Goal: Task Accomplishment & Management: Manage account settings

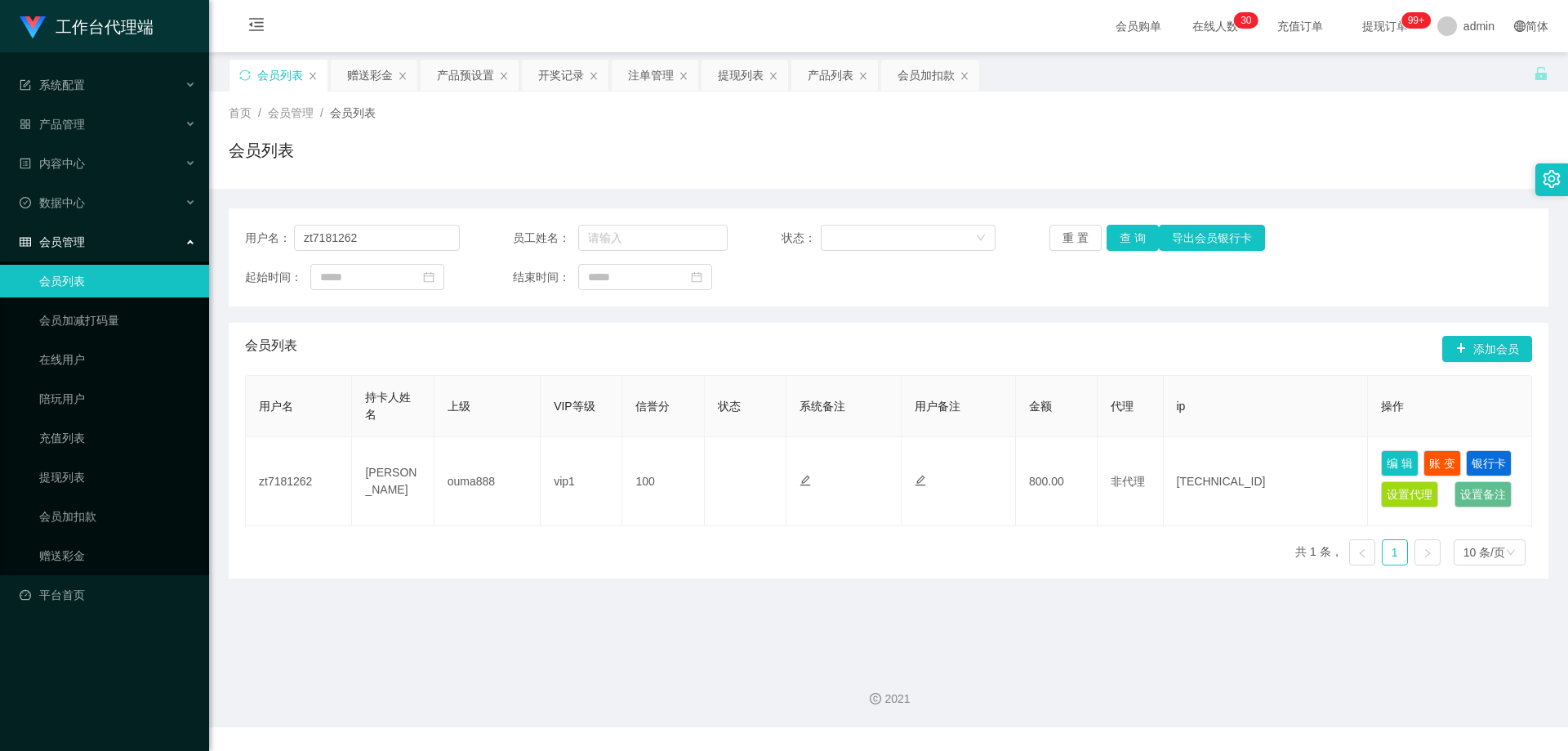
click at [465, 80] on div "产品预设置" at bounding box center [465, 75] width 57 height 31
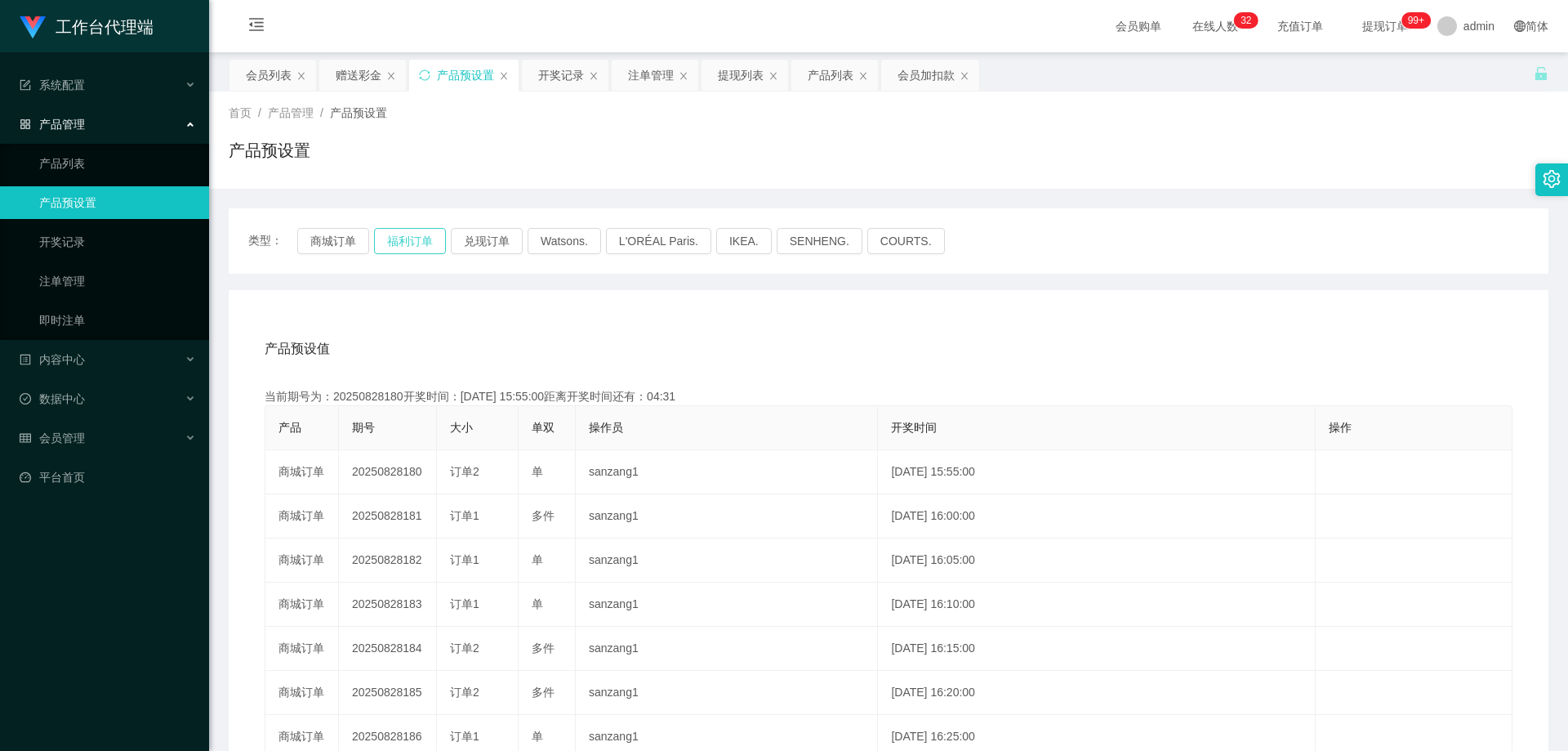
click at [403, 243] on button "福利订单" at bounding box center [410, 240] width 72 height 26
click at [266, 72] on div "会员列表" at bounding box center [268, 75] width 46 height 31
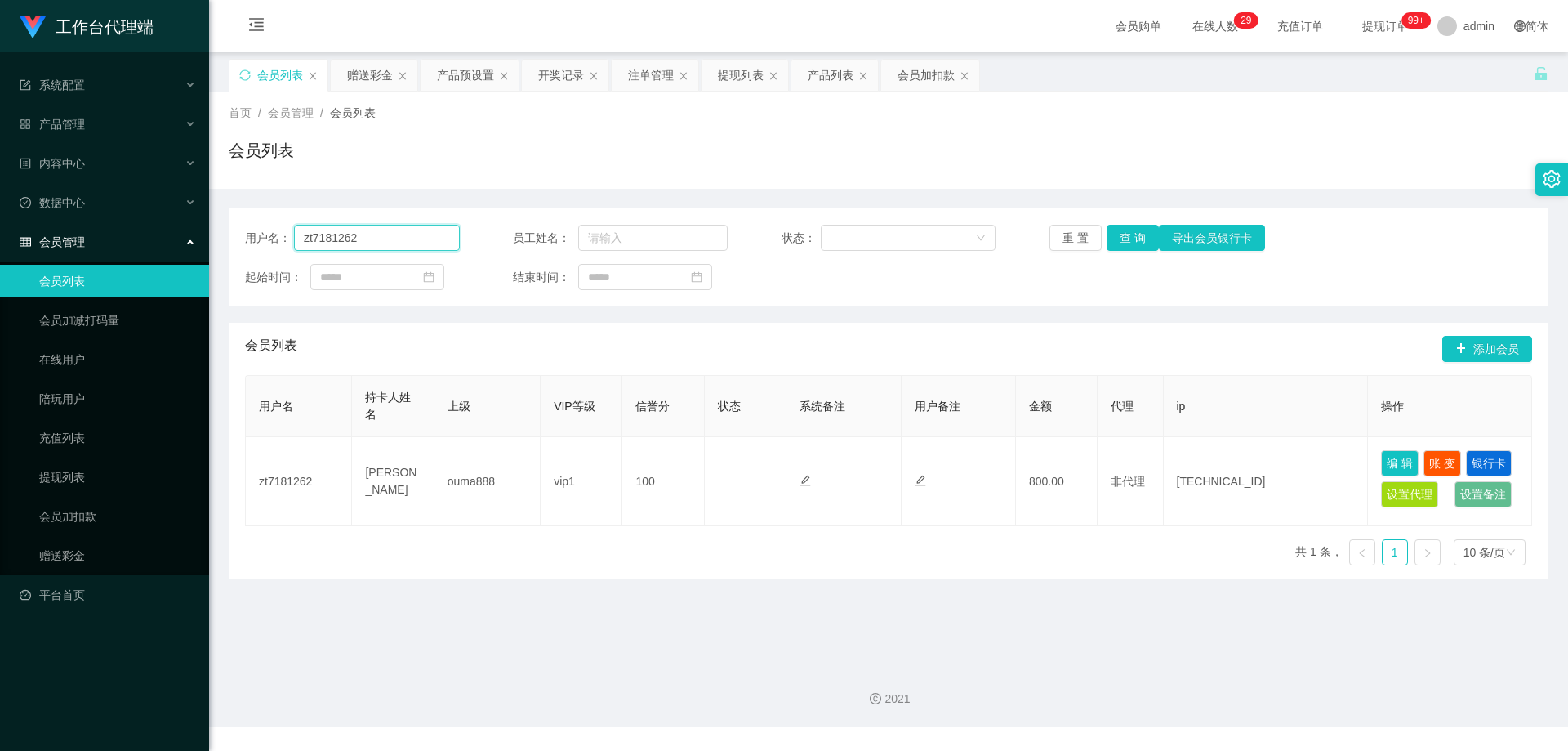
click at [192, 229] on section "工作台代理端 系统配置 产品管理 产品列表 产品预设置 开奖记录 注单管理 即时注单 内容中心 数据中心 会员管理 会员列表 会员加减打码量 在线用户 陪玩用…" at bounding box center [784, 363] width 1568 height 728
paste input "Bhumik"
type input "Bhumik"
click at [1124, 237] on button "查 询" at bounding box center [1133, 238] width 52 height 26
click at [907, 70] on div "会员加扣款" at bounding box center [926, 75] width 57 height 31
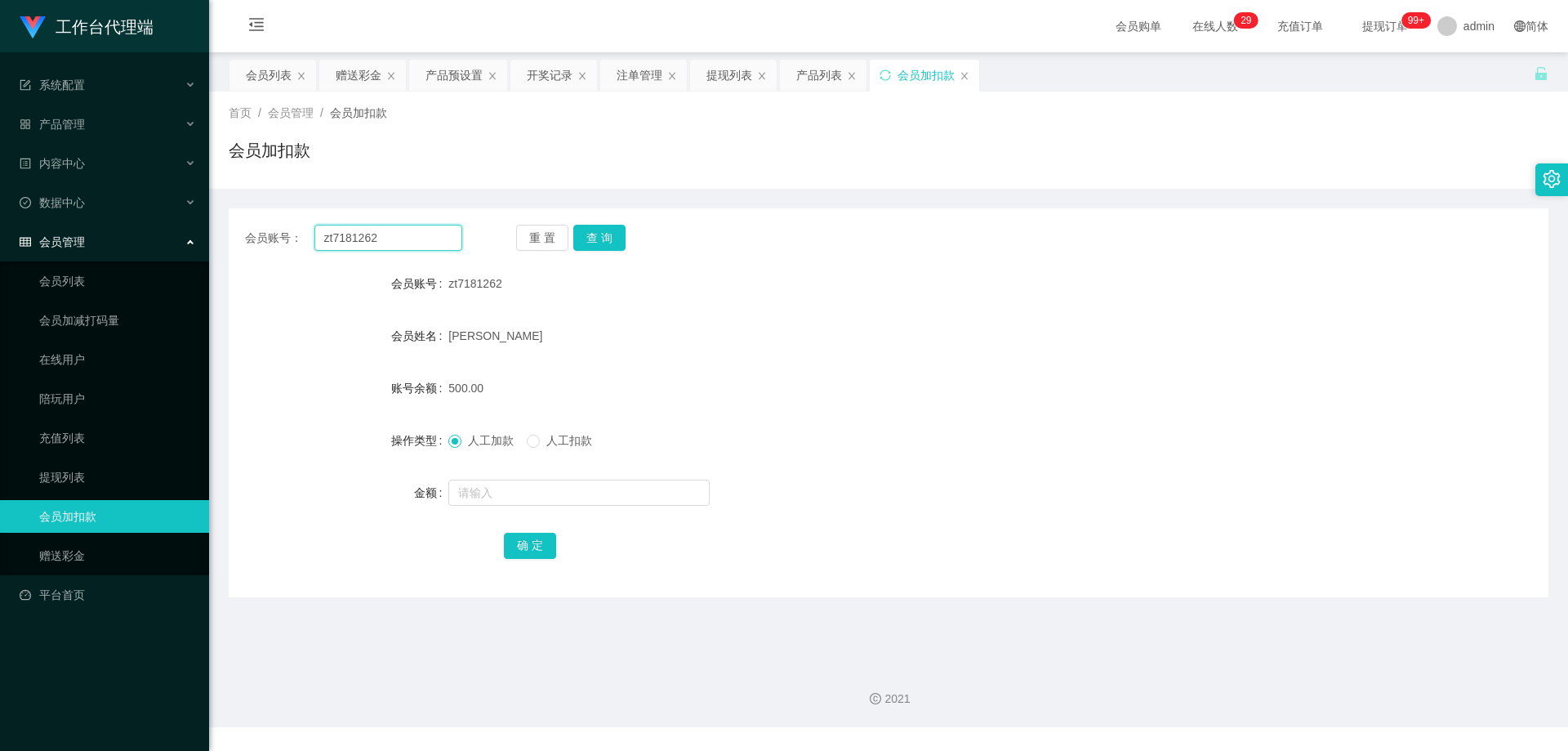
drag, startPoint x: 152, startPoint y: 234, endPoint x: 391, endPoint y: 235, distance: 239.0
click at [89, 234] on section "工作台代理端 系统配置 产品管理 产品列表 产品预设置 开奖记录 注单管理 即时注单 内容中心 数据中心 会员管理 会员列表 会员加减打码量 在线用户 陪玩用…" at bounding box center [784, 363] width 1568 height 728
paste input "Bhumik"
type input "Bhumik"
click at [606, 234] on button "查 询" at bounding box center [600, 238] width 52 height 26
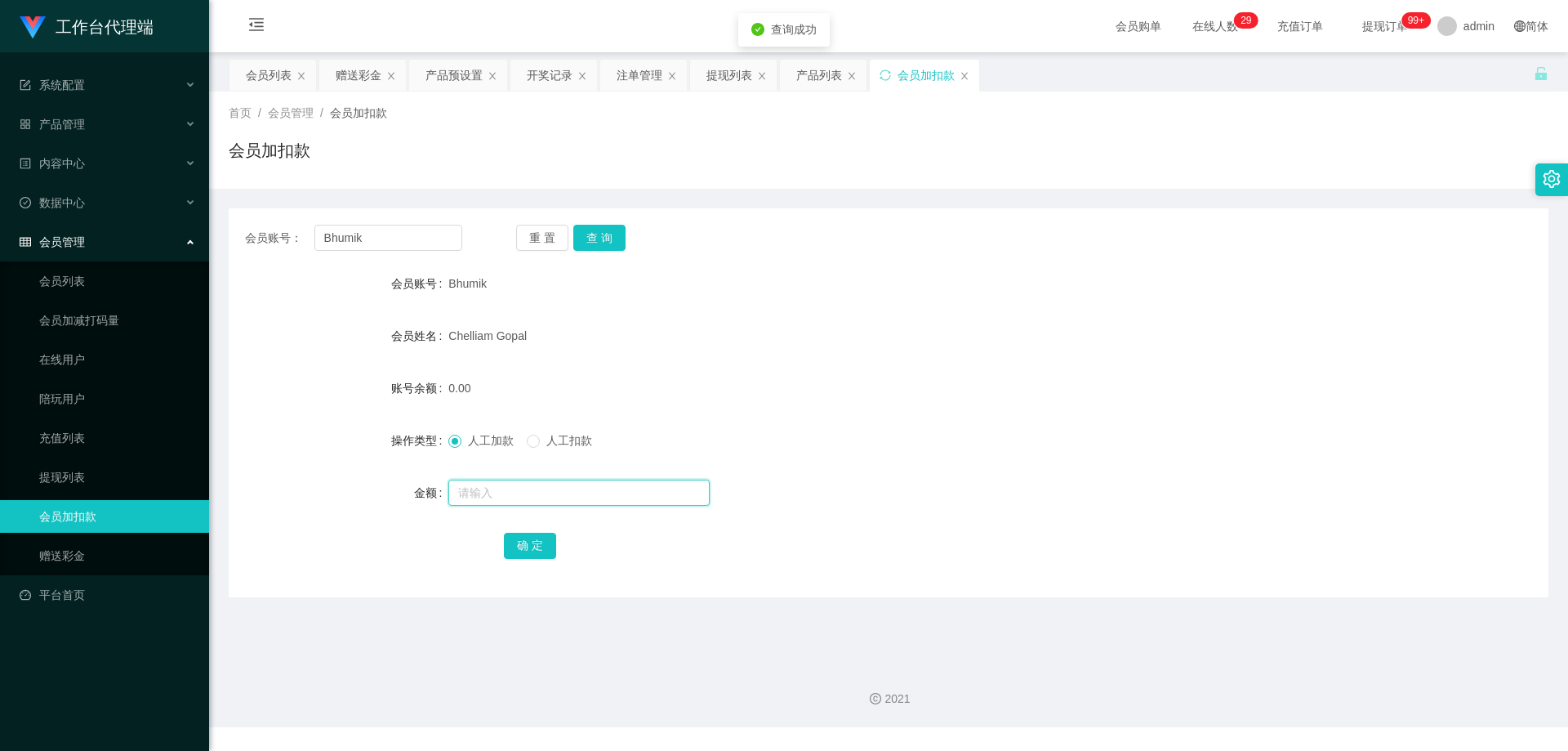
click at [527, 492] on input "text" at bounding box center [578, 493] width 261 height 26
type input "100"
click at [533, 545] on button "确 定" at bounding box center [530, 546] width 52 height 26
click at [726, 208] on div "会员账号： Bhumik 重 置 查 询 会员账号 Bhumik 会员姓名 [PERSON_NAME] 账号余额 100.00 操作类型 人工加款 人工扣款 …" at bounding box center [888, 393] width 1320 height 408
click at [638, 80] on div "注单管理" at bounding box center [639, 75] width 46 height 31
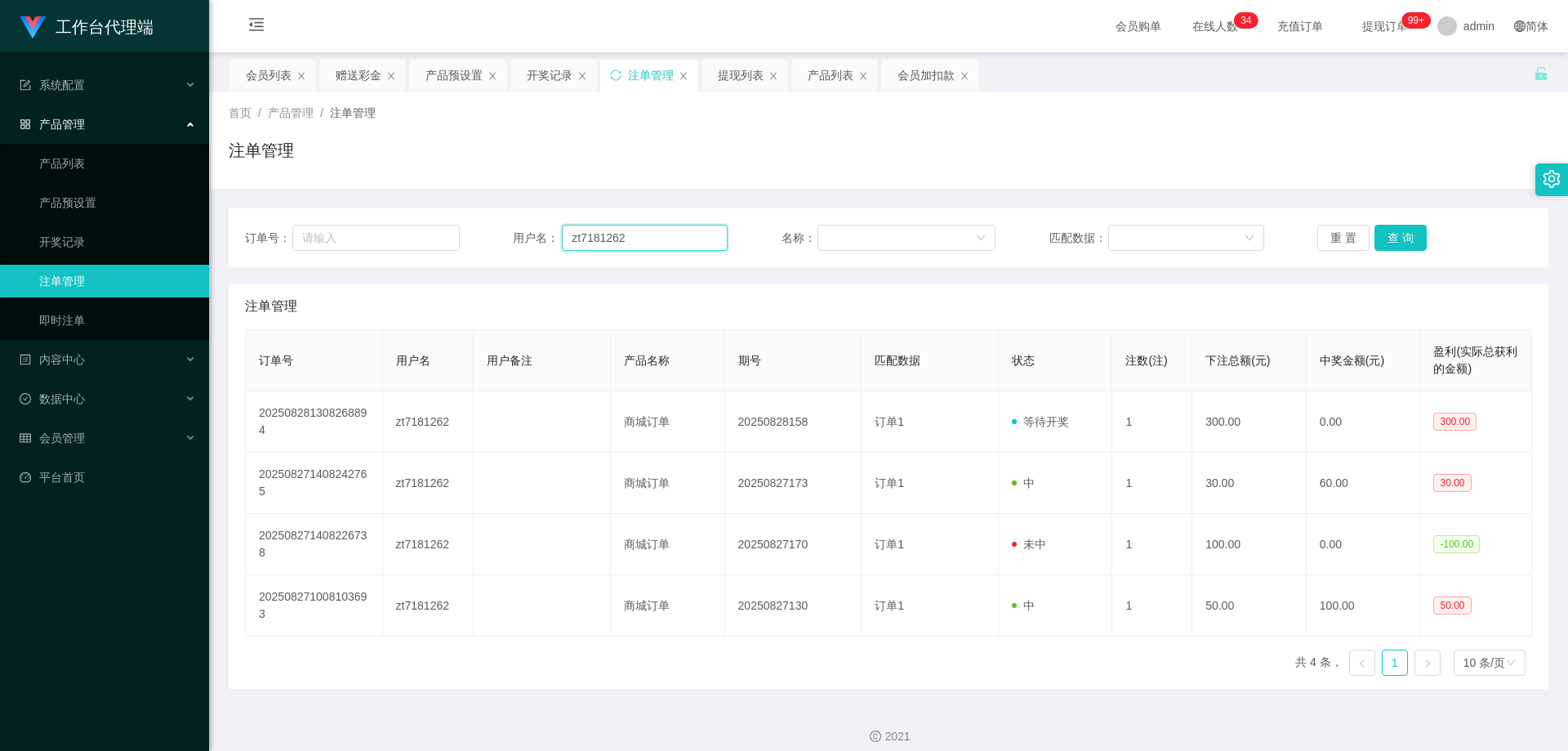
drag, startPoint x: 638, startPoint y: 239, endPoint x: 523, endPoint y: 238, distance: 115.0
click at [523, 238] on div "用户名： zt7181262" at bounding box center [621, 238] width 215 height 26
drag, startPoint x: 248, startPoint y: 76, endPoint x: 269, endPoint y: 83, distance: 22.1
click at [248, 76] on div "会员列表" at bounding box center [268, 75] width 46 height 31
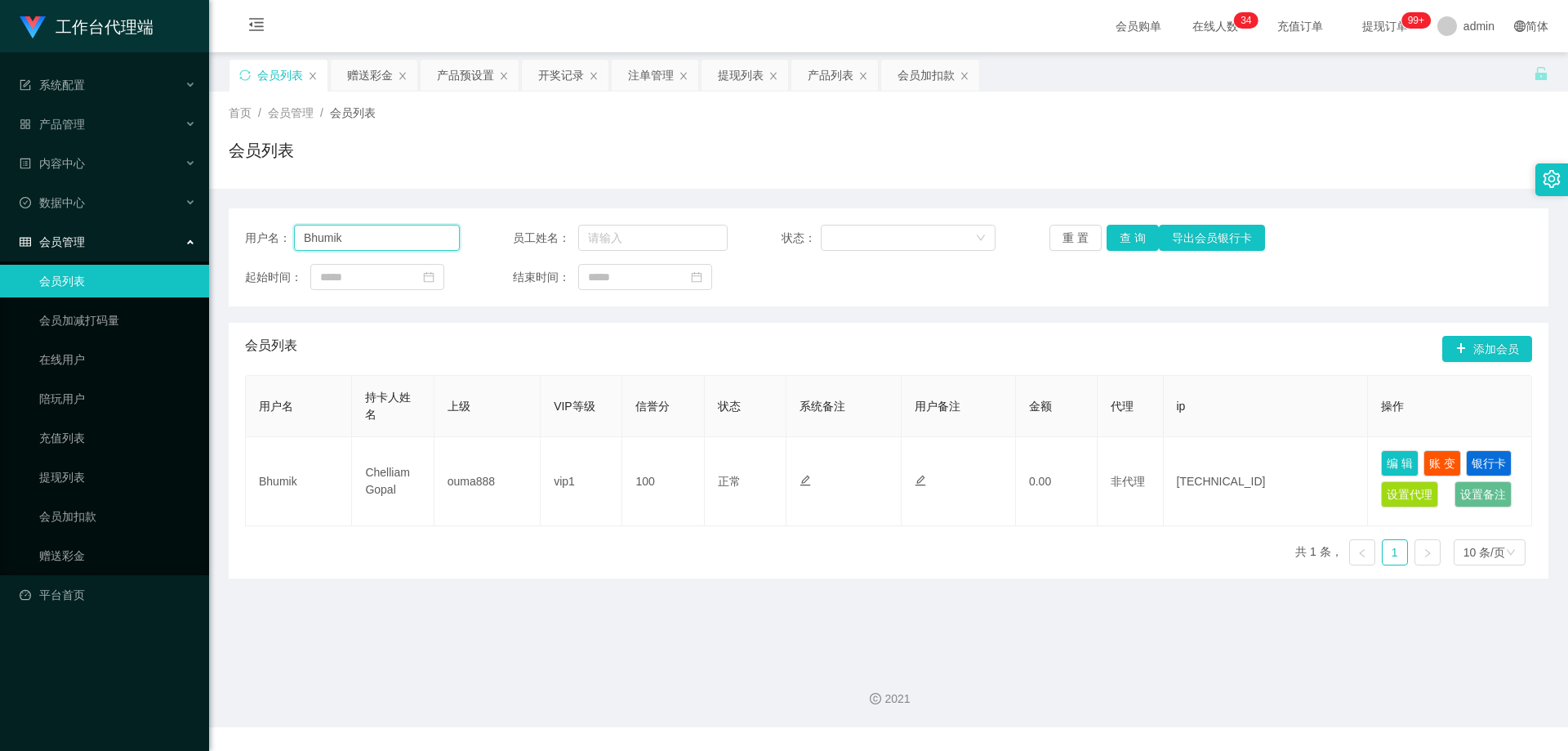
drag, startPoint x: 230, startPoint y: 226, endPoint x: 280, endPoint y: 225, distance: 50.0
click at [229, 226] on div "用户名： Bhumik 员工姓名： 状态： 重 置 查 询 导出会员银行卡 起始时间： 结束时间：" at bounding box center [888, 258] width 1320 height 99
paste input "zt7181262"
click at [1125, 239] on button "查 询" at bounding box center [1133, 238] width 52 height 26
click at [1139, 230] on button "查 询" at bounding box center [1133, 238] width 52 height 26
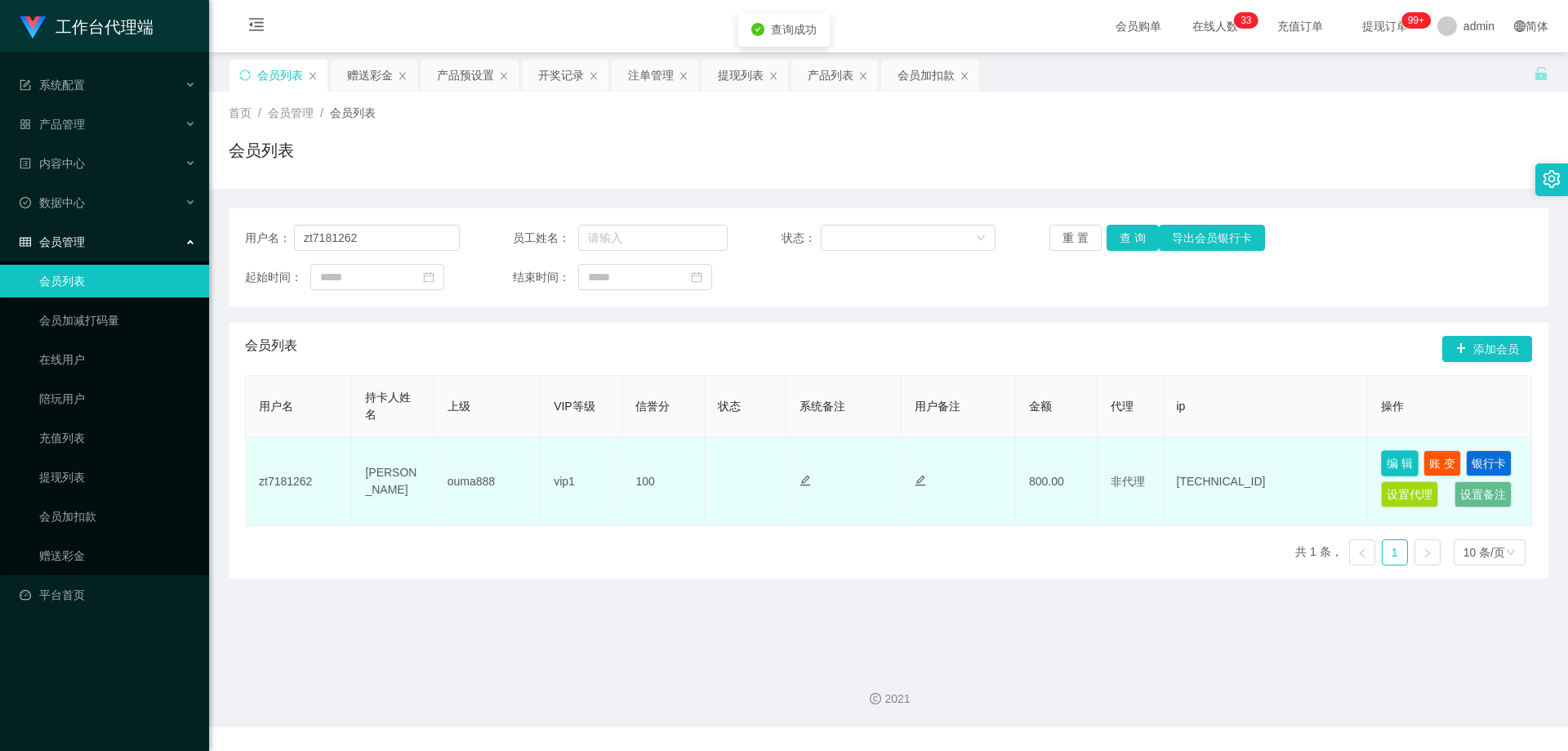
click at [1399, 462] on button "编 辑" at bounding box center [1400, 463] width 38 height 26
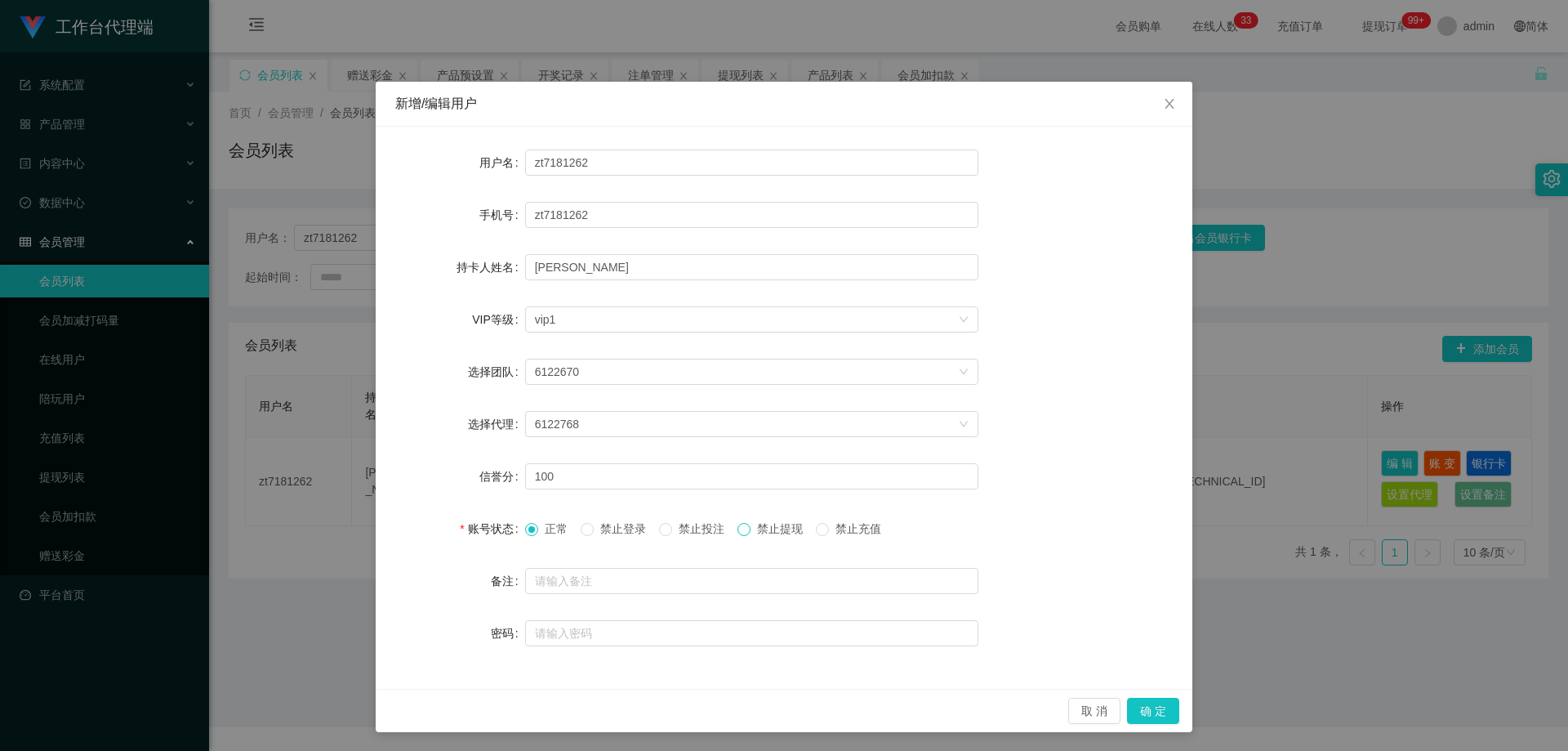
click at [751, 530] on span at bounding box center [744, 530] width 13 height 13
drag, startPoint x: 755, startPoint y: 525, endPoint x: 769, endPoint y: 540, distance: 20.5
click at [755, 525] on span "禁止提现" at bounding box center [779, 529] width 59 height 13
click at [1097, 705] on button "取 消" at bounding box center [1095, 710] width 52 height 26
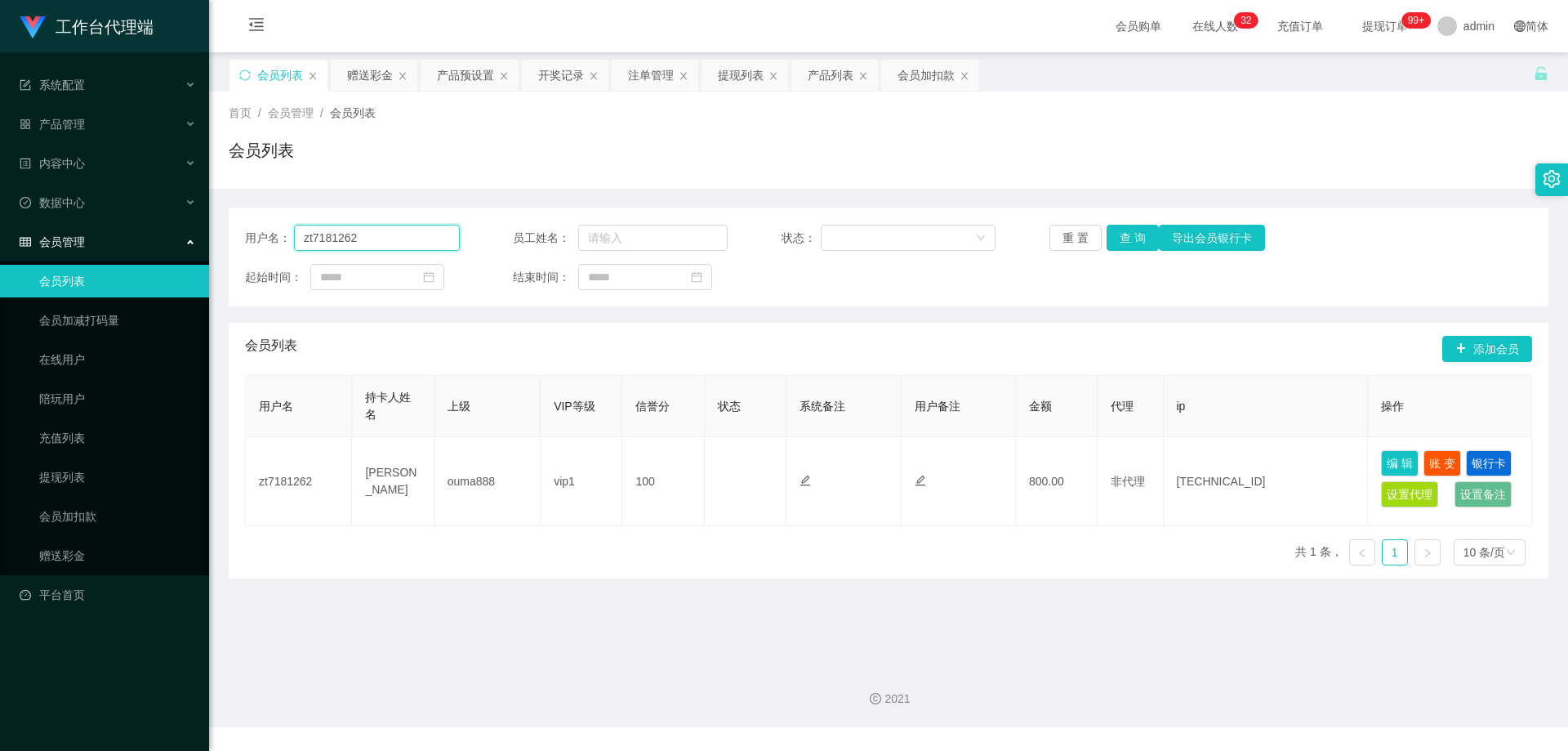
drag, startPoint x: 389, startPoint y: 239, endPoint x: 287, endPoint y: 240, distance: 102.0
click at [287, 240] on div "用户名： zt7181262" at bounding box center [352, 238] width 215 height 26
click at [591, 169] on div "会员列表" at bounding box center [888, 157] width 1320 height 38
drag, startPoint x: 404, startPoint y: 243, endPoint x: 170, endPoint y: 228, distance: 234.5
click at [170, 228] on section "工作台代理端 系统配置 产品管理 产品列表 产品预设置 开奖记录 注单管理 即时注单 内容中心 数据中心 会员管理 会员列表 会员加减打码量 在线用户 陪玩用…" at bounding box center [784, 363] width 1568 height 728
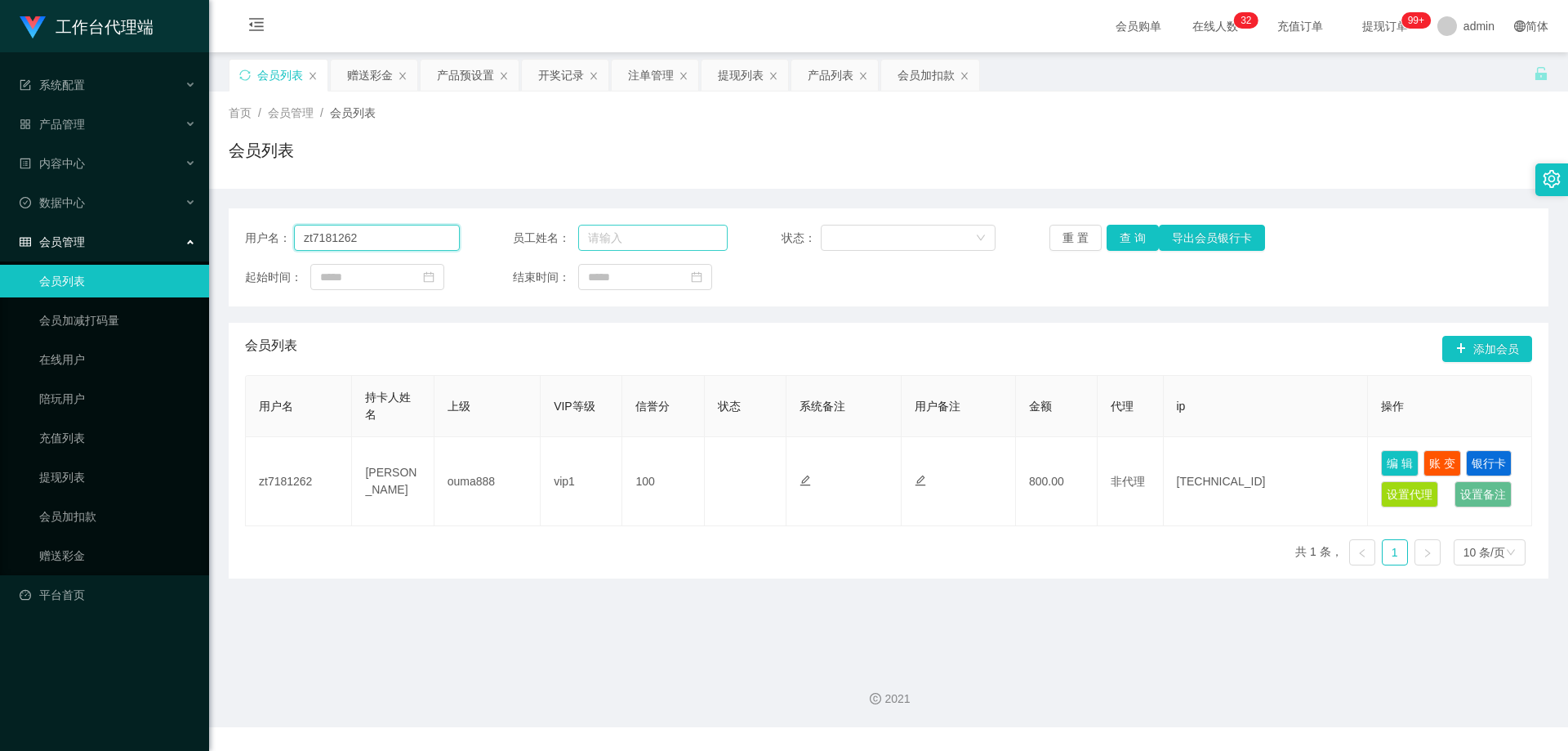
paste input "Bhumik"
type input "Bhumik"
click at [1137, 233] on button "查 询" at bounding box center [1133, 238] width 52 height 26
click at [1121, 233] on button "查 询" at bounding box center [1133, 238] width 52 height 26
click at [469, 74] on div "产品预设置" at bounding box center [465, 75] width 57 height 31
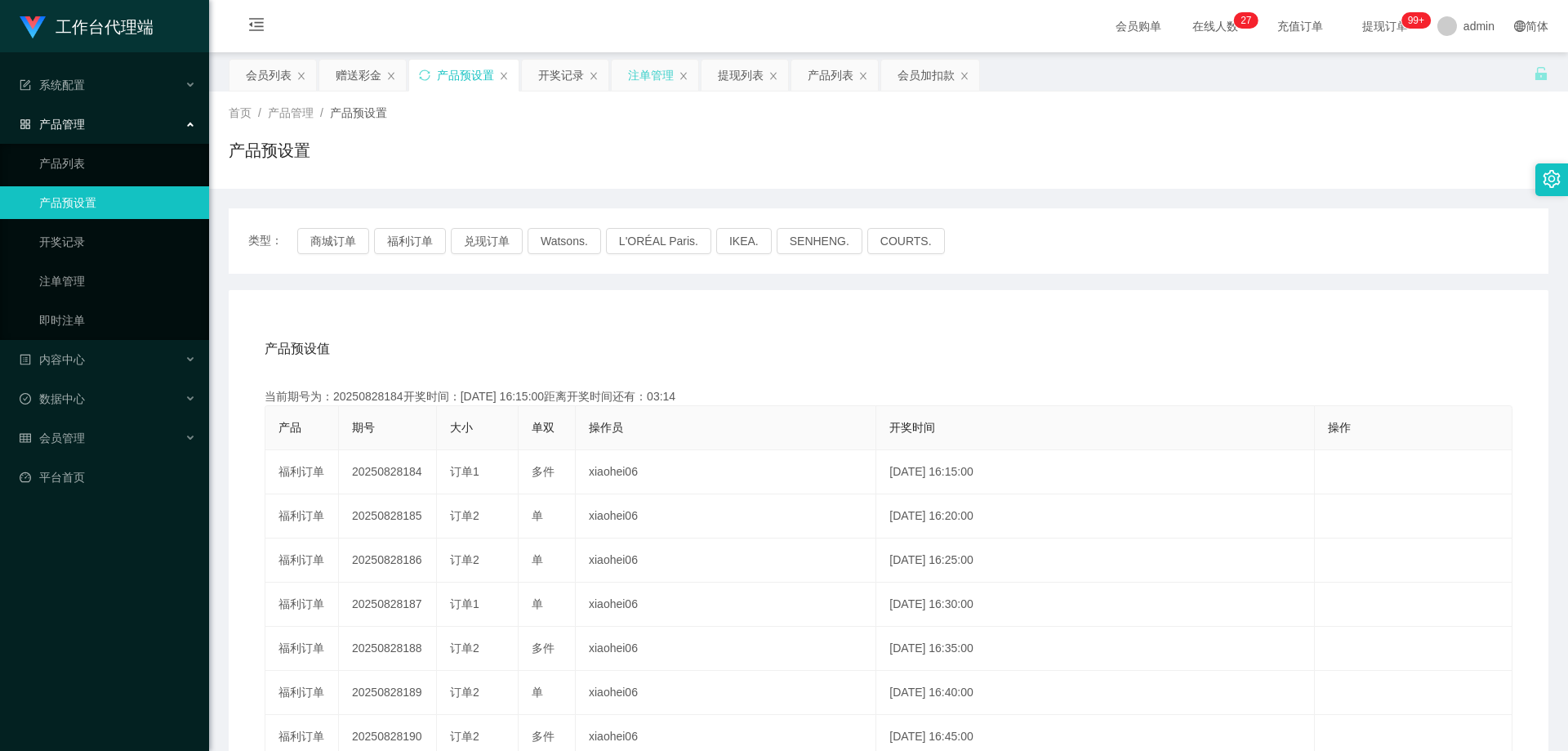
click at [646, 77] on div "注单管理" at bounding box center [650, 75] width 46 height 31
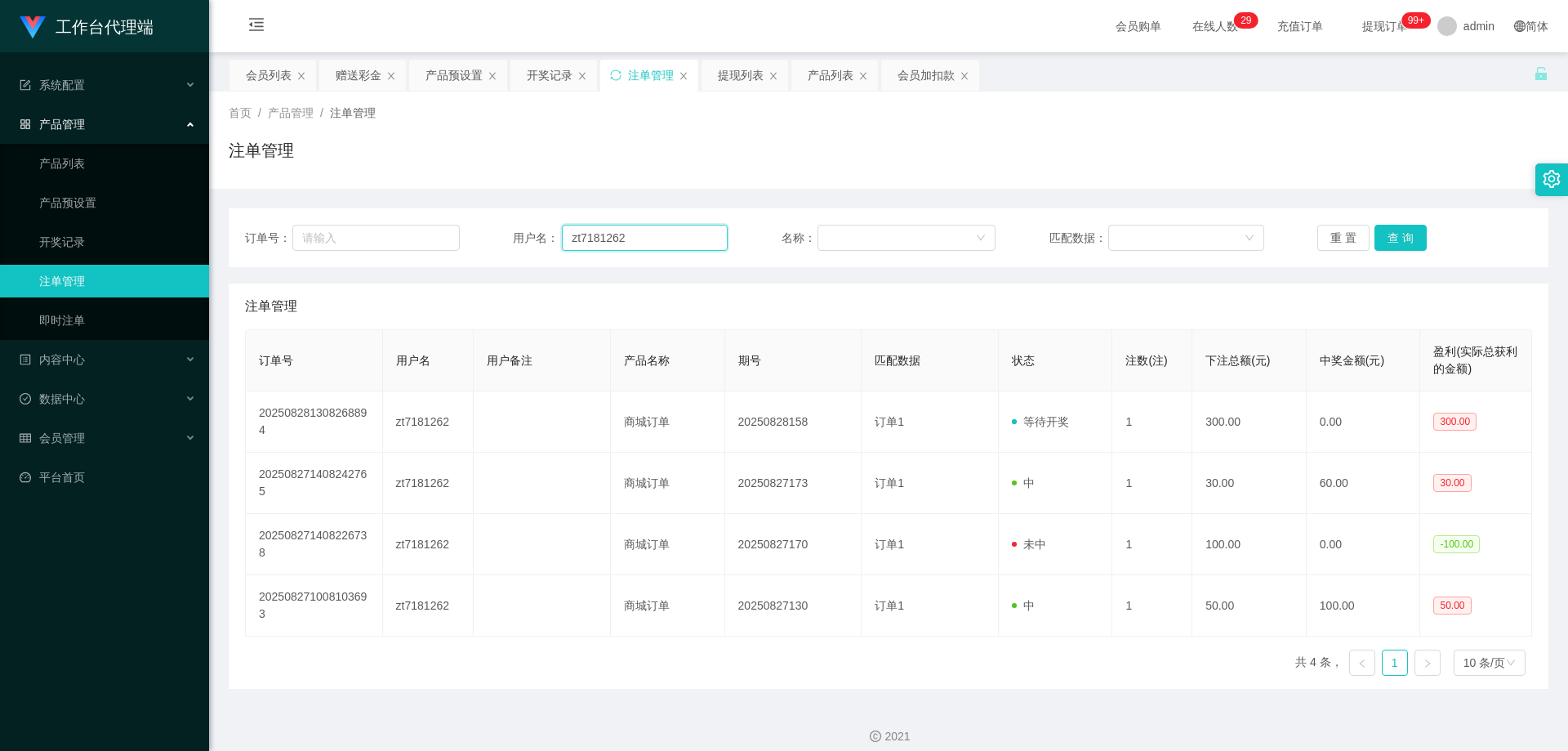
drag, startPoint x: 650, startPoint y: 236, endPoint x: 512, endPoint y: 236, distance: 138.0
click at [513, 236] on div "用户名： zt7181262" at bounding box center [621, 238] width 215 height 26
paste input "Bhumik"
type input "Bhumik"
click at [1390, 239] on button "查 询" at bounding box center [1401, 238] width 52 height 26
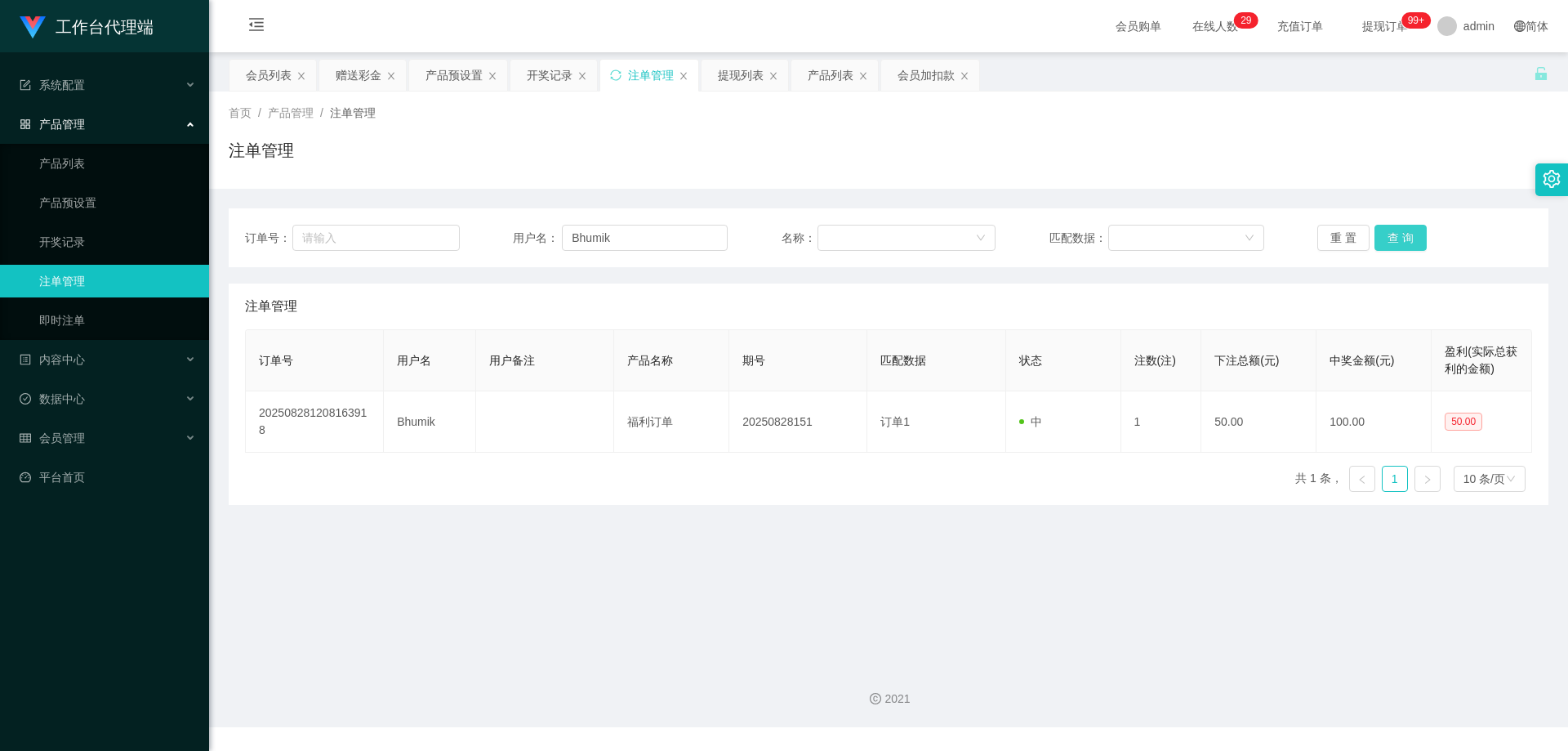
click at [1400, 241] on button "查 询" at bounding box center [1401, 238] width 52 height 26
click at [1414, 190] on div "订单号： 用户名： Bhumik 名称： 匹配数据： 重 置 查 询 注单管理 订单号 用户名 用户备注 产品名称 期号 匹配数据 状态 注数(注) 下注总额…" at bounding box center [888, 347] width 1320 height 316
click at [1407, 235] on button "查 询" at bounding box center [1401, 238] width 52 height 26
click at [1407, 235] on div "重 置 查 询" at bounding box center [1425, 238] width 215 height 26
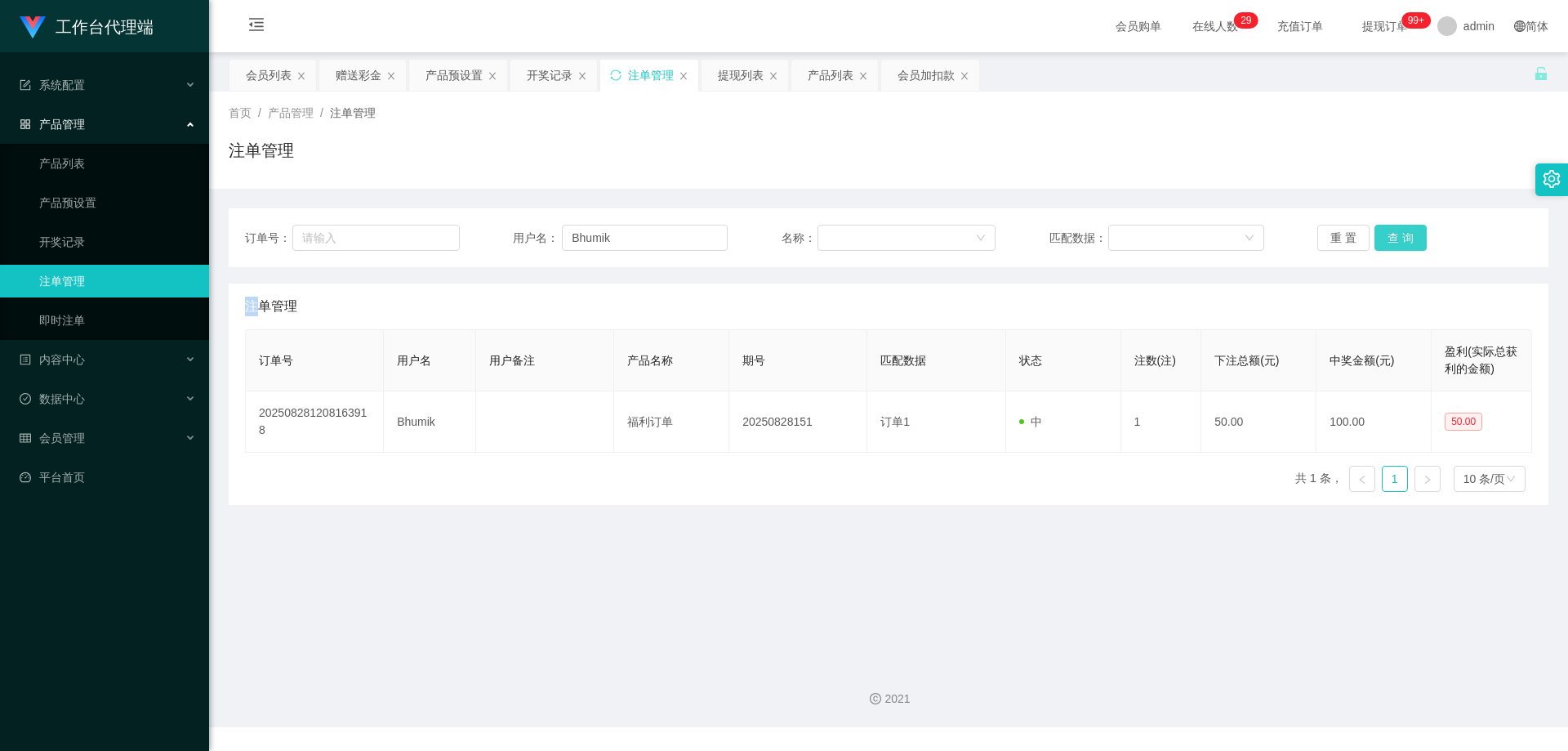
click at [1407, 235] on button "查 询" at bounding box center [1401, 238] width 52 height 26
click at [1407, 235] on div "重 置 查 询" at bounding box center [1425, 238] width 215 height 26
click at [1407, 235] on button "查 询" at bounding box center [1401, 238] width 52 height 26
click at [1407, 235] on div "重 置 查 询" at bounding box center [1425, 238] width 215 height 26
click at [1407, 235] on button "查 询" at bounding box center [1401, 238] width 52 height 26
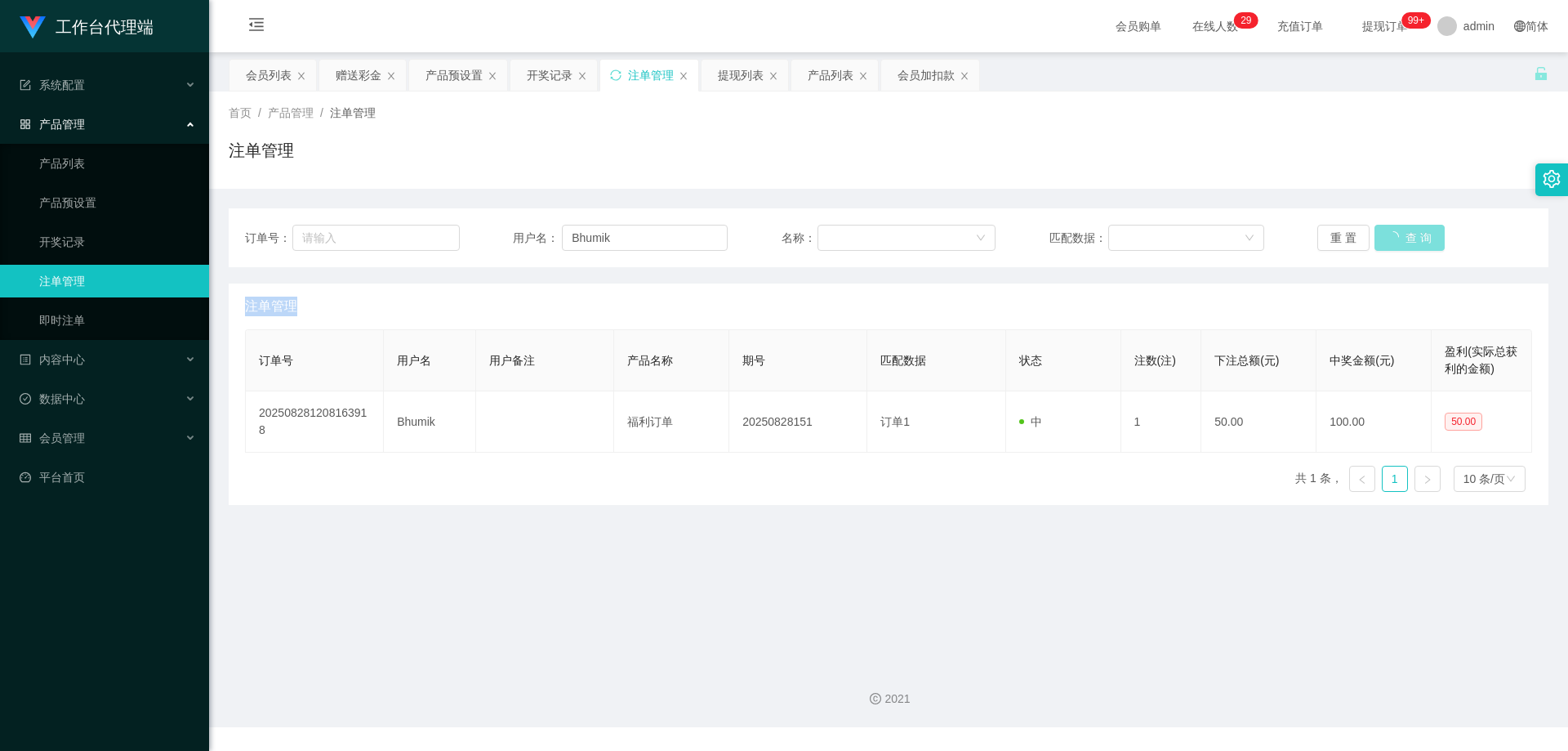
click at [1407, 235] on div "重 置 查 询" at bounding box center [1425, 238] width 215 height 26
click at [1407, 235] on button "查 询" at bounding box center [1401, 238] width 52 height 26
click at [1407, 235] on div "重 置 查 询" at bounding box center [1425, 238] width 215 height 26
click at [1407, 235] on button "查 询" at bounding box center [1401, 238] width 52 height 26
click at [1407, 235] on div "重 置 查 询" at bounding box center [1425, 238] width 215 height 26
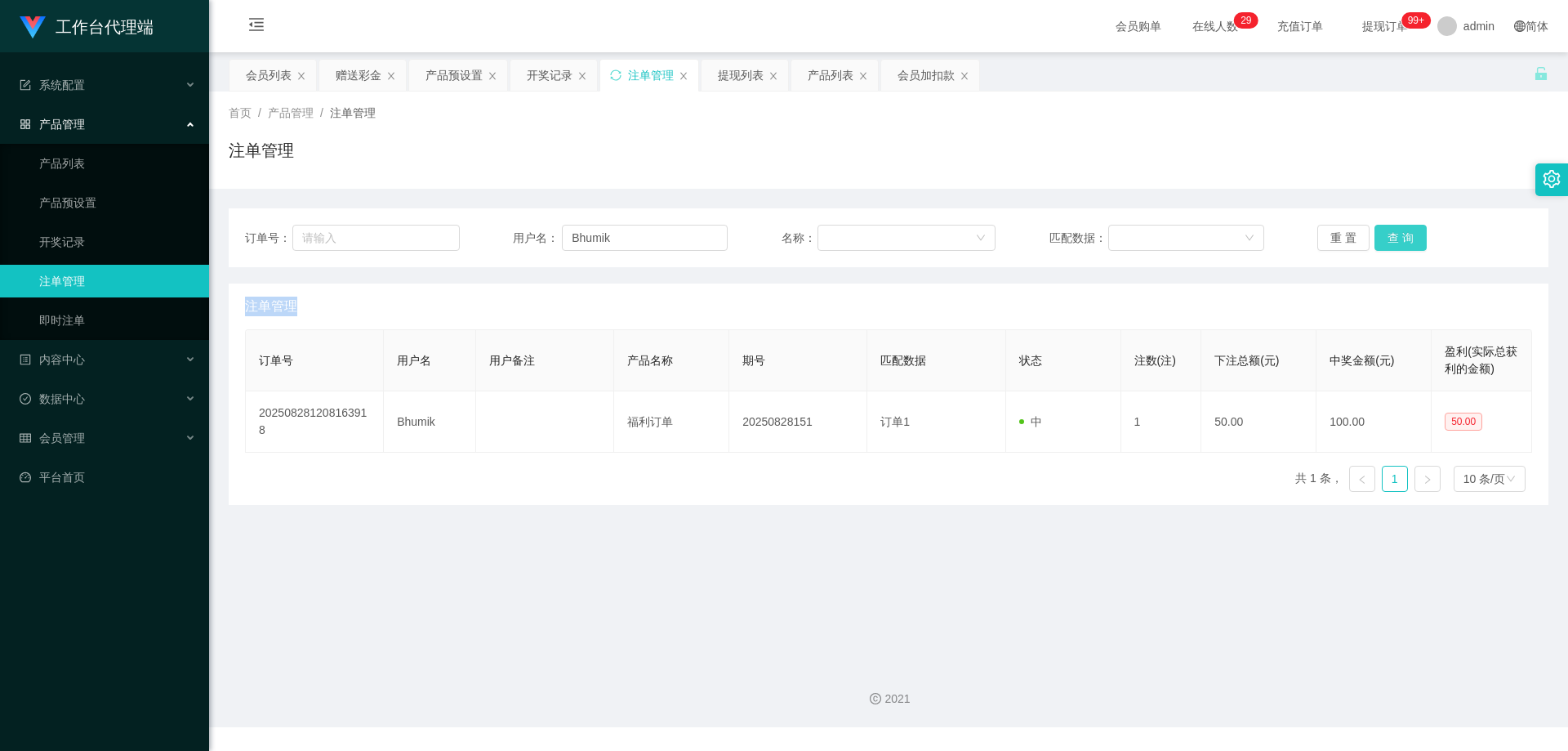
click at [1407, 235] on button "查 询" at bounding box center [1401, 238] width 52 height 26
click at [1407, 235] on div "重 置 查 询" at bounding box center [1425, 238] width 215 height 26
click at [1407, 235] on button "查 询" at bounding box center [1401, 238] width 52 height 26
click at [1407, 235] on div "重 置 查 询" at bounding box center [1425, 238] width 215 height 26
click at [1407, 235] on button "查 询" at bounding box center [1401, 238] width 52 height 26
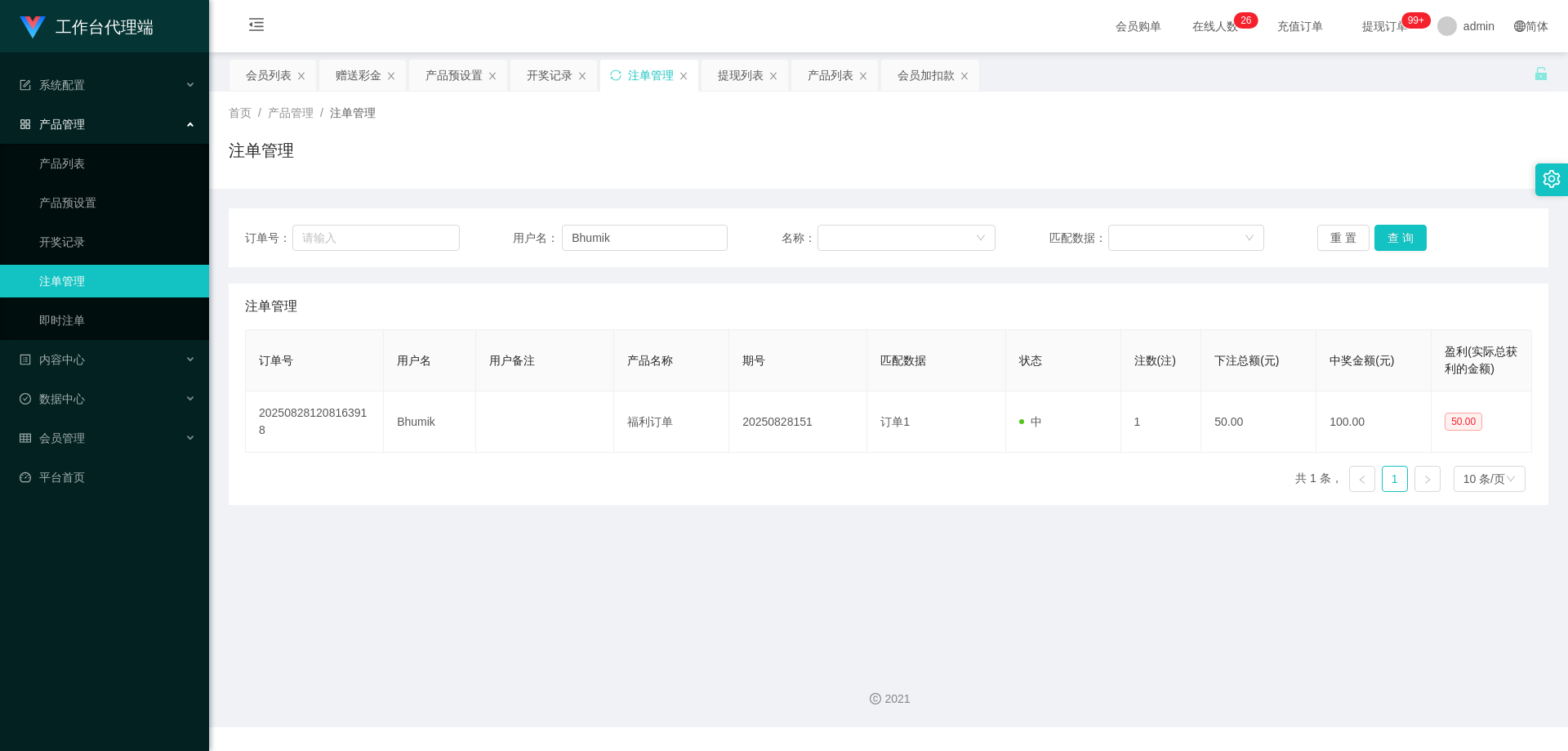
click at [1421, 204] on div "订单号： 用户名： Bhumik 名称： 匹配数据： 重 置 查 询 注单管理 订单号 用户名 用户备注 产品名称 期号 匹配数据 状态 注数(注) 下注总额…" at bounding box center [888, 347] width 1320 height 316
click at [1403, 236] on button "查 询" at bounding box center [1401, 238] width 52 height 26
click at [1403, 236] on div "重 置 查 询" at bounding box center [1425, 238] width 215 height 26
click at [1403, 236] on button "查 询" at bounding box center [1401, 238] width 52 height 26
click at [1403, 236] on div "重 置 查 询" at bounding box center [1425, 238] width 215 height 26
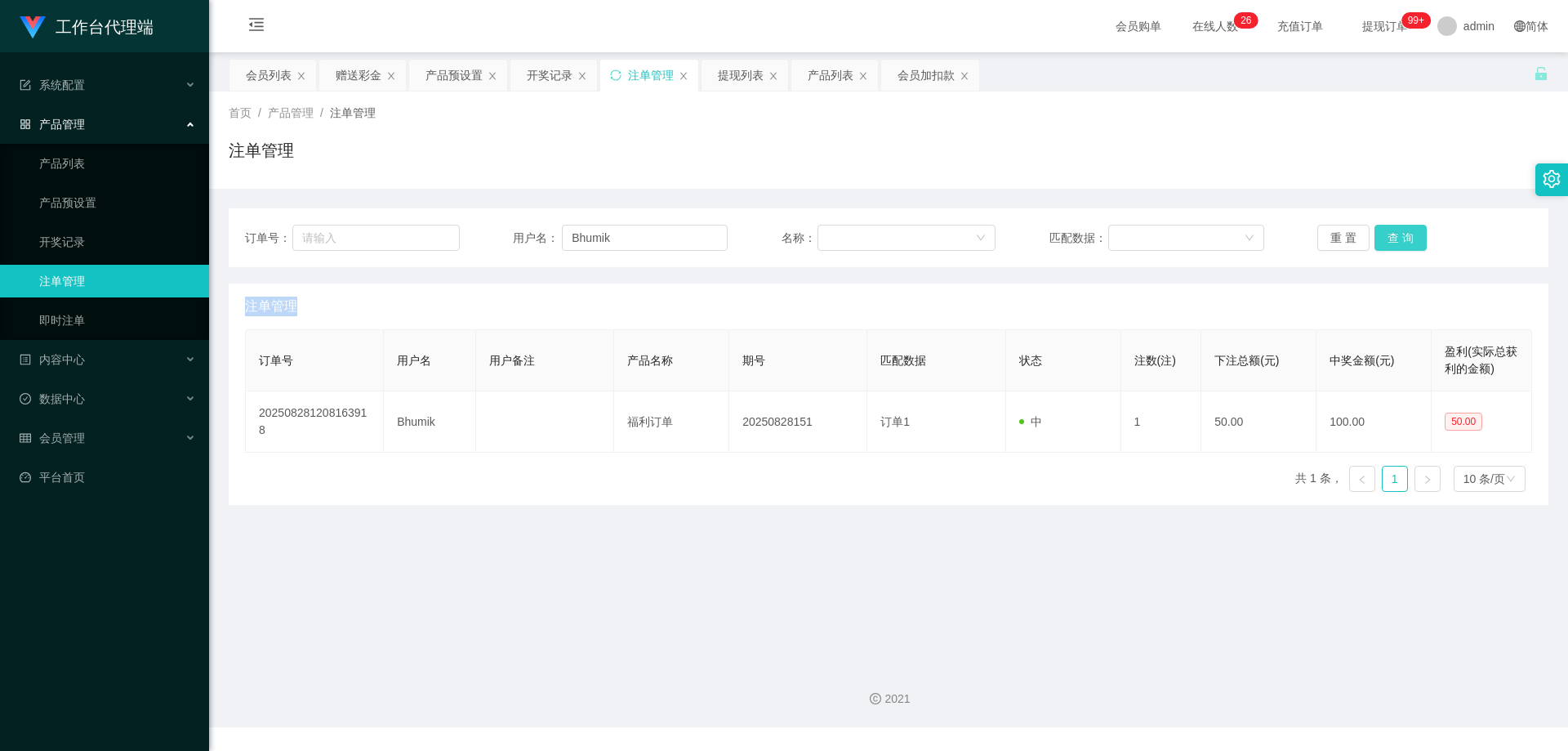
click at [1403, 236] on button "查 询" at bounding box center [1401, 238] width 52 height 26
click at [1403, 236] on div "重 置 查 询" at bounding box center [1425, 238] width 215 height 26
click at [1403, 236] on button "查 询" at bounding box center [1401, 238] width 52 height 26
click at [1403, 236] on div "重 置 查 询" at bounding box center [1425, 238] width 215 height 26
click at [1403, 236] on button "查 询" at bounding box center [1401, 238] width 52 height 26
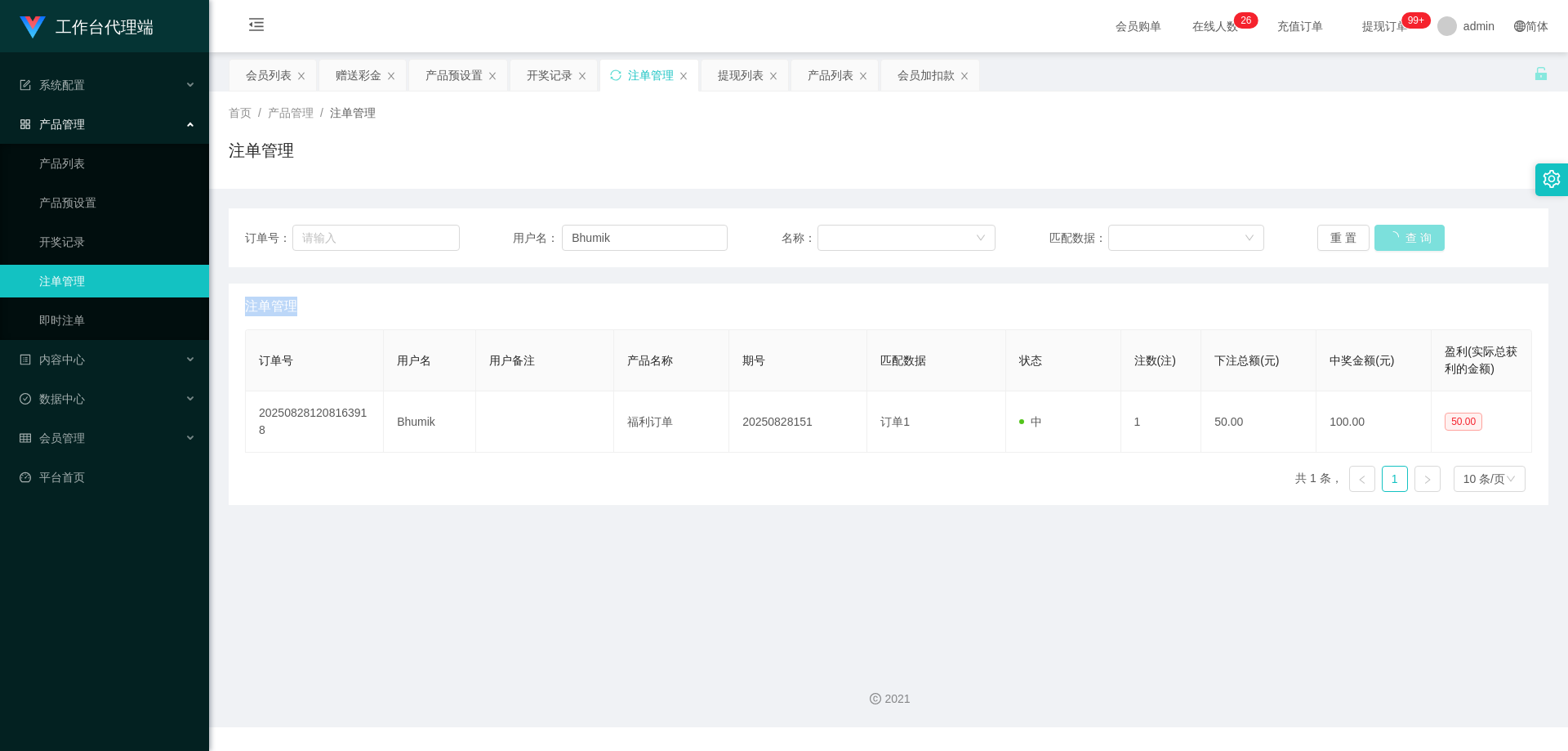
click at [1403, 236] on div "重 置 查 询" at bounding box center [1425, 238] width 215 height 26
click at [1443, 230] on div "重 置 查 询" at bounding box center [1425, 238] width 215 height 26
click at [1380, 233] on button "查 询" at bounding box center [1401, 238] width 52 height 26
click at [1380, 233] on div "重 置 查 询" at bounding box center [1425, 238] width 215 height 26
click at [1380, 233] on button "查 询" at bounding box center [1401, 238] width 52 height 26
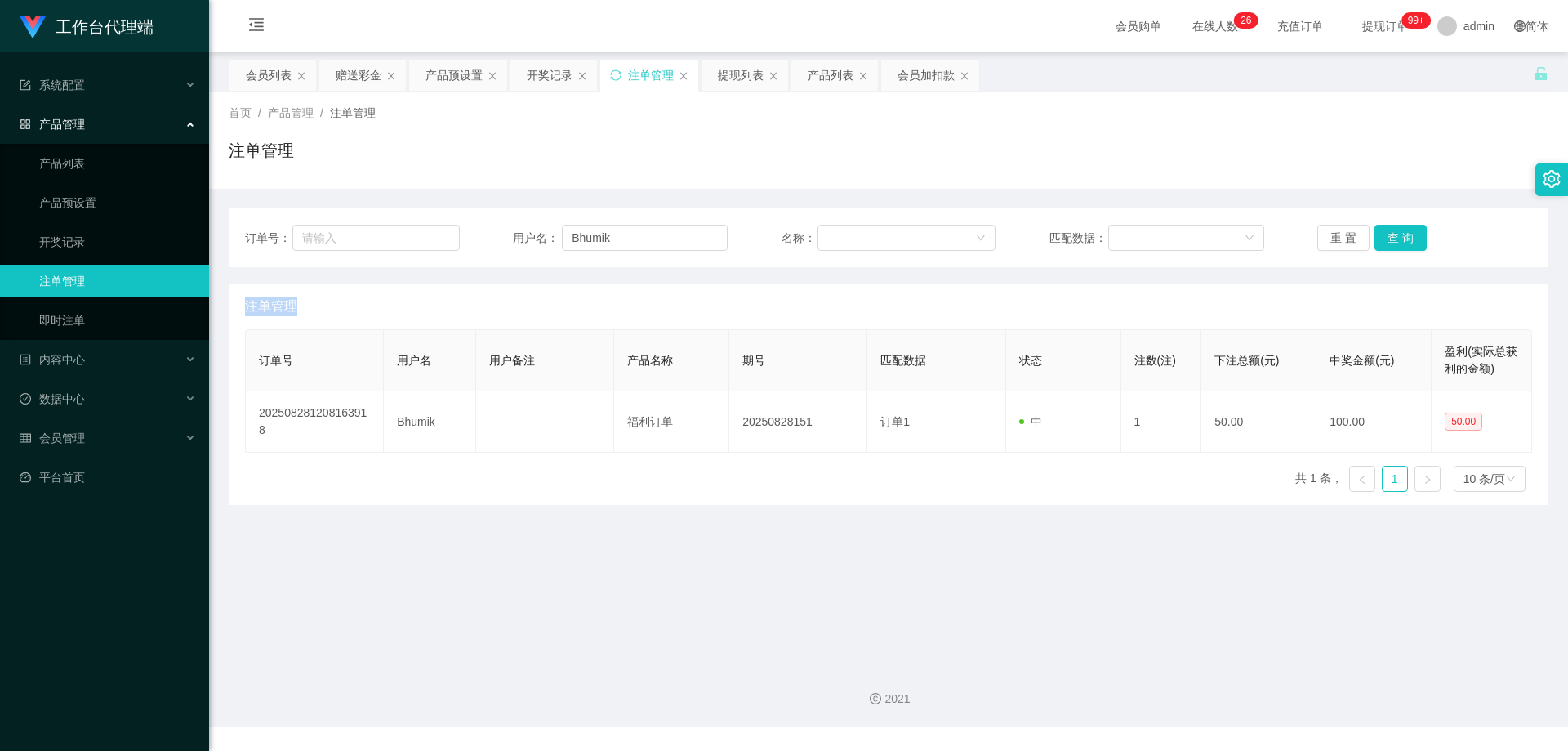
click at [1380, 233] on div "重 置 查 询" at bounding box center [1425, 238] width 215 height 26
click at [1380, 233] on button "查 询" at bounding box center [1401, 238] width 52 height 26
click at [1380, 233] on div "重 置 查 询" at bounding box center [1425, 238] width 215 height 26
click at [1380, 233] on button "查 询" at bounding box center [1401, 238] width 52 height 26
click at [1380, 233] on div "重 置 查 询" at bounding box center [1425, 238] width 215 height 26
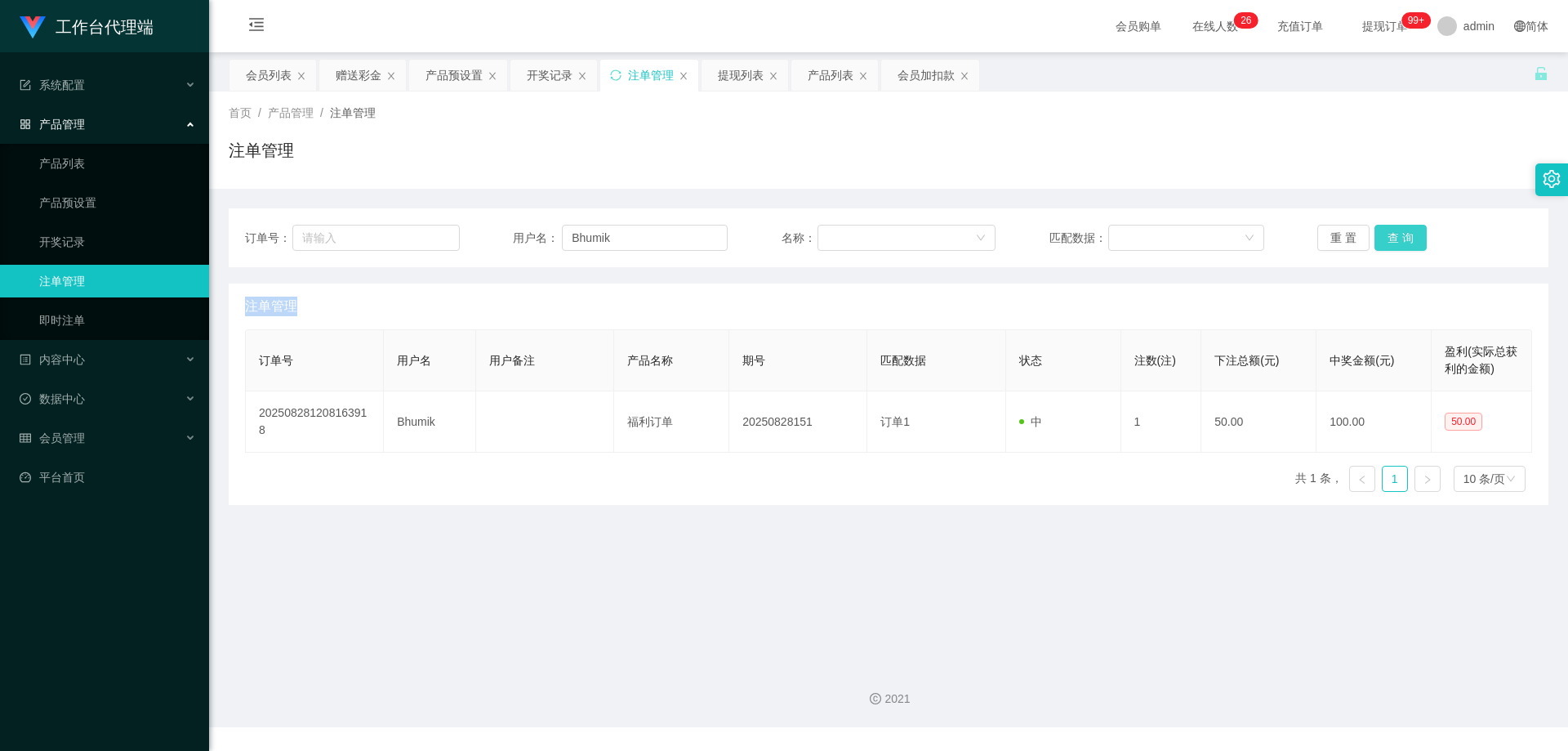
click at [1380, 233] on button "查 询" at bounding box center [1401, 238] width 52 height 26
click at [1380, 233] on div "重 置 查 询" at bounding box center [1425, 238] width 215 height 26
click at [1380, 233] on button "查 询" at bounding box center [1401, 238] width 52 height 26
click at [1380, 233] on div "重 置 查 询" at bounding box center [1425, 238] width 215 height 26
drag, startPoint x: 1395, startPoint y: 205, endPoint x: 1396, endPoint y: 229, distance: 24.0
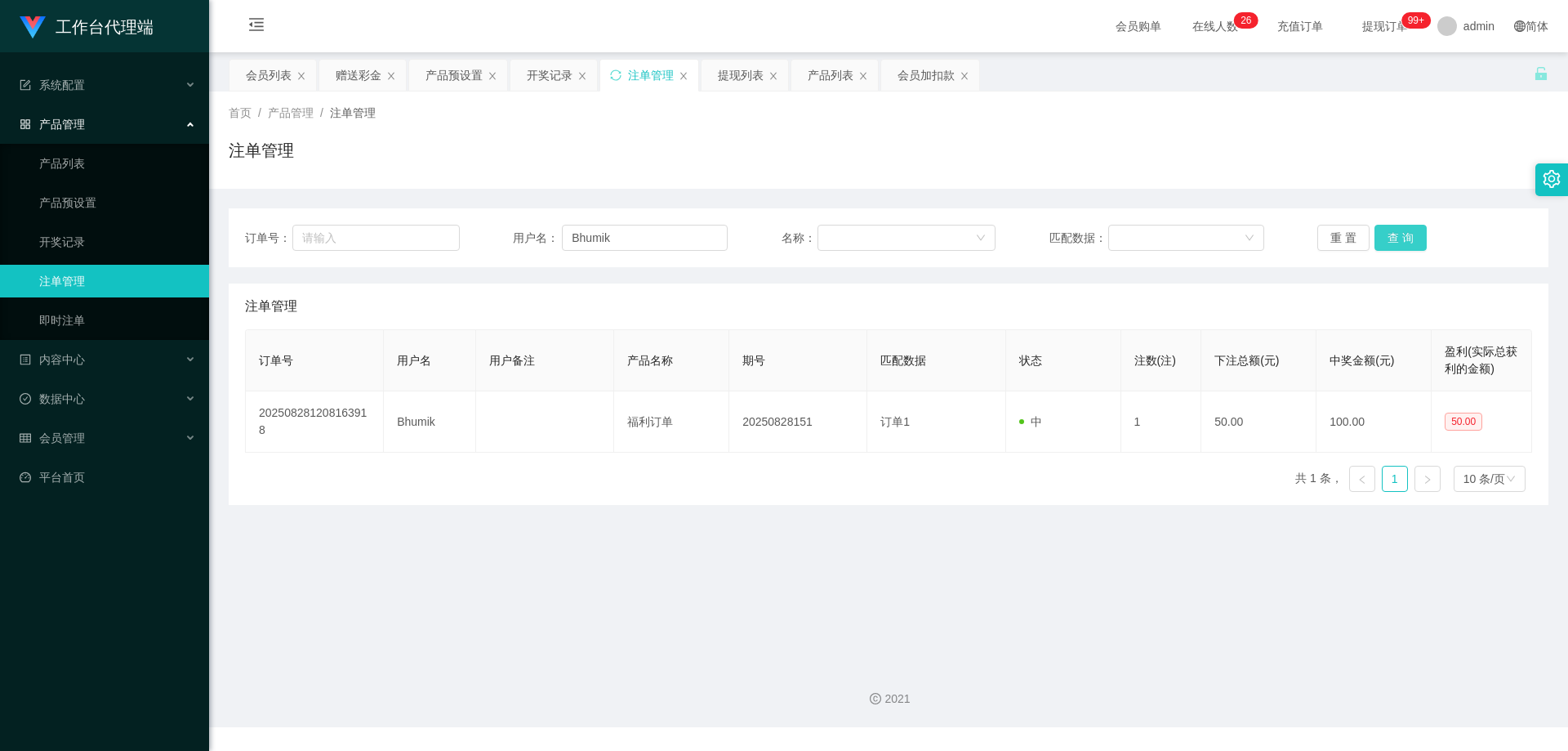
click at [1395, 205] on div "订单号： 用户名： Bhumik 名称： 匹配数据： 重 置 查 询 注单管理 订单号 用户名 用户备注 产品名称 期号 匹配数据 状态 注数(注) 下注总额…" at bounding box center [888, 347] width 1320 height 316
click at [1395, 235] on button "查 询" at bounding box center [1401, 238] width 52 height 26
click at [1395, 235] on div "重 置 查 询" at bounding box center [1425, 238] width 215 height 26
click at [1395, 235] on button "查 询" at bounding box center [1401, 238] width 52 height 26
click at [1395, 235] on div "重 置 查 询" at bounding box center [1425, 238] width 215 height 26
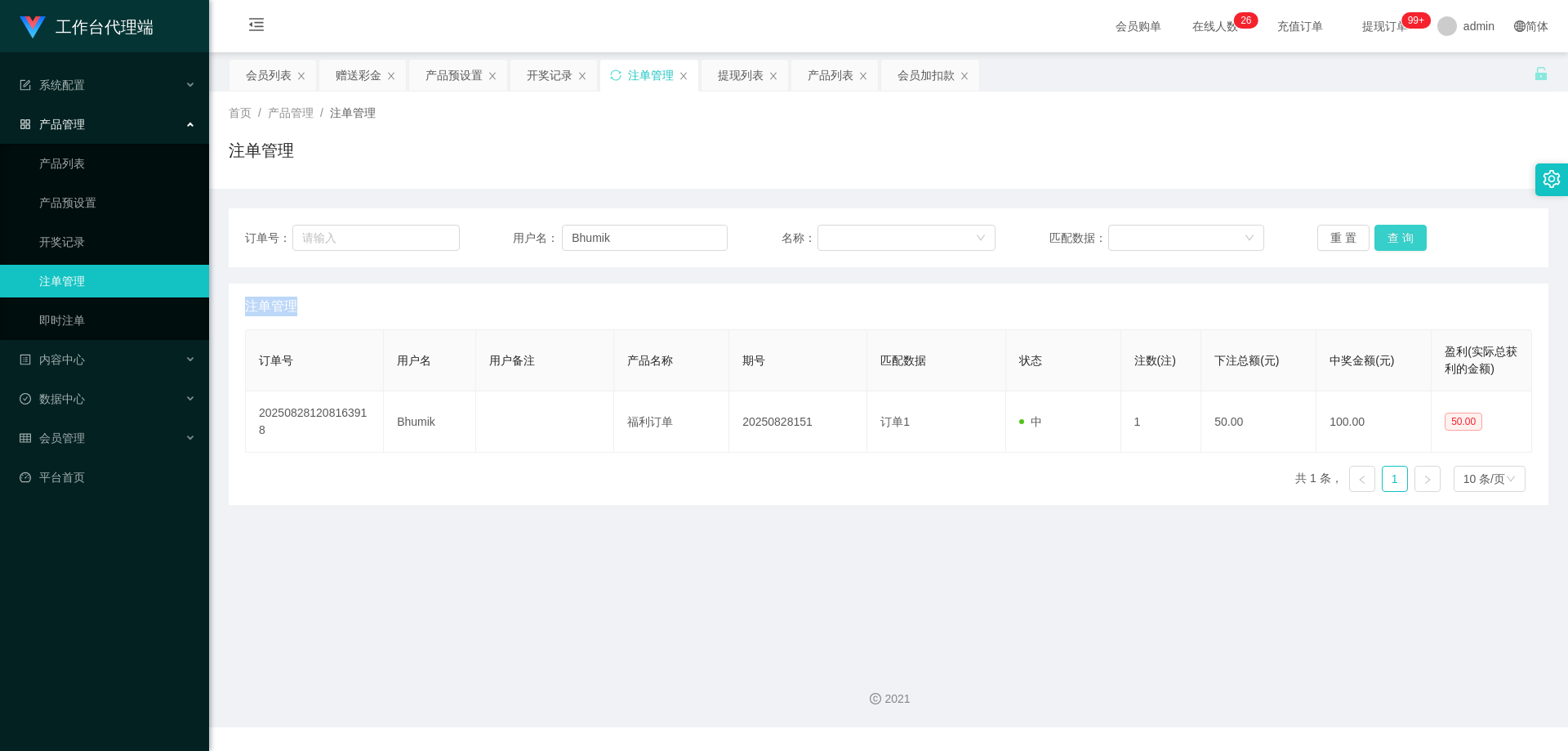
click at [1395, 235] on button "查 询" at bounding box center [1401, 238] width 52 height 26
click at [1395, 235] on div "重 置 查 询" at bounding box center [1425, 238] width 215 height 26
click at [1395, 235] on button "查 询" at bounding box center [1401, 238] width 52 height 26
click at [1395, 235] on div "重 置 查 询" at bounding box center [1425, 238] width 215 height 26
click at [1395, 235] on button "查 询" at bounding box center [1401, 238] width 52 height 26
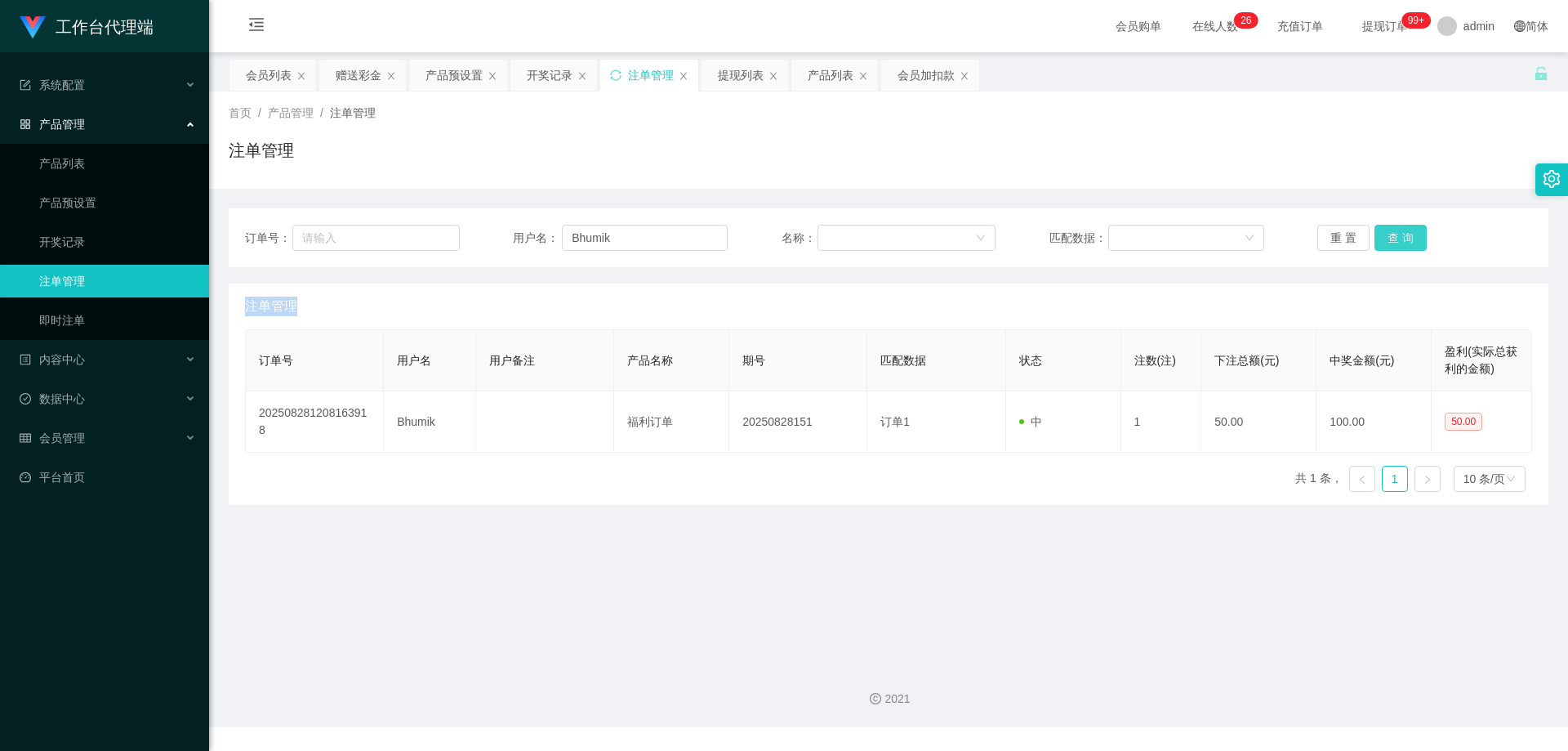
click at [1395, 235] on div "重 置 查 询" at bounding box center [1425, 238] width 215 height 26
click at [1395, 235] on button "查 询" at bounding box center [1401, 238] width 52 height 26
click at [1392, 241] on button "查 询" at bounding box center [1401, 238] width 52 height 26
click at [1392, 241] on div "重 置 查 询" at bounding box center [1425, 238] width 215 height 26
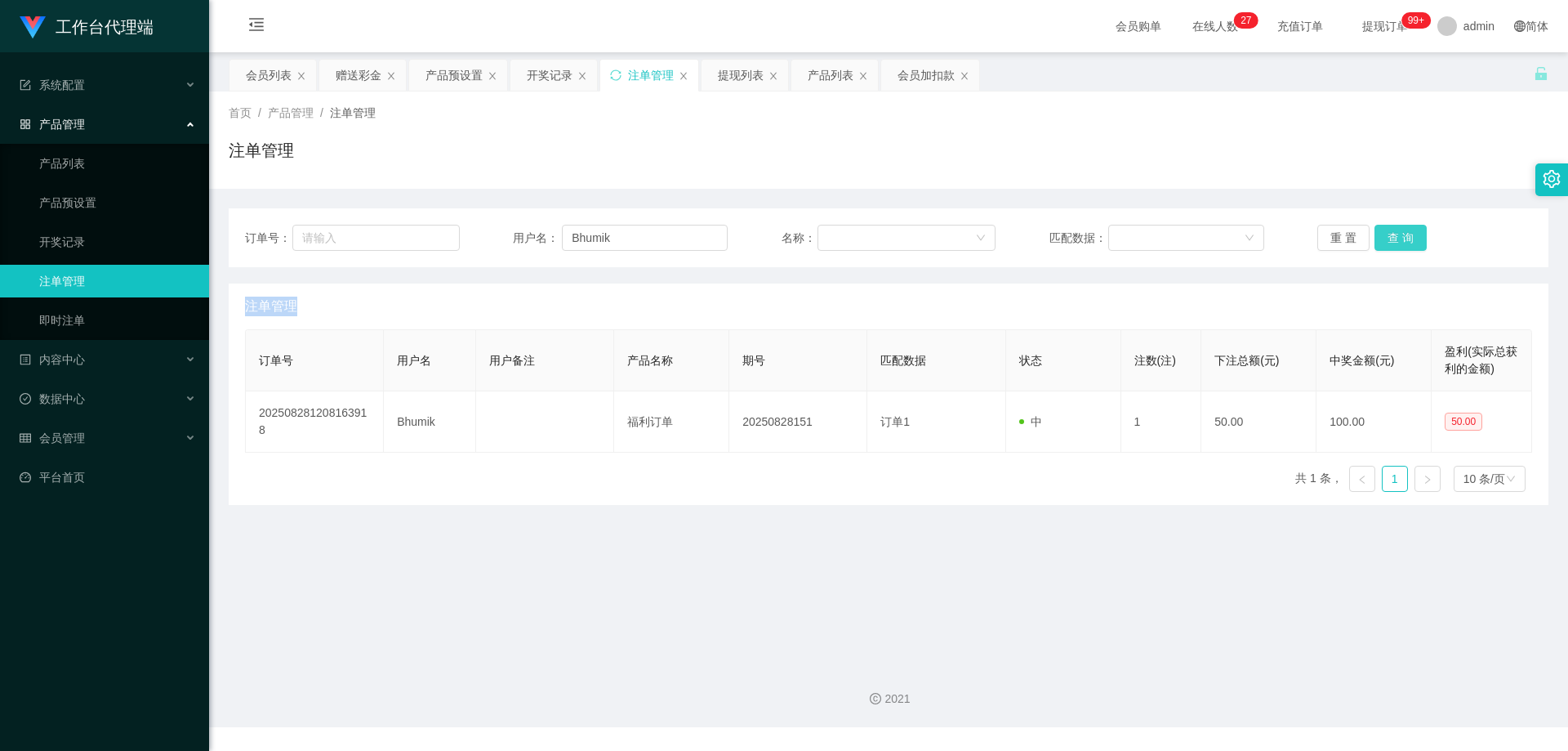
click at [1392, 240] on button "查 询" at bounding box center [1401, 238] width 52 height 26
click at [1392, 240] on div "重 置 查 询" at bounding box center [1425, 238] width 215 height 26
click at [1392, 240] on button "查 询" at bounding box center [1410, 238] width 70 height 26
click at [1392, 240] on div "重 置 查 询" at bounding box center [1425, 238] width 215 height 26
click at [1392, 240] on button "查 询" at bounding box center [1401, 238] width 52 height 26
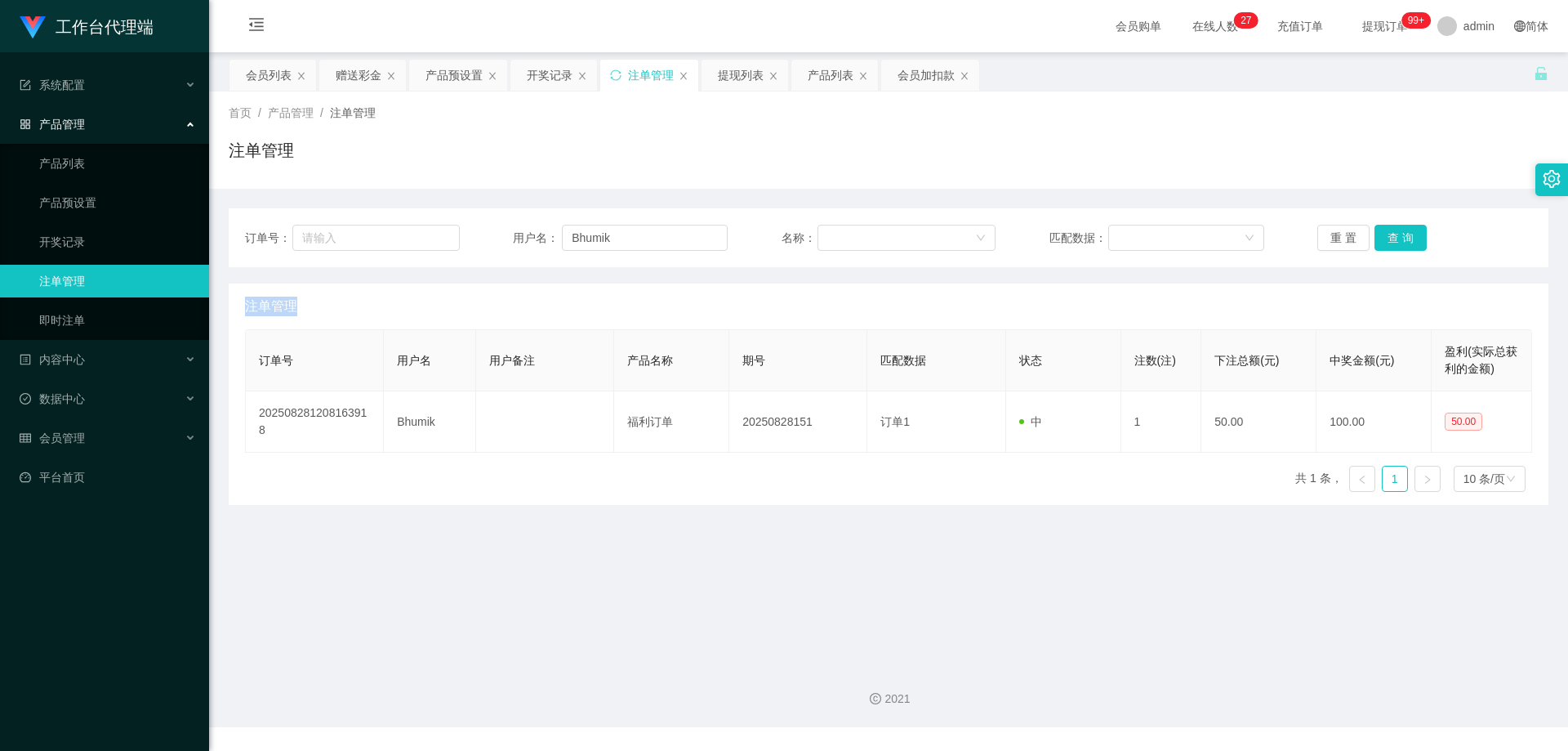
click at [1392, 240] on div "重 置 查 询" at bounding box center [1425, 238] width 215 height 26
click at [1392, 240] on button "查 询" at bounding box center [1401, 238] width 52 height 26
click at [1392, 240] on div "重 置 查 询" at bounding box center [1425, 238] width 215 height 26
click at [1395, 241] on button "查 询" at bounding box center [1401, 238] width 52 height 26
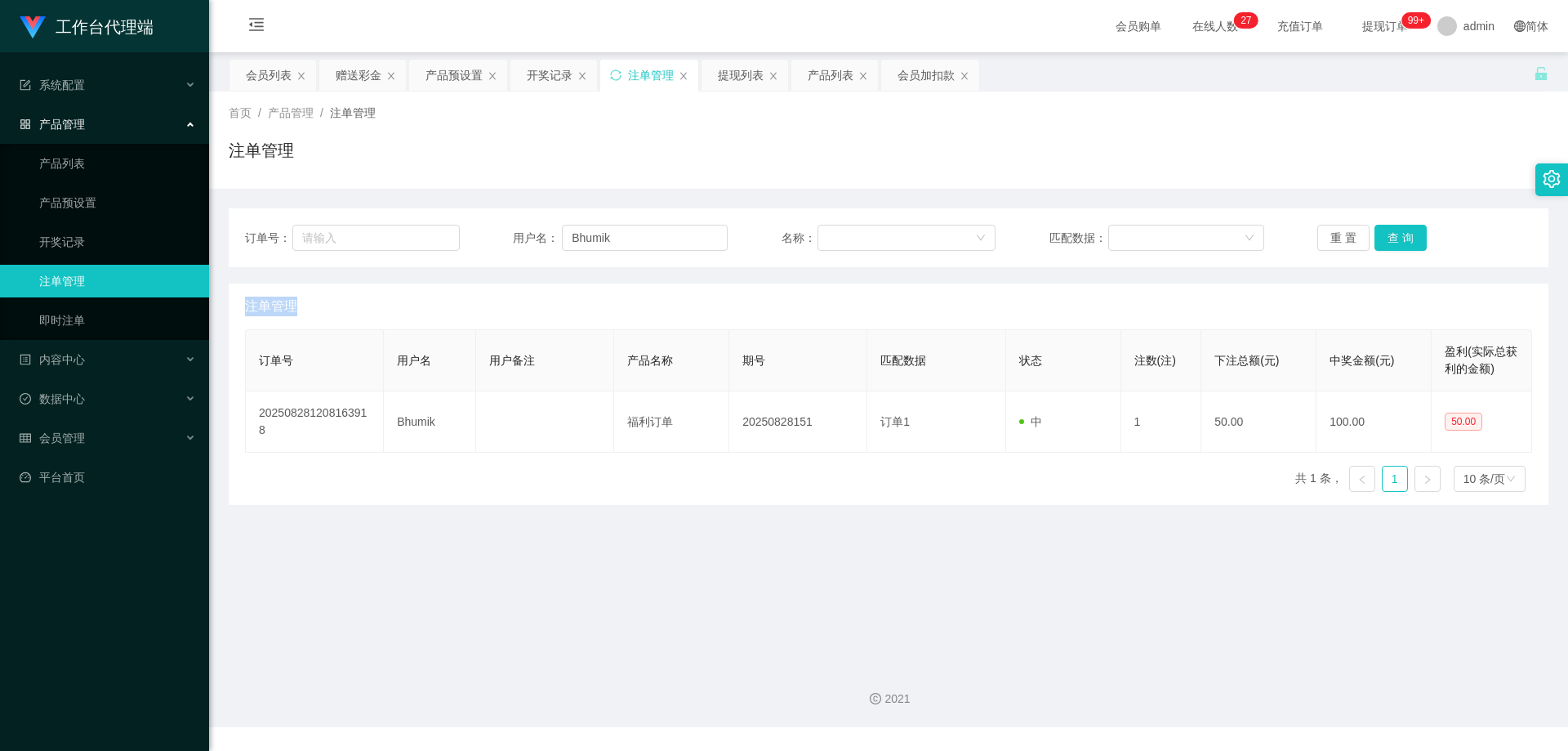
click at [1395, 241] on div "重 置 查 询" at bounding box center [1425, 238] width 215 height 26
click at [1395, 241] on button "查 询" at bounding box center [1401, 238] width 52 height 26
click at [1395, 241] on div "重 置 查 询" at bounding box center [1425, 238] width 215 height 26
click at [1395, 241] on button "查 询" at bounding box center [1401, 238] width 52 height 26
click at [1395, 240] on div "重 置 查 询" at bounding box center [1425, 238] width 215 height 26
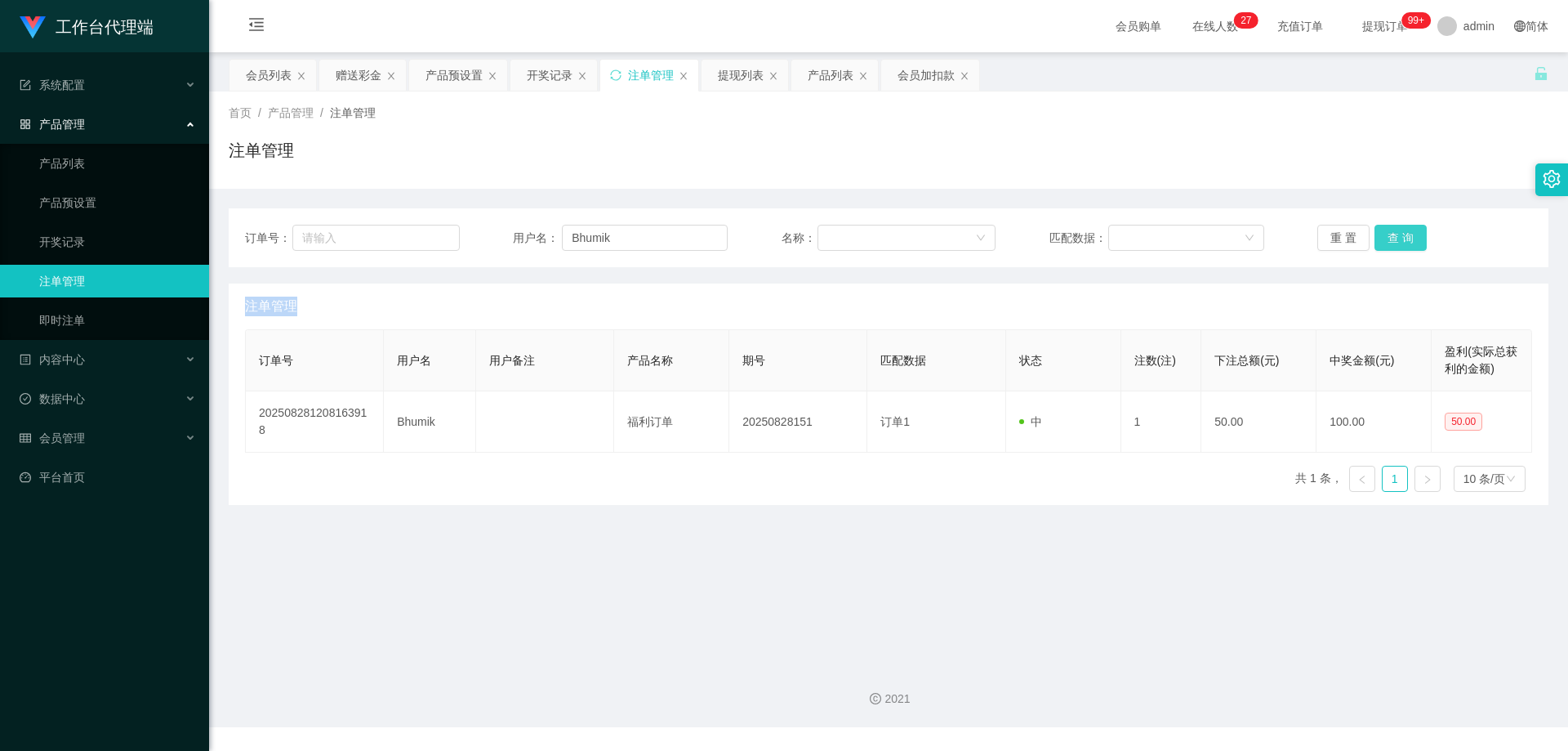
click at [1395, 240] on button "查 询" at bounding box center [1401, 238] width 52 height 26
click at [1395, 240] on div "重 置 查 询" at bounding box center [1425, 238] width 215 height 26
click at [1395, 240] on button "查 询" at bounding box center [1401, 238] width 52 height 26
click at [1395, 238] on div "重 置 查 询" at bounding box center [1425, 238] width 215 height 26
click at [1395, 238] on button "查 询" at bounding box center [1401, 238] width 52 height 26
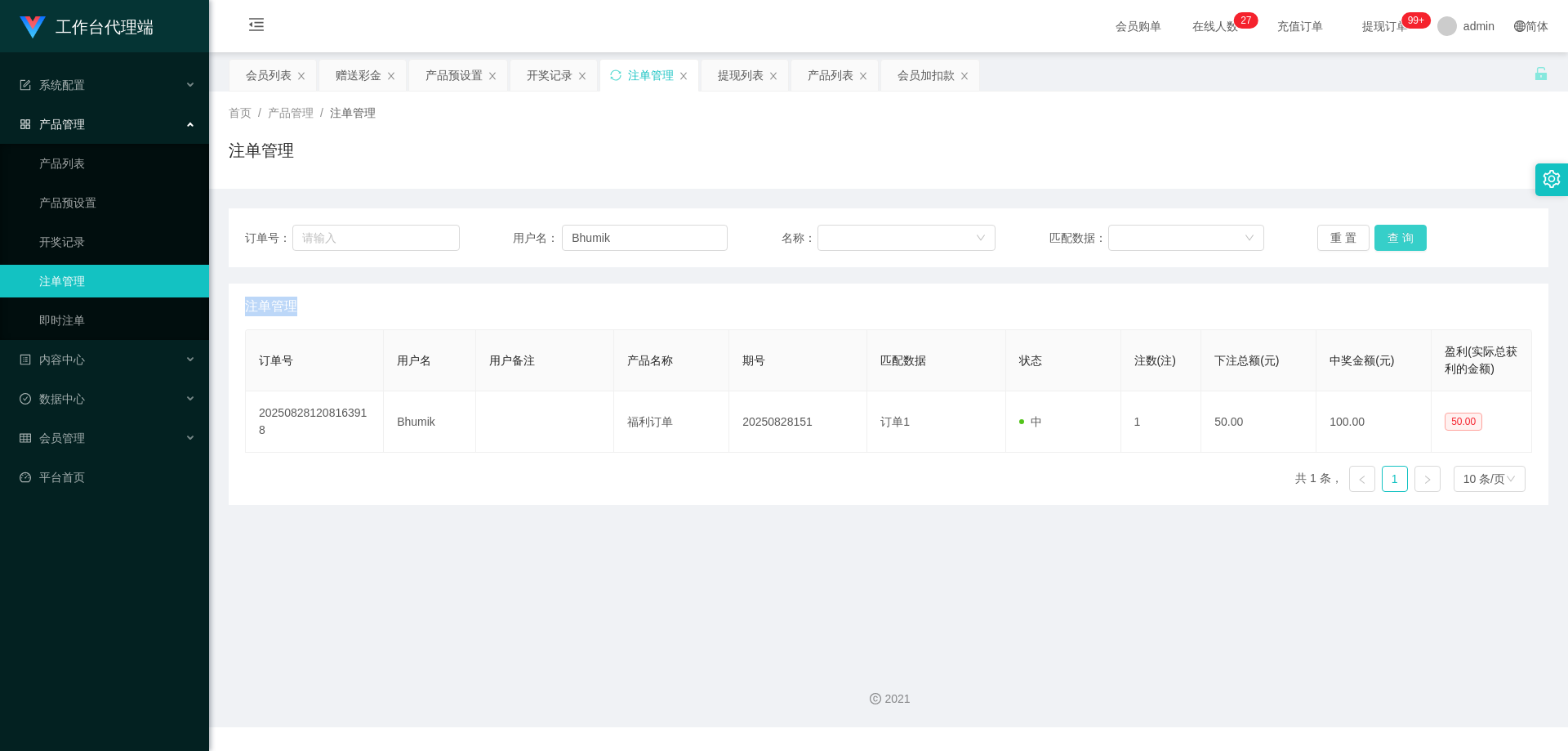
click at [1395, 238] on div "重 置 查 询" at bounding box center [1425, 238] width 215 height 26
click at [1395, 238] on button "查 询" at bounding box center [1401, 238] width 52 height 26
click at [1395, 238] on div "重 置 查 询" at bounding box center [1425, 238] width 215 height 26
click at [1395, 238] on button "查 询" at bounding box center [1401, 238] width 52 height 26
click at [1395, 238] on div "重 置 查 询" at bounding box center [1425, 238] width 215 height 26
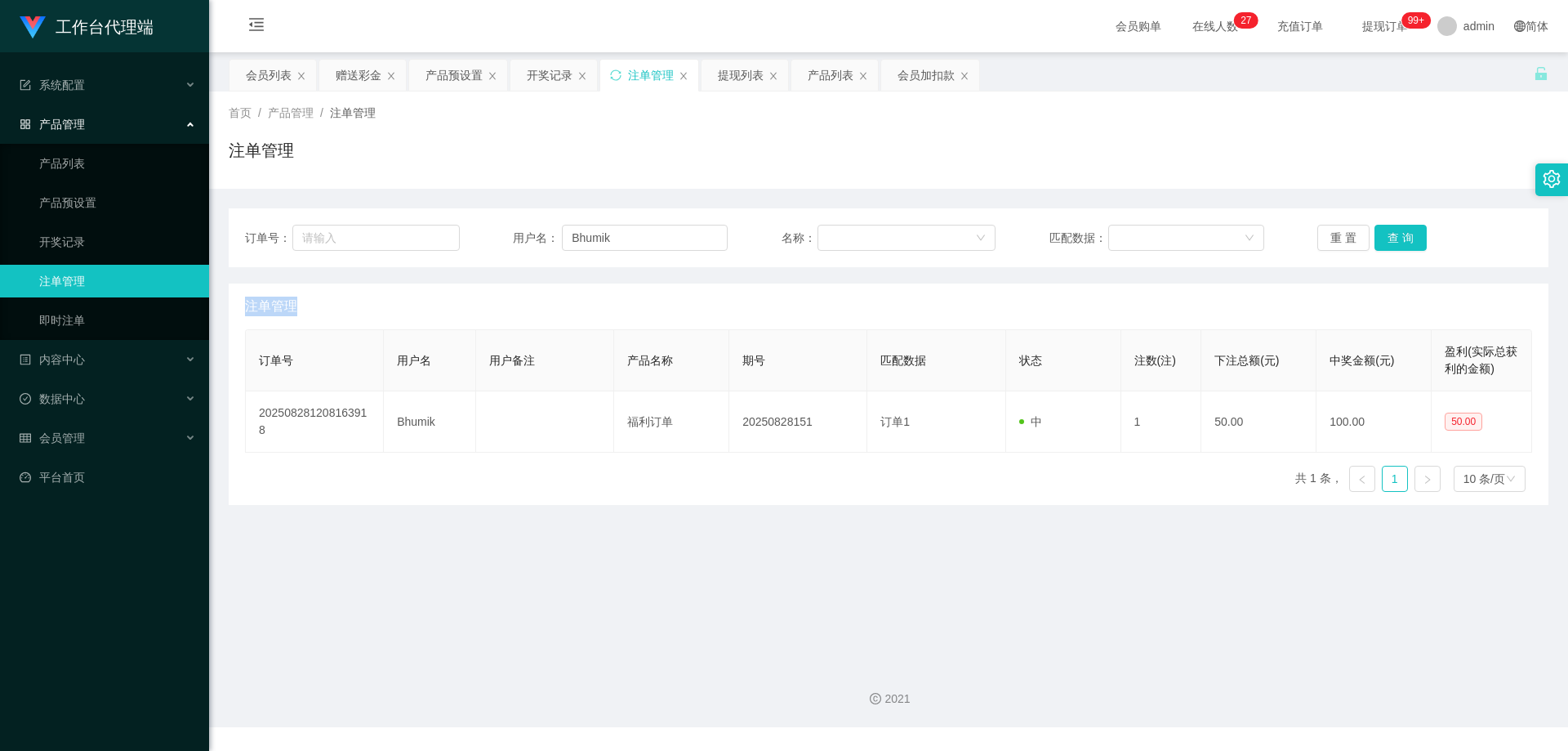
click at [286, 304] on span "注单管理" at bounding box center [271, 306] width 52 height 20
click at [1393, 233] on button "查 询" at bounding box center [1401, 238] width 52 height 26
click at [1393, 233] on button "查 询" at bounding box center [1410, 238] width 70 height 26
click at [1393, 233] on div "重 置 查 询" at bounding box center [1425, 238] width 215 height 26
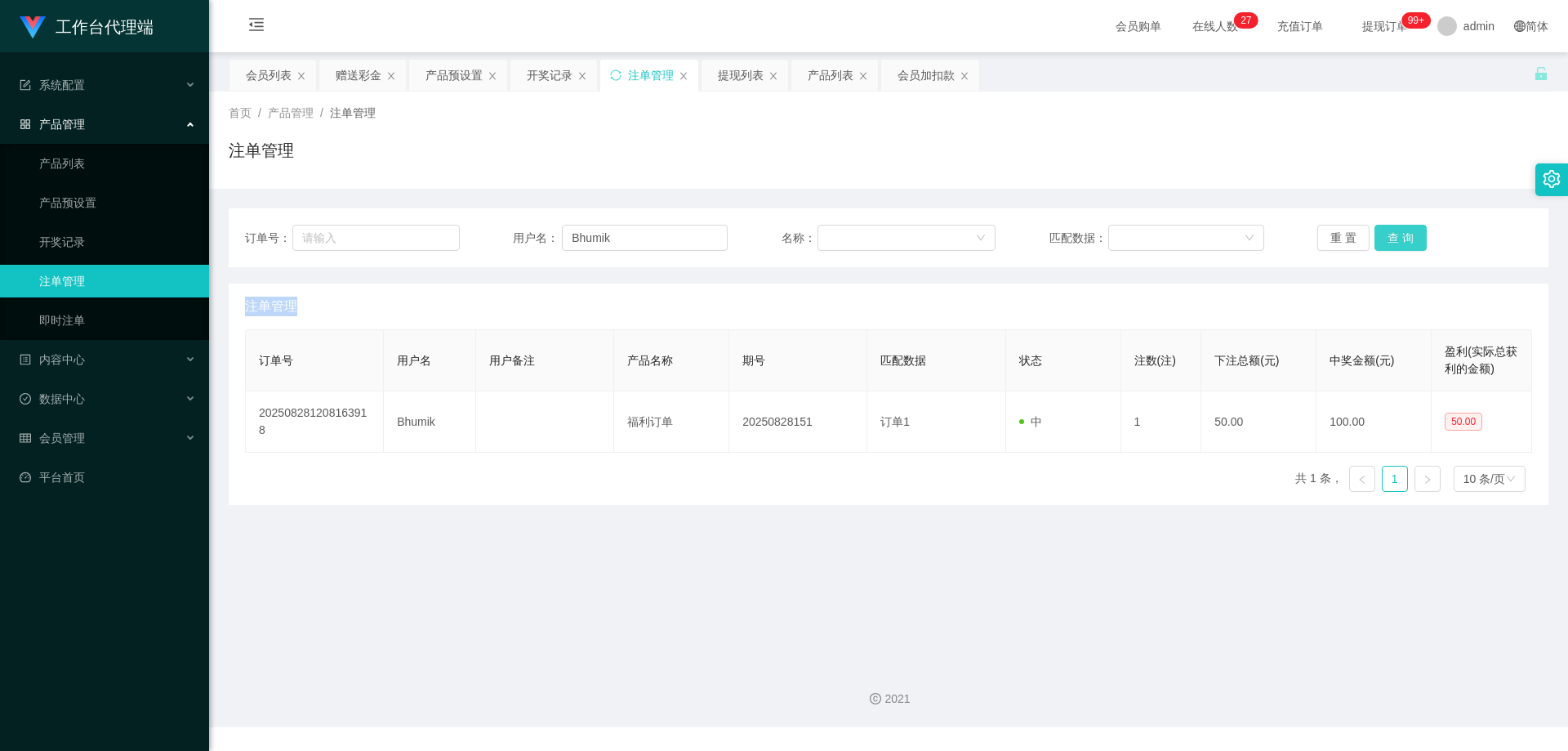
click at [1393, 233] on button "查 询" at bounding box center [1401, 238] width 52 height 26
click at [1393, 233] on div "重 置 查 询" at bounding box center [1425, 238] width 215 height 26
click at [1393, 233] on button "查 询" at bounding box center [1401, 238] width 52 height 26
click at [1393, 233] on div "重 置 查 询" at bounding box center [1425, 238] width 215 height 26
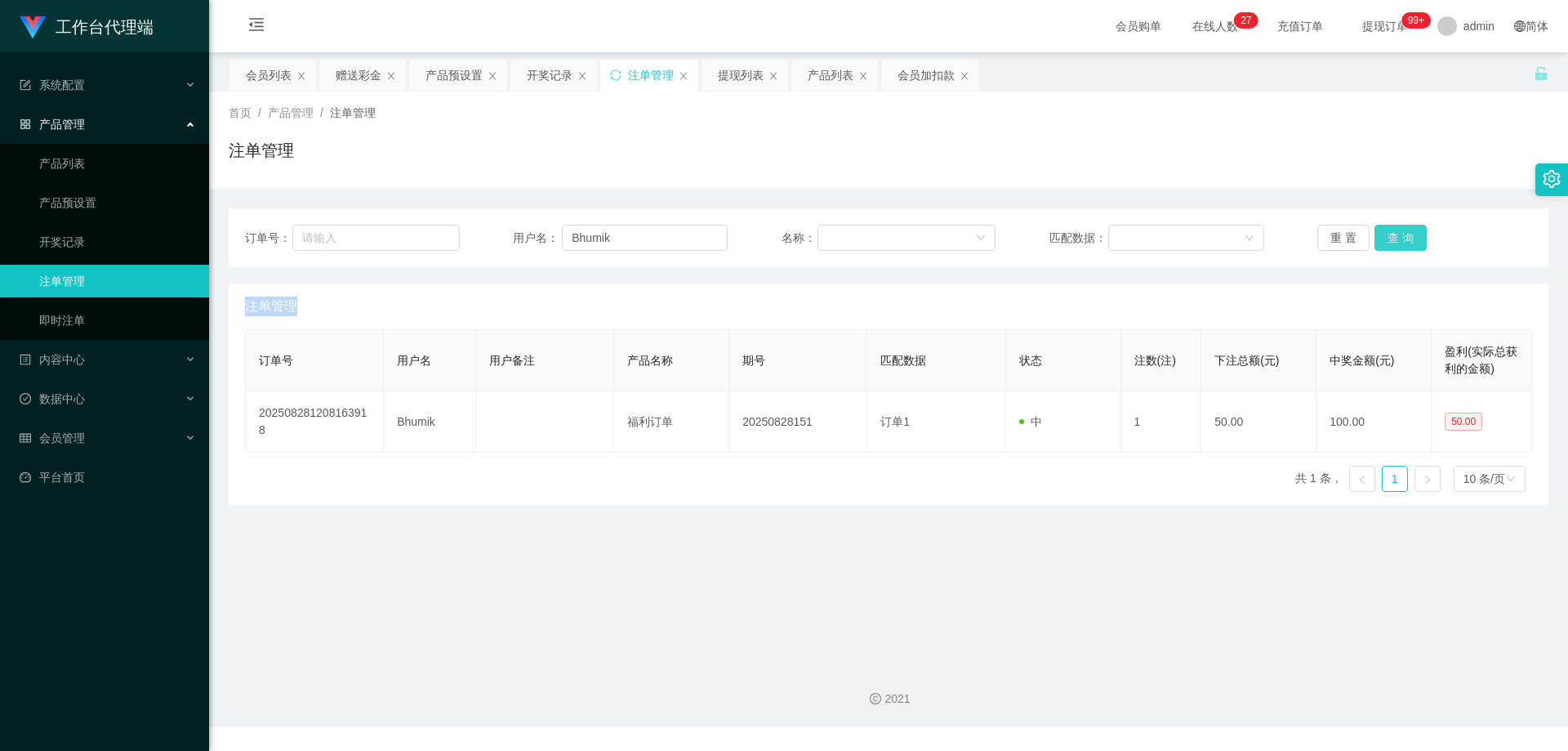
click at [1393, 233] on button "查 询" at bounding box center [1401, 238] width 52 height 26
click at [1393, 233] on div "重 置 查 询" at bounding box center [1425, 238] width 215 height 26
click at [1393, 233] on button "查 询" at bounding box center [1401, 238] width 52 height 26
click at [1393, 233] on div "重 置 查 询" at bounding box center [1425, 238] width 215 height 26
click at [1393, 233] on button "查 询" at bounding box center [1401, 238] width 52 height 26
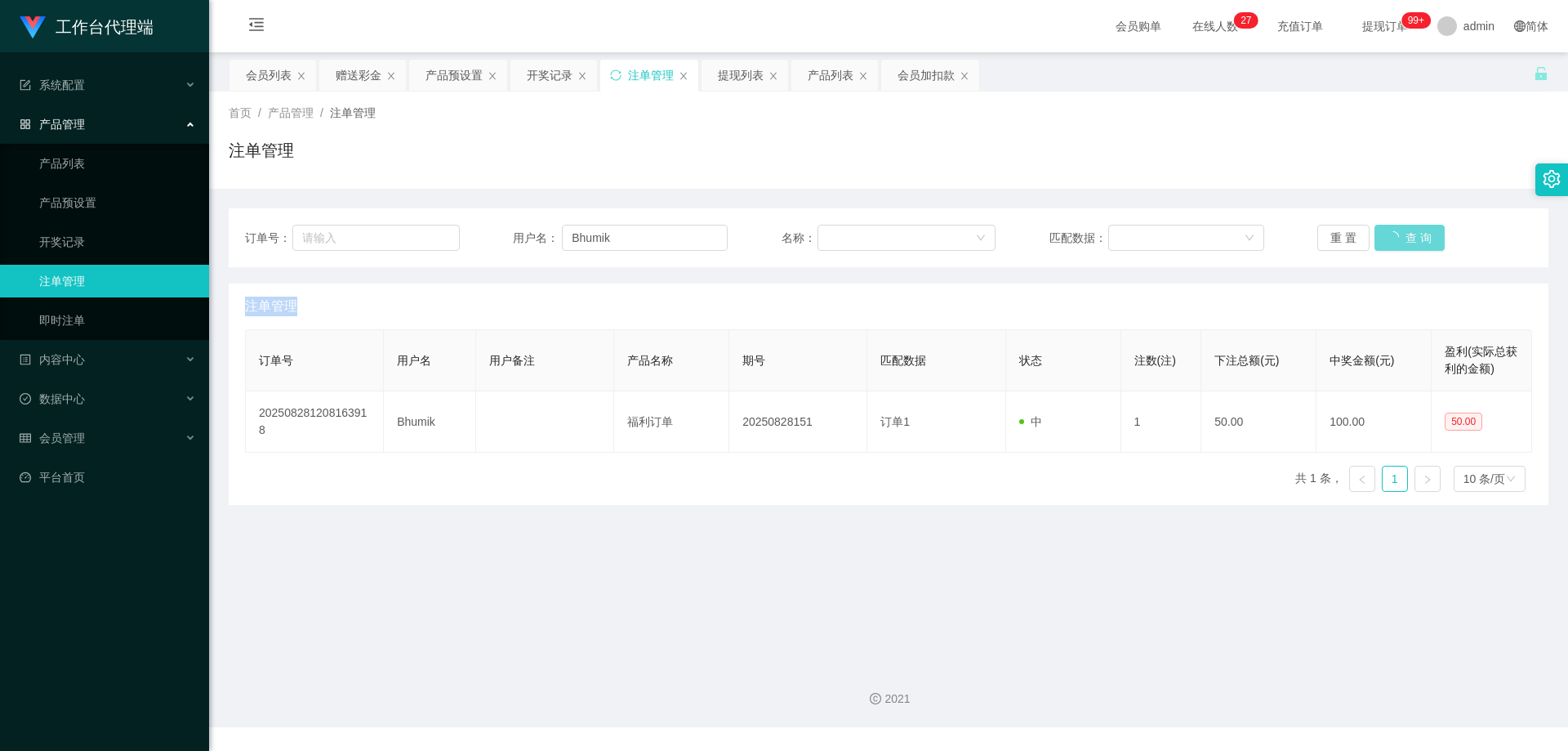
click at [1393, 233] on div "重 置 查 询" at bounding box center [1425, 238] width 215 height 26
click at [1393, 233] on button "查 询" at bounding box center [1401, 238] width 52 height 26
click at [1393, 233] on div "重 置 查 询" at bounding box center [1425, 238] width 215 height 26
click at [1393, 233] on button "查 询" at bounding box center [1401, 238] width 52 height 26
click at [1393, 233] on div "重 置 查 询" at bounding box center [1425, 238] width 215 height 26
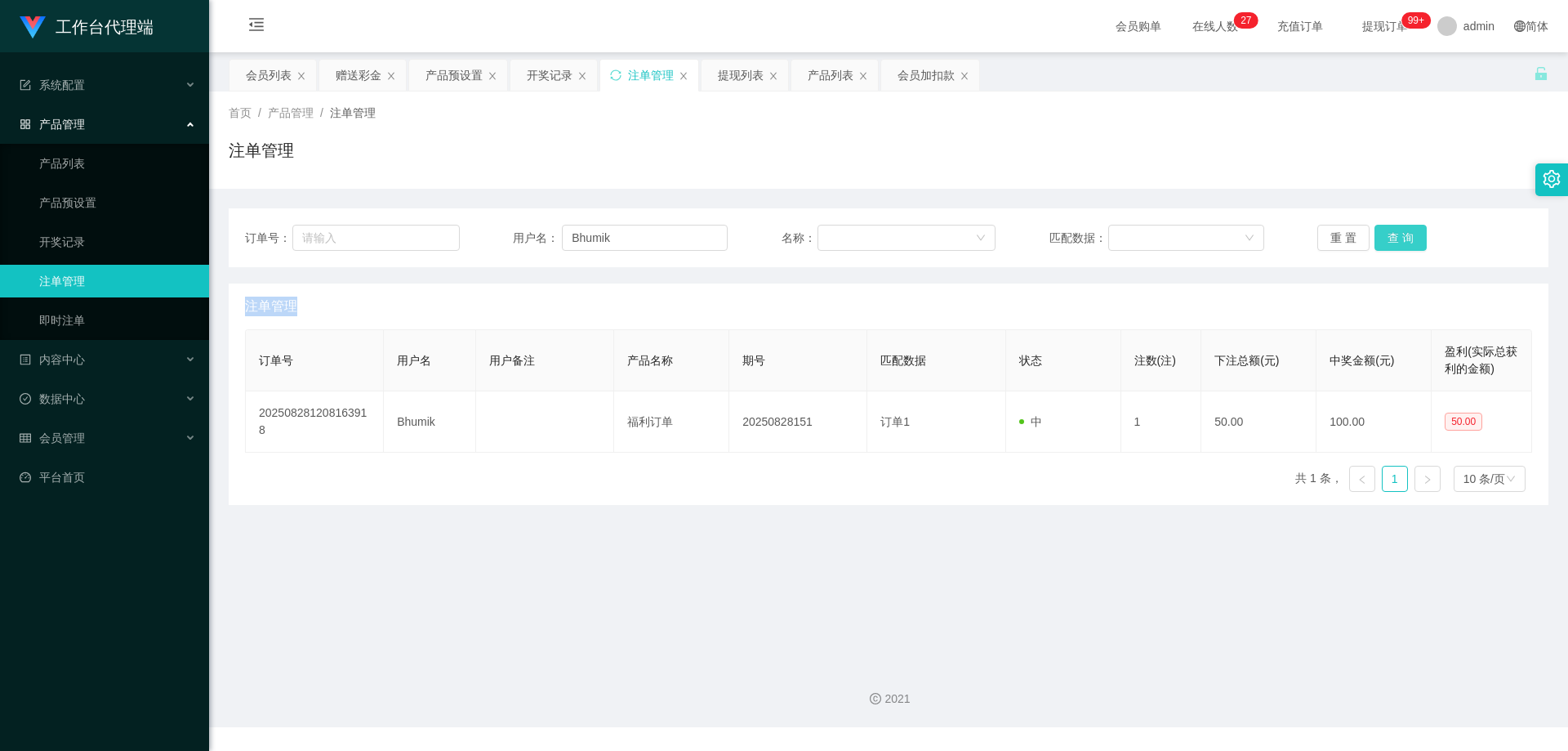
click at [1393, 233] on button "查 询" at bounding box center [1401, 238] width 52 height 26
click at [1393, 233] on div "重 置 查 询" at bounding box center [1425, 238] width 215 height 26
click at [1393, 233] on button "查 询" at bounding box center [1401, 238] width 52 height 26
click at [1393, 233] on div "重 置 查 询" at bounding box center [1425, 238] width 215 height 26
click at [1393, 233] on button "查 询" at bounding box center [1401, 238] width 52 height 26
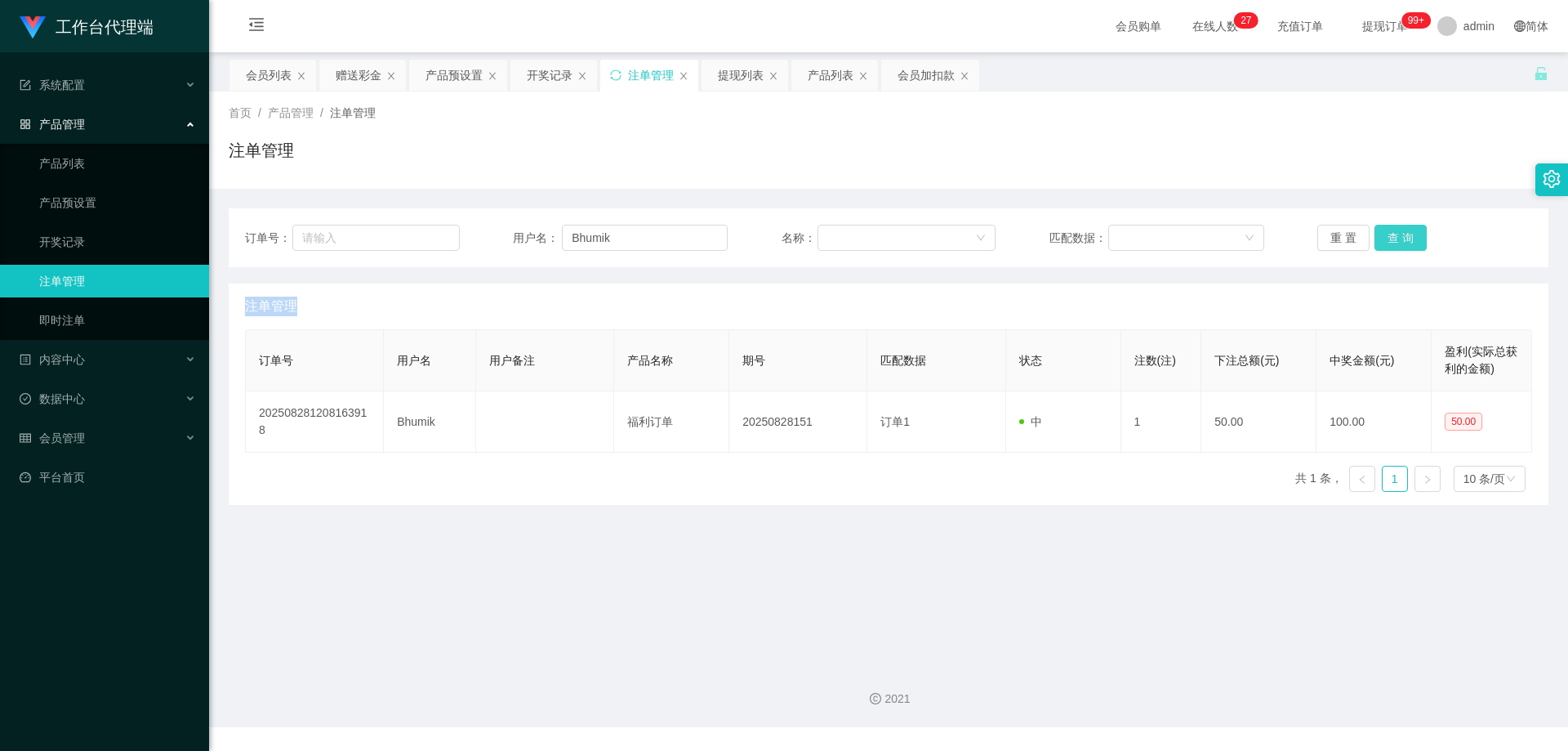
click at [1393, 233] on button "查 询" at bounding box center [1401, 238] width 52 height 26
click at [1389, 242] on button "查 询" at bounding box center [1401, 238] width 52 height 26
click at [1389, 242] on div "重 置 查 询" at bounding box center [1425, 238] width 215 height 26
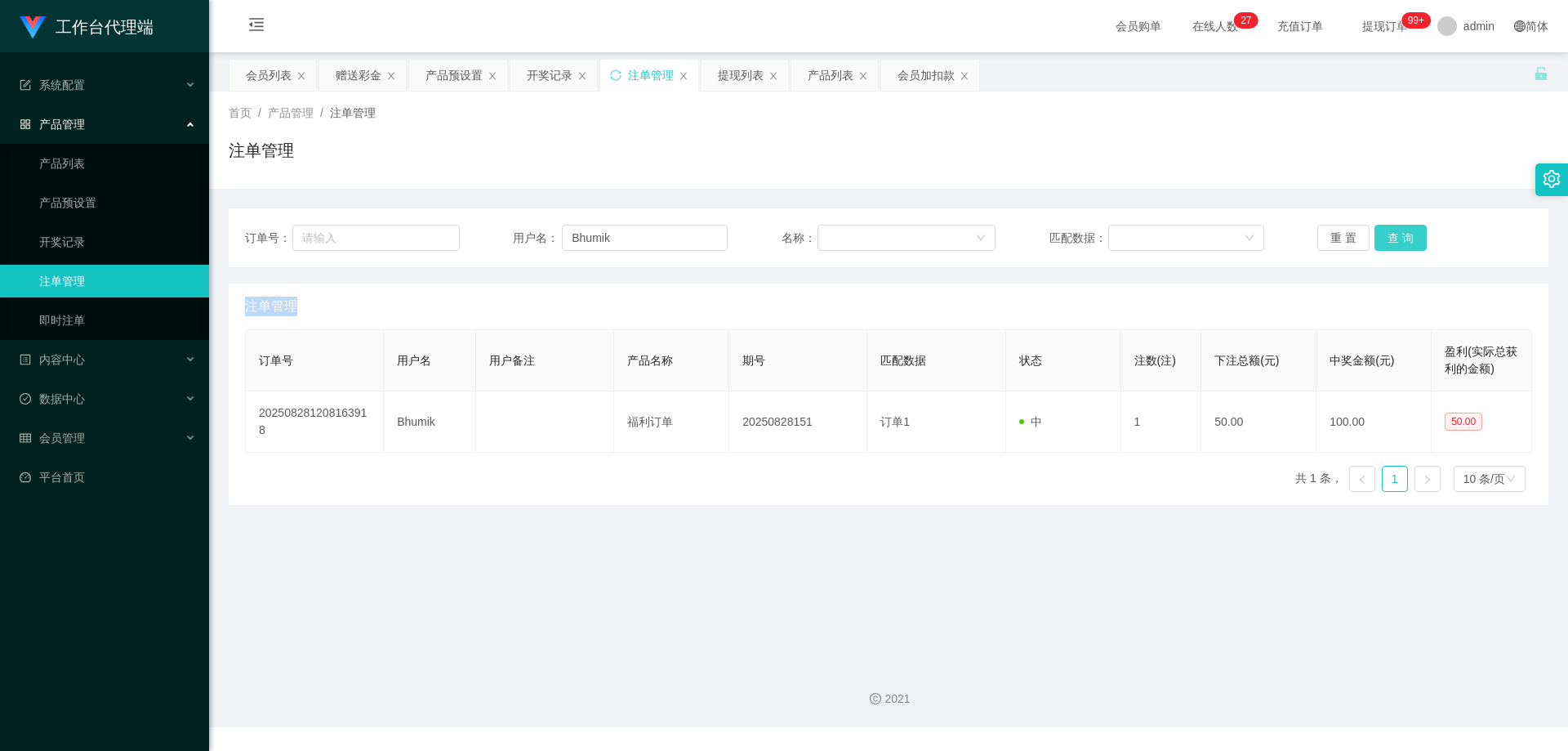
click at [1401, 237] on button "查 询" at bounding box center [1401, 238] width 52 height 26
click at [1392, 242] on button "查 询" at bounding box center [1401, 238] width 52 height 26
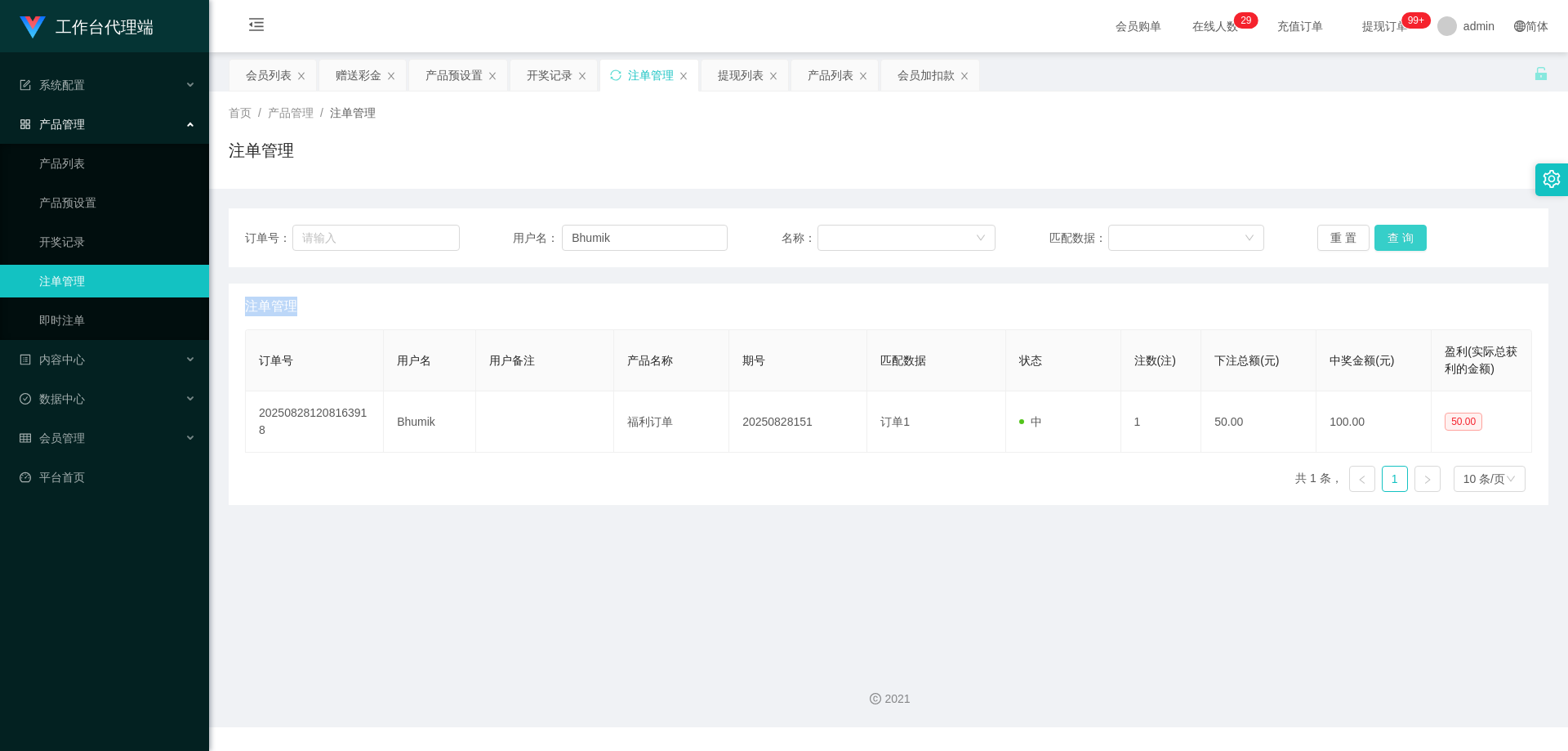
click at [1392, 242] on button "查 询" at bounding box center [1401, 238] width 52 height 26
click at [1392, 242] on div "重 置 查 询" at bounding box center [1425, 238] width 215 height 26
click at [1392, 242] on button "查 询" at bounding box center [1401, 238] width 52 height 26
click at [1392, 242] on div "重 置 查 询" at bounding box center [1425, 238] width 215 height 26
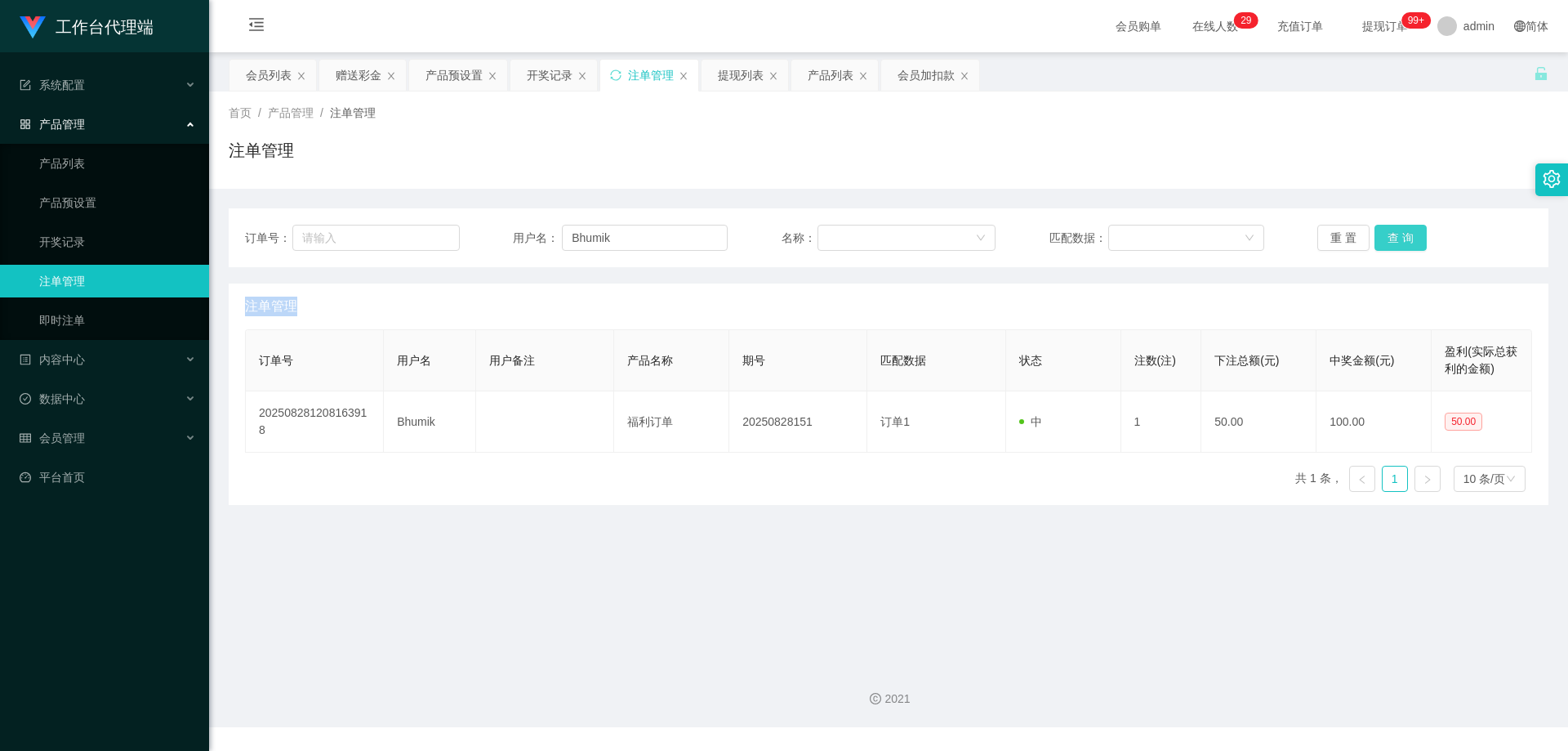
click at [1392, 242] on button "查 询" at bounding box center [1401, 238] width 52 height 26
click at [1392, 242] on div "重 置 查 询" at bounding box center [1425, 238] width 215 height 26
click at [1392, 242] on button "查 询" at bounding box center [1401, 238] width 52 height 26
click at [1392, 242] on div "重 置 查 询" at bounding box center [1425, 238] width 215 height 26
click at [1392, 242] on button "查 询" at bounding box center [1401, 238] width 52 height 26
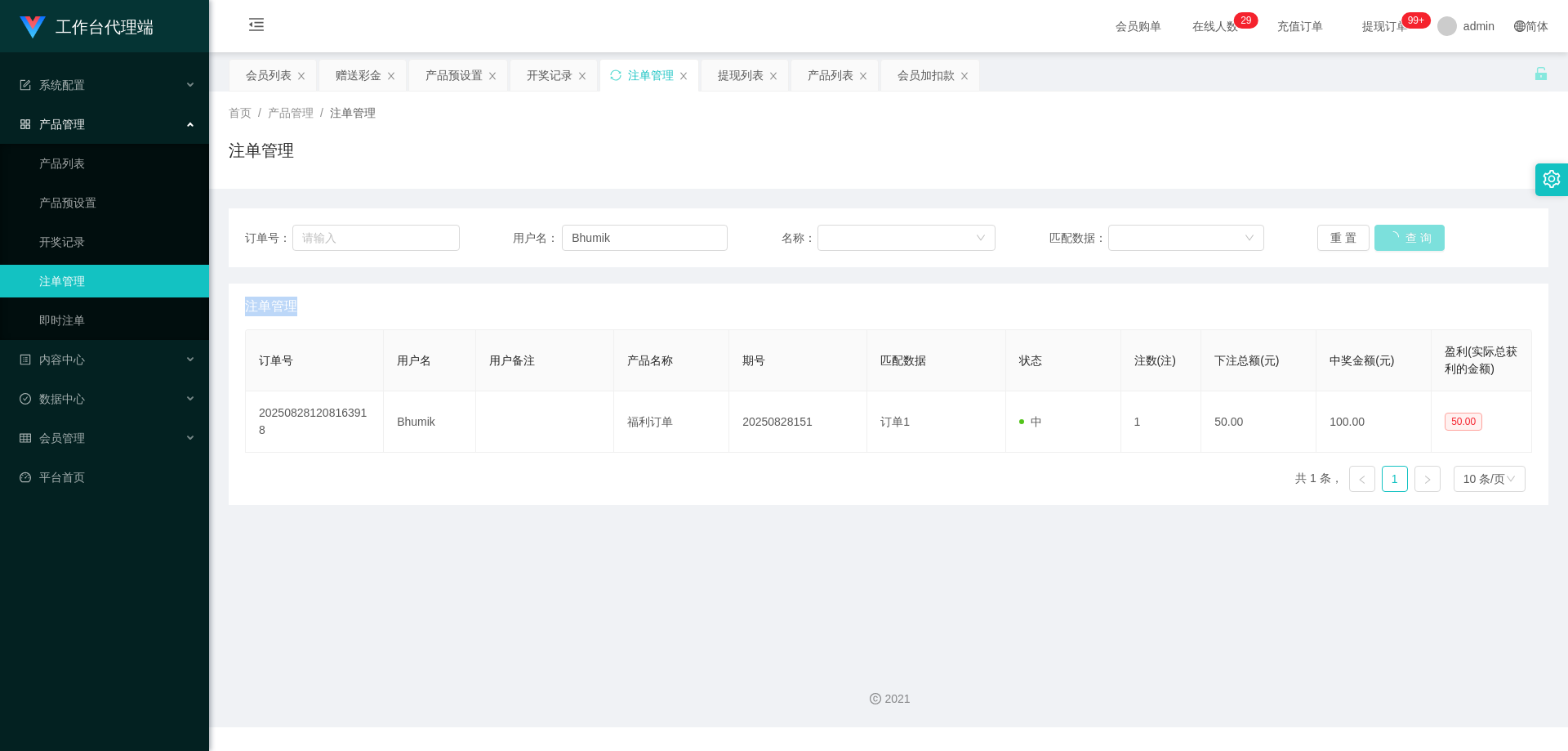
click at [1392, 242] on div "重 置 查 询" at bounding box center [1425, 238] width 215 height 26
click at [1392, 242] on button "查 询" at bounding box center [1401, 238] width 52 height 26
click at [1392, 242] on div "重 置 查 询" at bounding box center [1425, 238] width 215 height 26
click at [1392, 242] on button "查 询" at bounding box center [1401, 238] width 52 height 26
click at [1392, 242] on div "重 置 查 询" at bounding box center [1425, 238] width 215 height 26
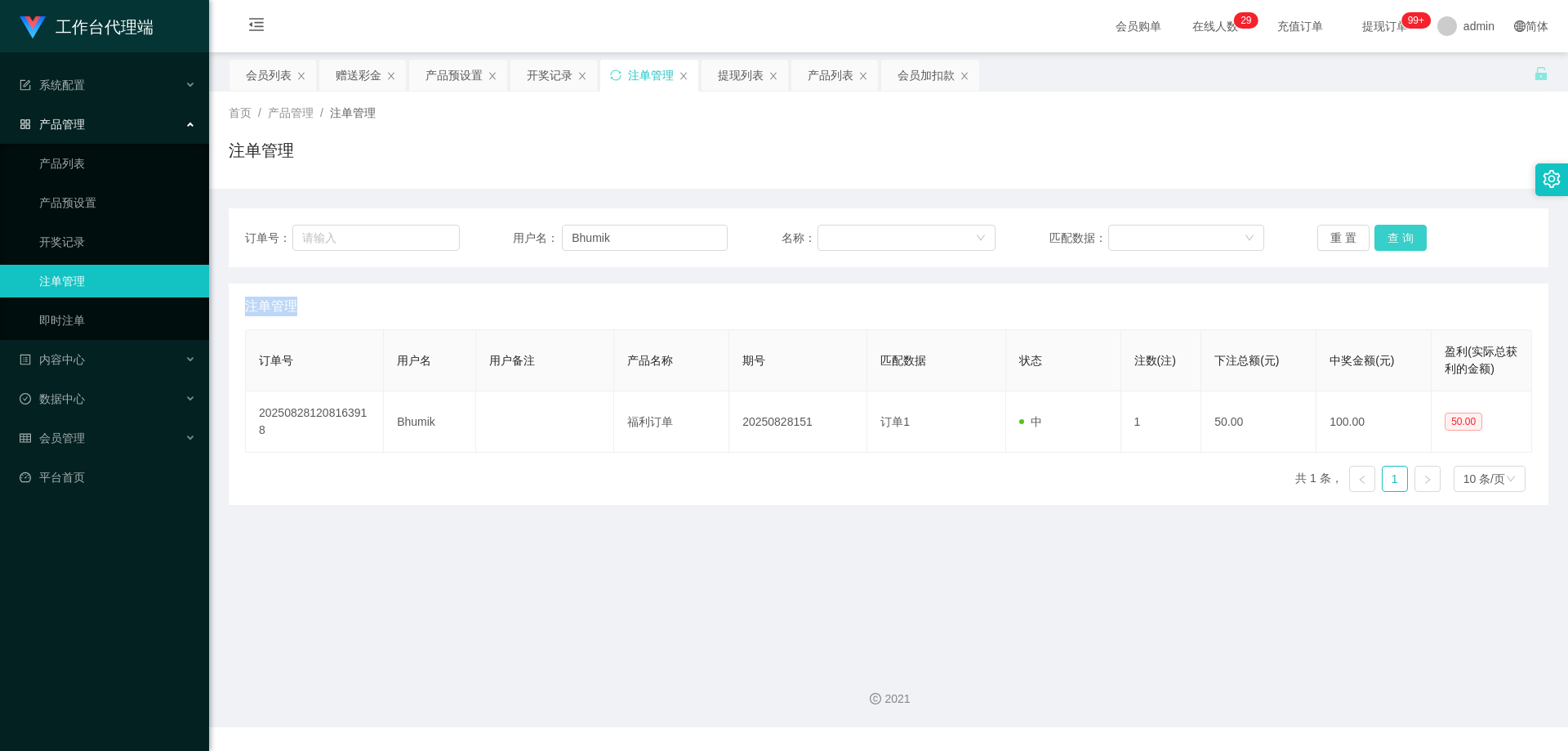
click at [1392, 242] on button "查 询" at bounding box center [1401, 238] width 52 height 26
click at [1396, 236] on button "查 询" at bounding box center [1401, 238] width 52 height 26
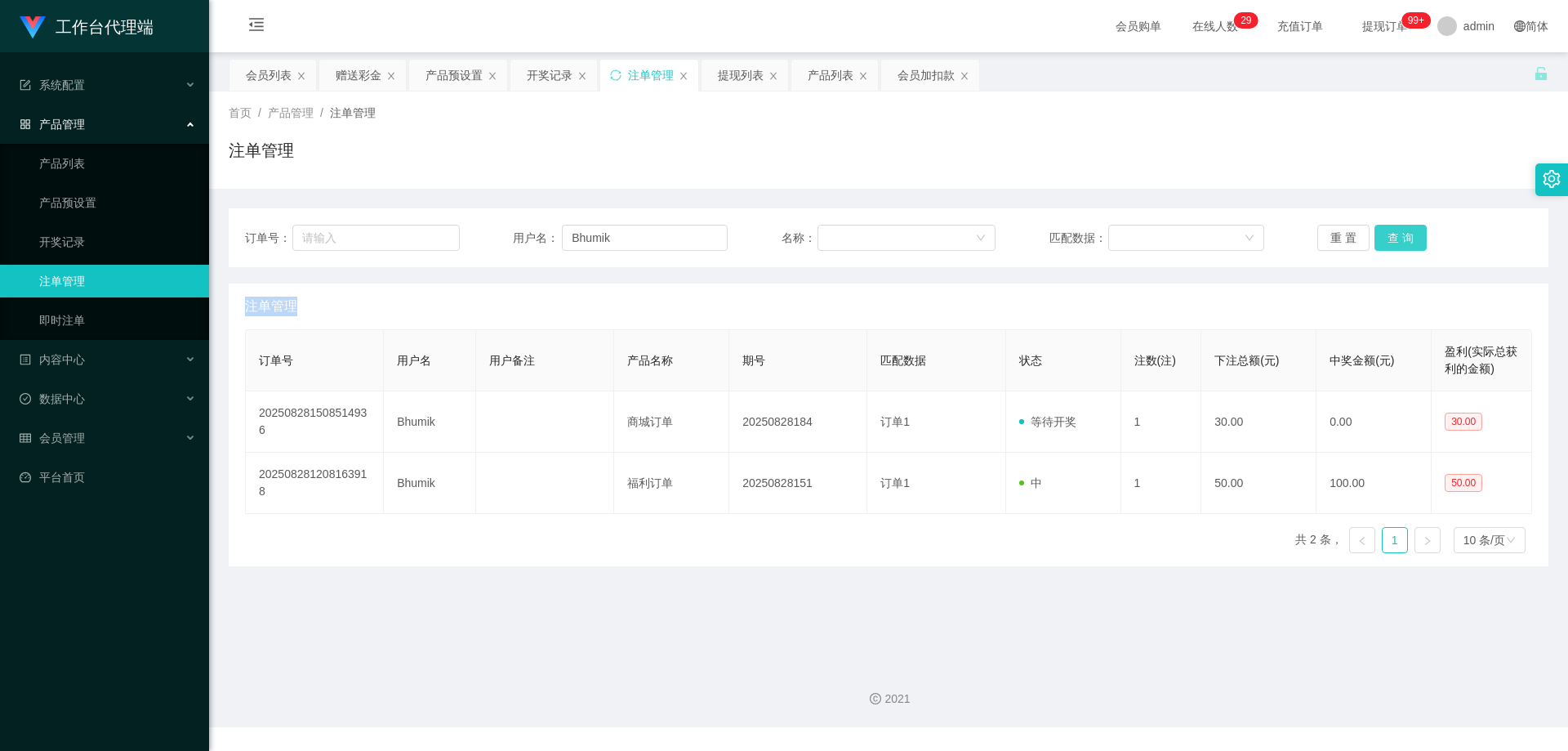
click at [1396, 236] on button "查 询" at bounding box center [1401, 238] width 52 height 26
click at [1396, 236] on div "重 置 查 询" at bounding box center [1425, 238] width 215 height 26
click at [1396, 236] on button "查 询" at bounding box center [1401, 238] width 52 height 26
click at [1396, 236] on div "重 置 查 询" at bounding box center [1425, 238] width 215 height 26
click at [1396, 236] on button "查 询" at bounding box center [1401, 238] width 52 height 26
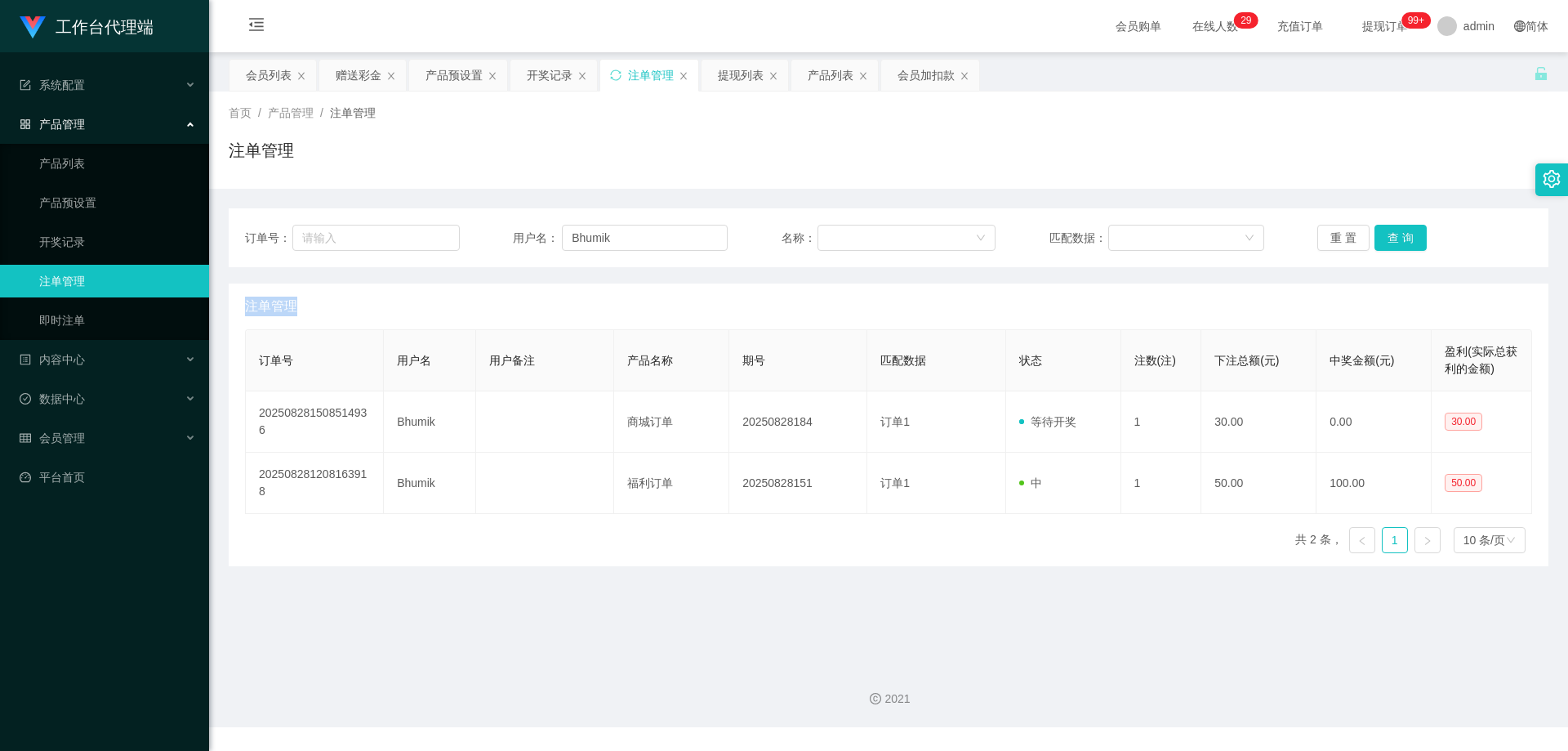
click at [1396, 236] on div "重 置 查 询" at bounding box center [1425, 238] width 215 height 26
click at [1396, 236] on button "查 询" at bounding box center [1401, 238] width 52 height 26
click at [1396, 236] on div "重 置 查 询" at bounding box center [1425, 238] width 215 height 26
click at [1398, 236] on button "查 询" at bounding box center [1401, 238] width 52 height 26
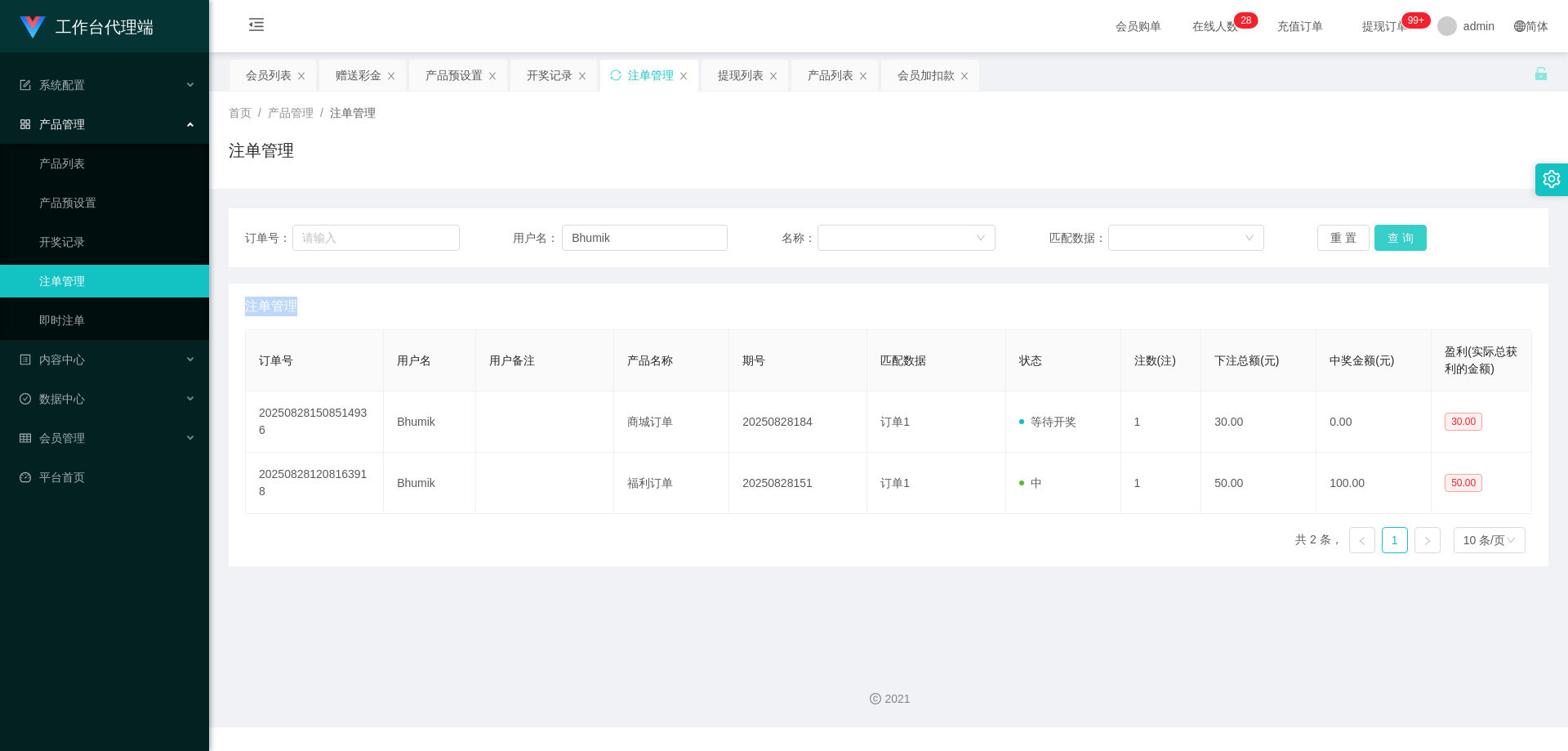
click at [1398, 236] on div "重 置 查 询" at bounding box center [1425, 238] width 215 height 26
click at [1398, 236] on button "查 询" at bounding box center [1401, 238] width 52 height 26
click at [1398, 236] on div "重 置 查 询" at bounding box center [1425, 238] width 215 height 26
click at [1398, 236] on button "查 询" at bounding box center [1401, 238] width 52 height 26
click at [1388, 238] on button "查 询" at bounding box center [1401, 238] width 52 height 26
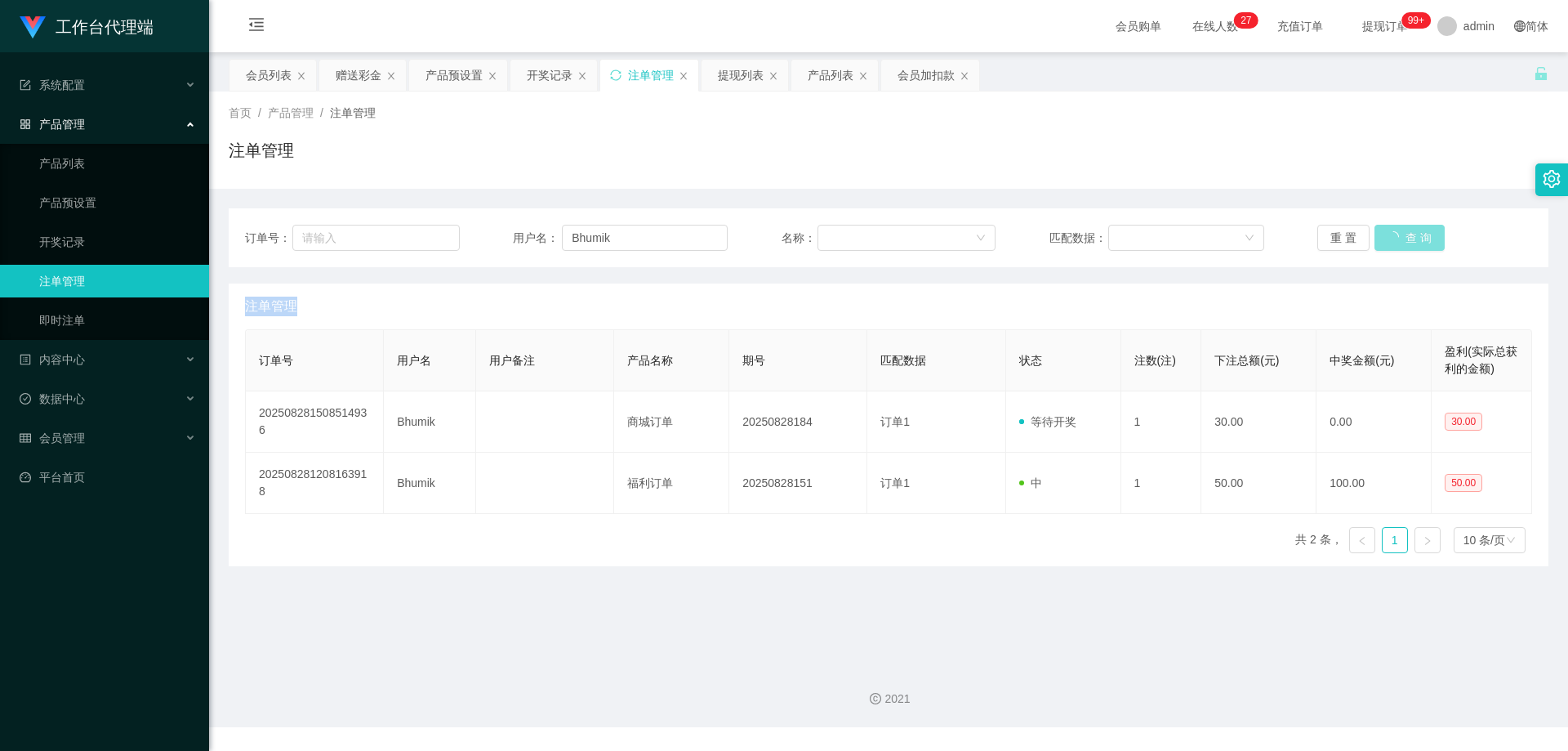
click at [1388, 238] on button "查 询" at bounding box center [1410, 238] width 70 height 26
click at [1388, 238] on div "重 置 查 询" at bounding box center [1425, 238] width 215 height 26
click at [1388, 238] on button "查 询" at bounding box center [1401, 238] width 52 height 26
drag, startPoint x: 648, startPoint y: 232, endPoint x: 489, endPoint y: 234, distance: 159.0
click at [466, 234] on div "订单号： 用户名： Bhumik 名称： 匹配数据： 重 置 查 询" at bounding box center [888, 238] width 1287 height 26
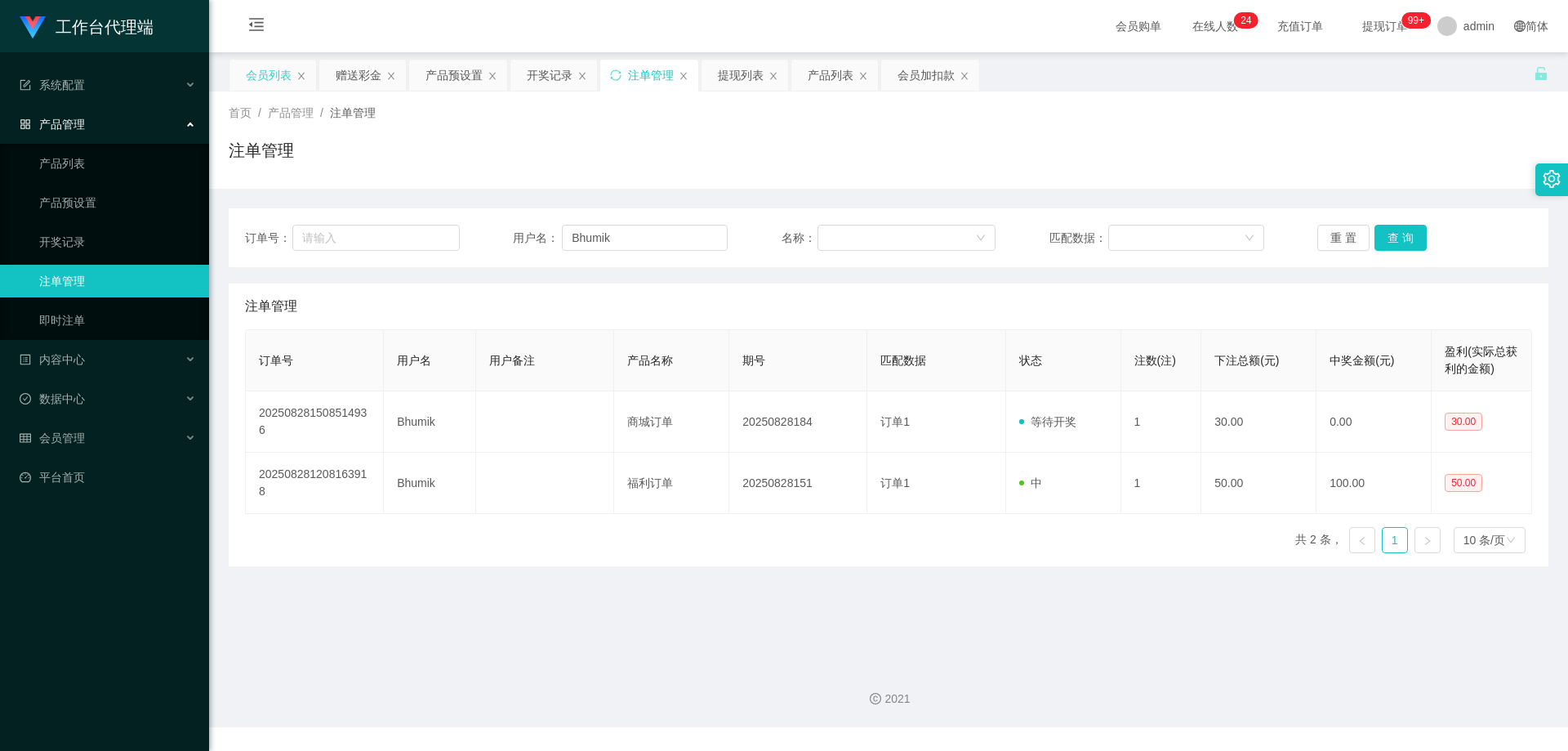
drag, startPoint x: 247, startPoint y: 70, endPoint x: 260, endPoint y: 80, distance: 16.4
click at [247, 70] on div "会员列表" at bounding box center [268, 75] width 46 height 31
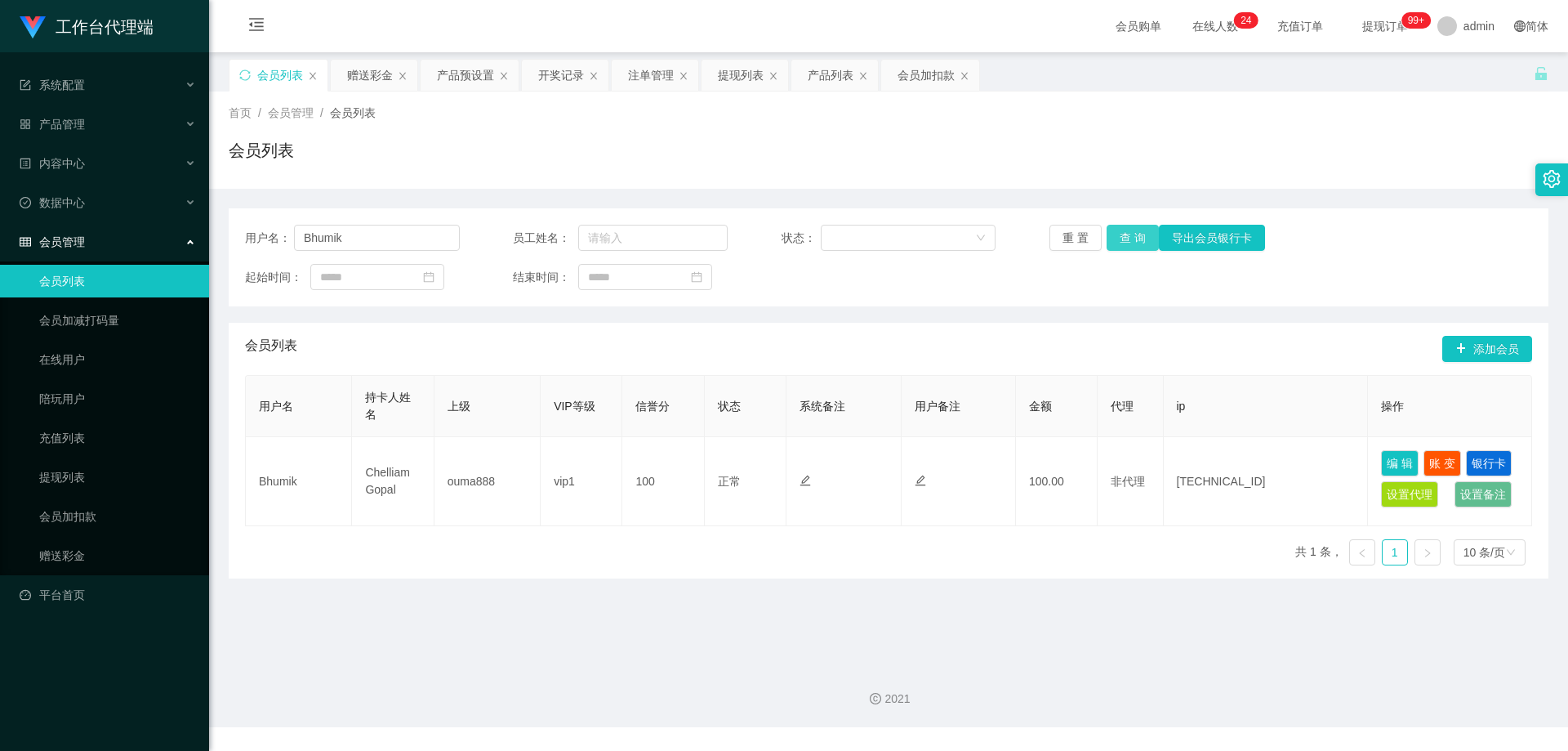
click at [1132, 239] on button "查 询" at bounding box center [1133, 238] width 52 height 26
click at [1127, 238] on button "查 询" at bounding box center [1133, 238] width 52 height 26
click at [658, 77] on div "注单管理" at bounding box center [650, 75] width 46 height 31
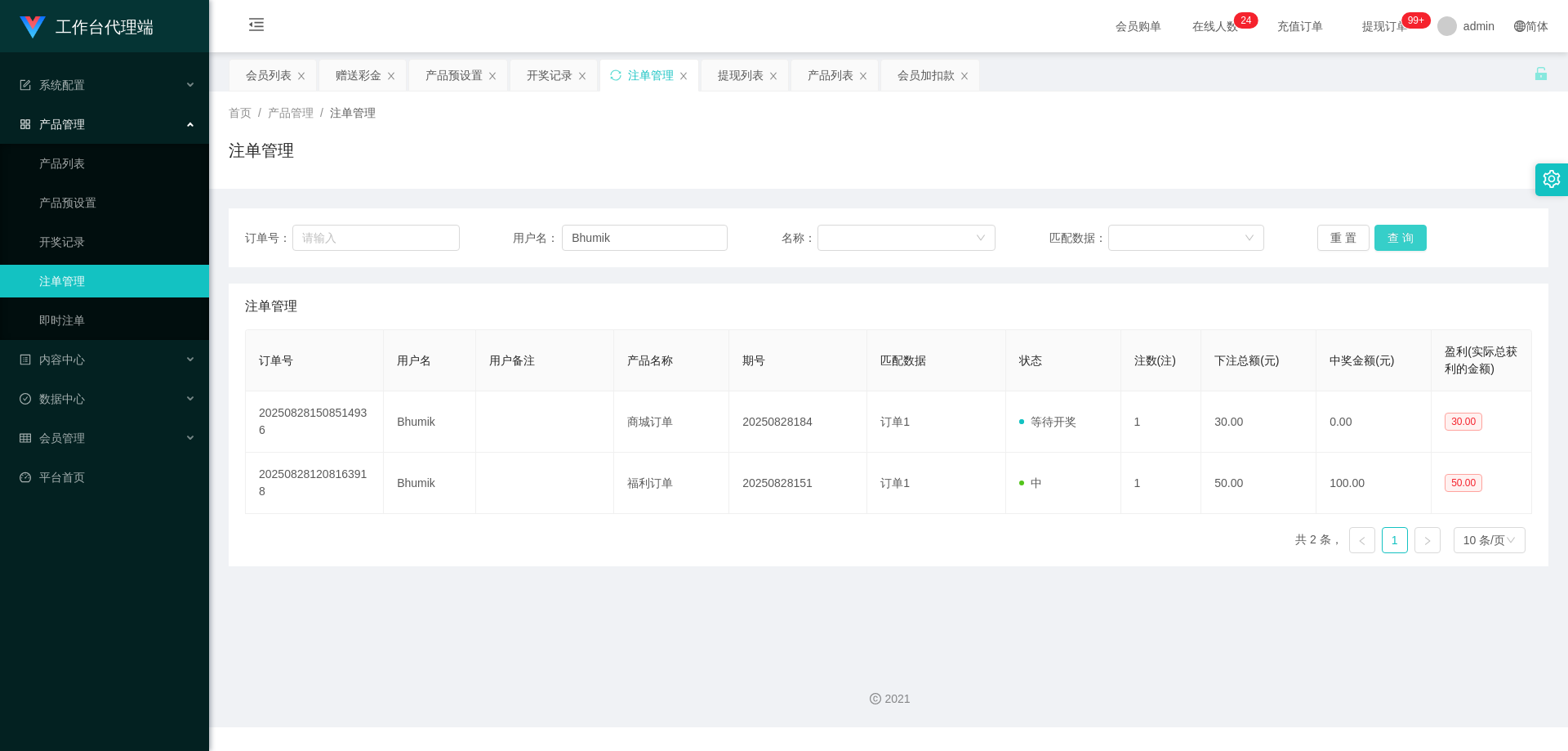
click at [1394, 238] on button "查 询" at bounding box center [1401, 238] width 52 height 26
click at [920, 72] on div "会员加扣款" at bounding box center [926, 75] width 57 height 31
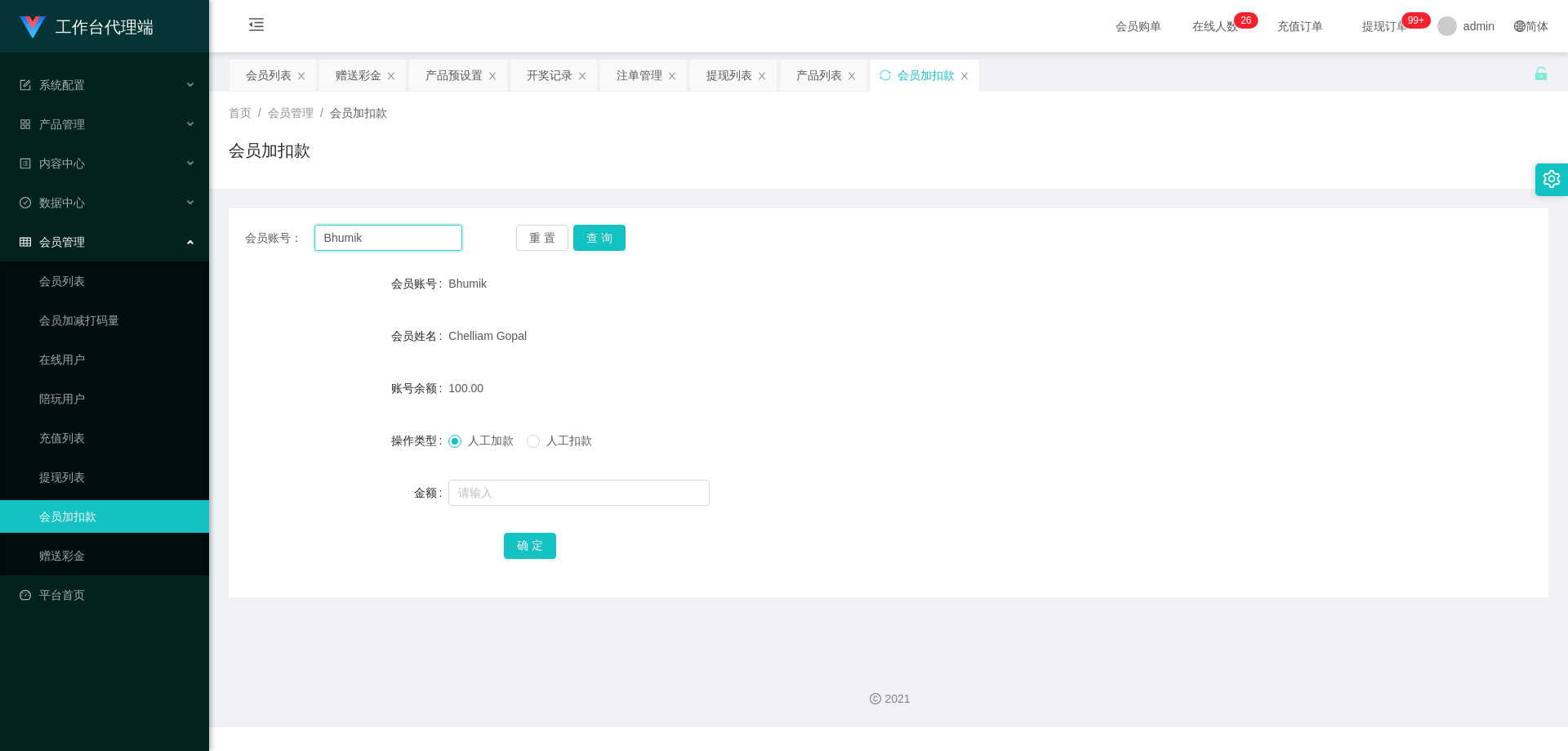
drag, startPoint x: 405, startPoint y: 235, endPoint x: 216, endPoint y: 237, distance: 189.0
click at [216, 237] on main "关闭左侧 关闭右侧 关闭其它 刷新页面 会员列表 赠送彩金 产品预设置 开奖记录 注单管理 提现列表 产品列表 会员加扣款 首页 / 会员管理 / 会员加扣款…" at bounding box center [889, 352] width 1359 height 599
click at [592, 240] on button "查 询" at bounding box center [600, 238] width 52 height 26
click at [496, 482] on input "text" at bounding box center [578, 493] width 261 height 26
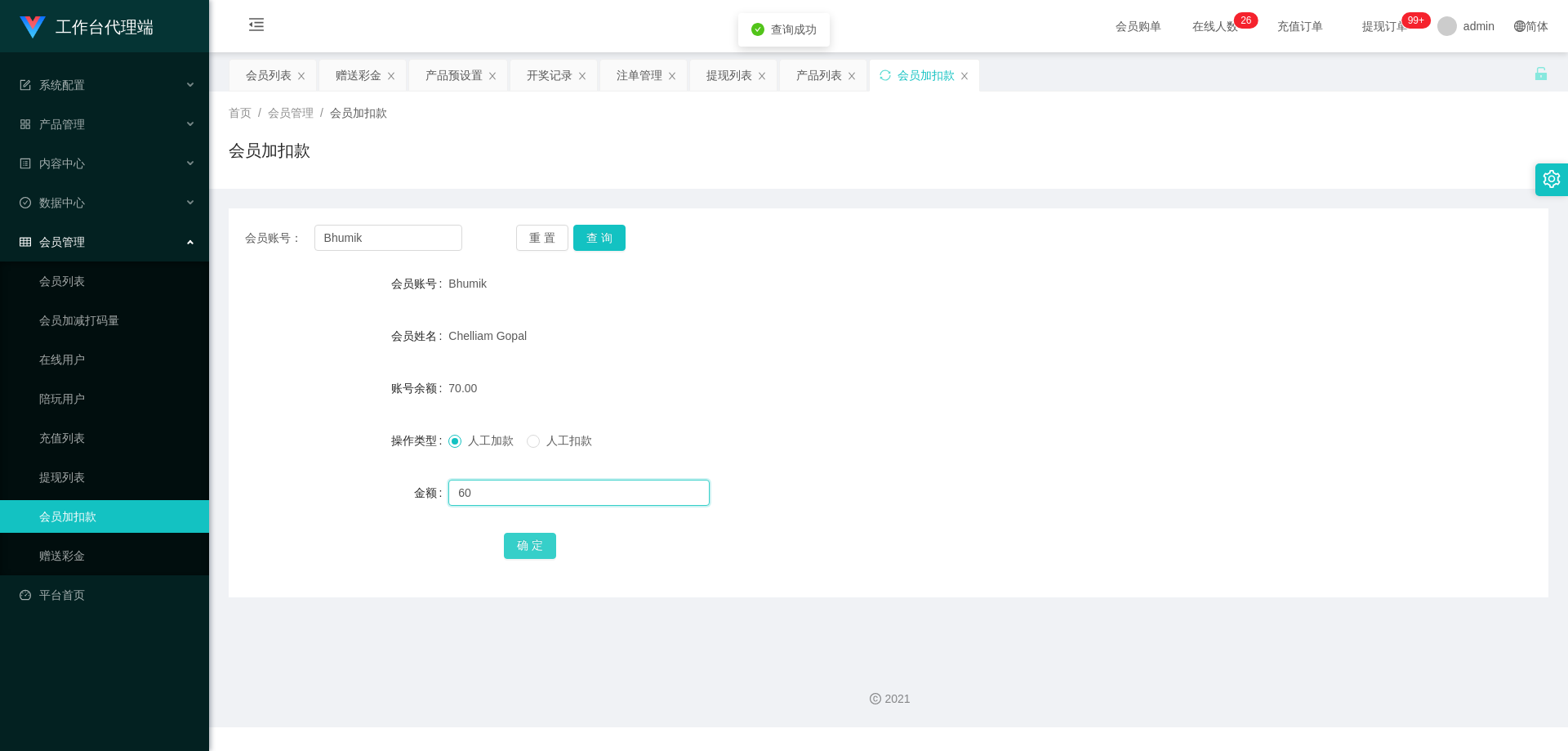
type input "60"
click at [535, 543] on button "确 定" at bounding box center [530, 546] width 52 height 26
drag, startPoint x: 708, startPoint y: 418, endPoint x: 764, endPoint y: 390, distance: 62.6
click at [714, 415] on form "会员账号 Bhumik 会员姓名 [PERSON_NAME] 账号余额 130.00 操作类型 人工加款 人工扣款 金额 确 定" at bounding box center [888, 415] width 1320 height 295
click at [273, 75] on div "会员列表" at bounding box center [268, 75] width 46 height 31
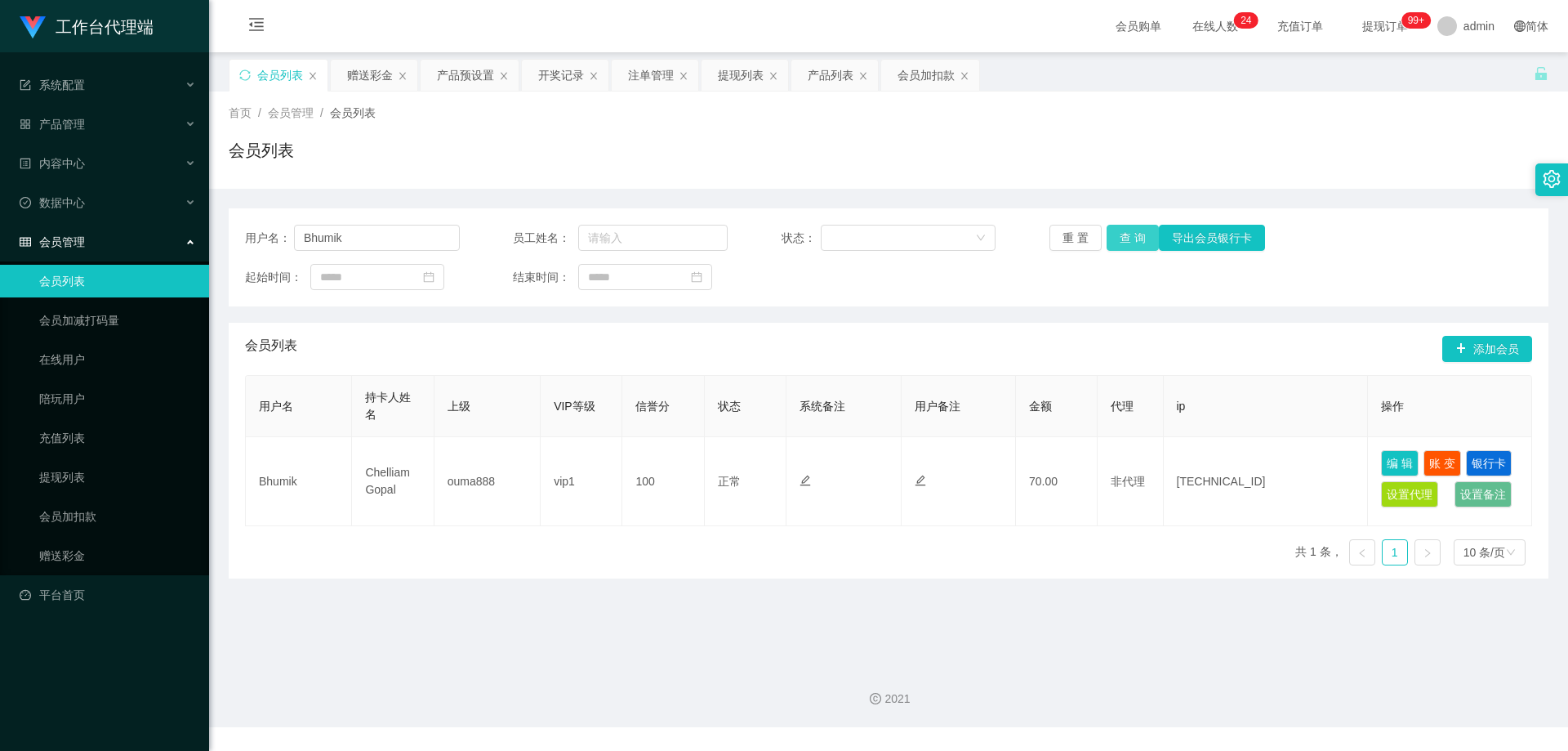
click at [1127, 235] on button "查 询" at bounding box center [1133, 238] width 52 height 26
click at [86, 215] on section "工作台代理端 系统配置 产品管理 产品列表 产品预设置 开奖记录 注单管理 即时注单 内容中心 数据中心 会员管理 会员列表 会员加减打码量 在线用户 陪玩用…" at bounding box center [784, 363] width 1568 height 728
paste input "81773729"
type input "81773729"
click at [1130, 236] on button "查 询" at bounding box center [1133, 238] width 52 height 26
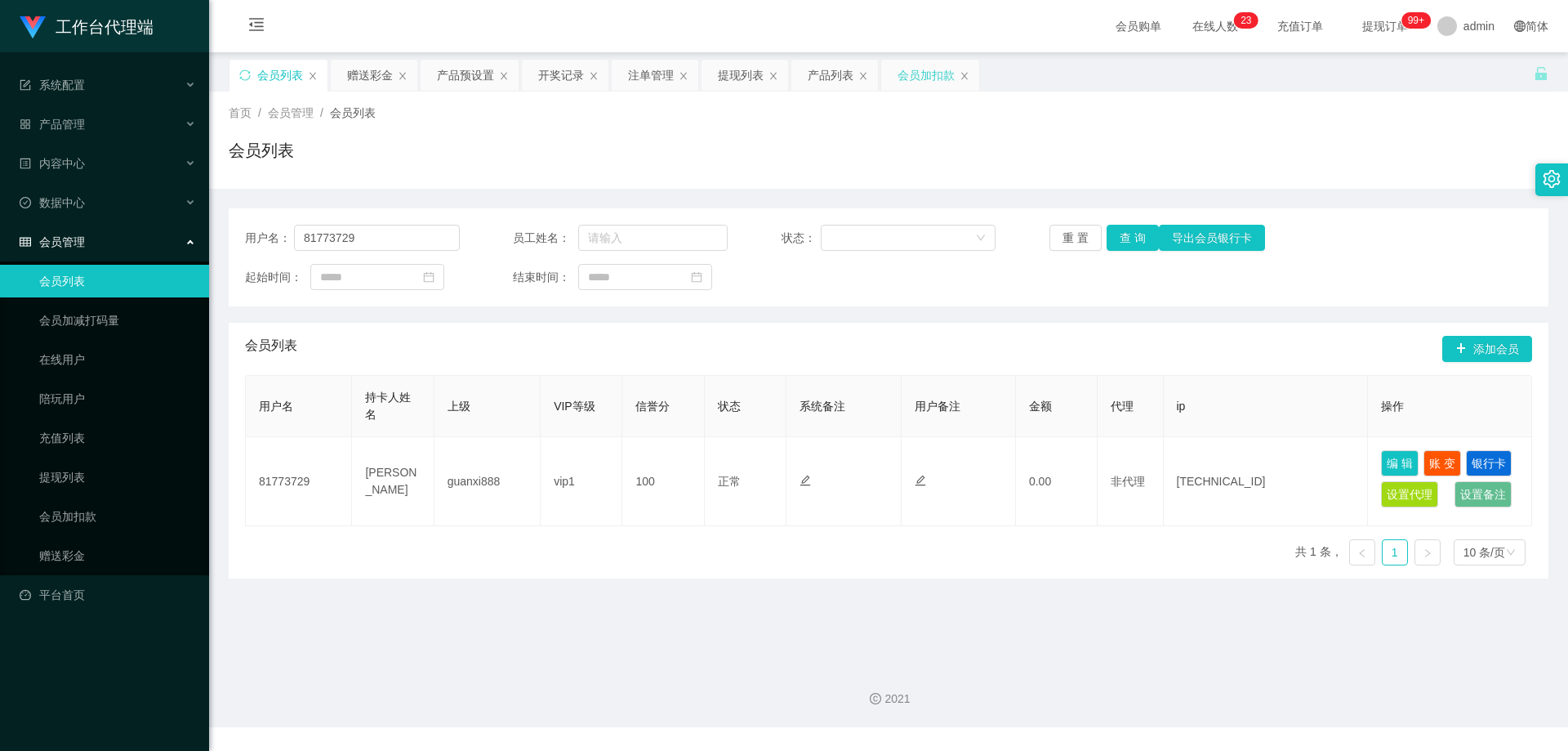
click at [918, 66] on div "会员加扣款" at bounding box center [926, 75] width 57 height 31
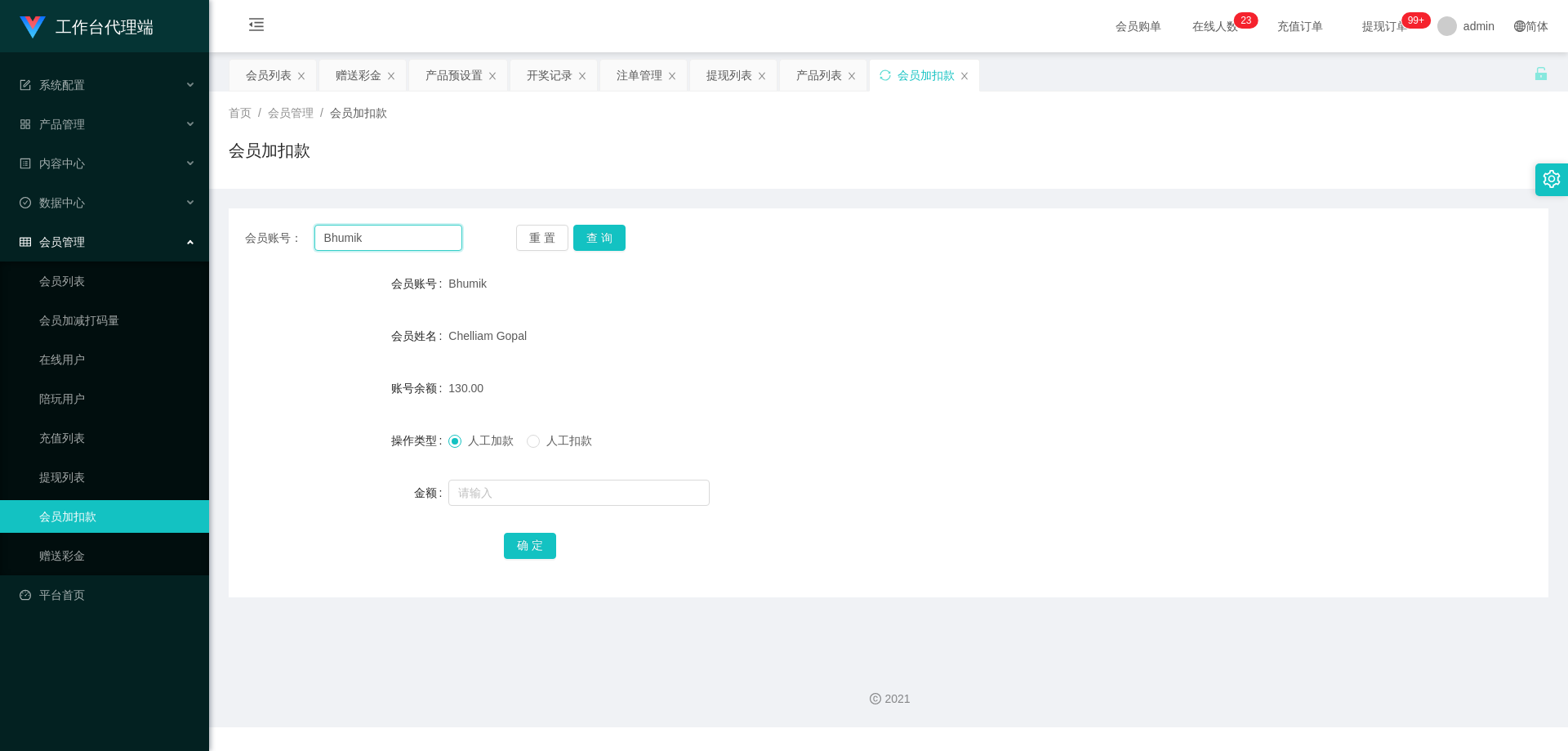
drag, startPoint x: 346, startPoint y: 234, endPoint x: 214, endPoint y: 227, distance: 132.2
click at [193, 227] on section "工作台代理端 系统配置 产品管理 产品列表 产品预设置 开奖记录 注单管理 即时注单 内容中心 数据中心 会员管理 会员列表 会员加减打码量 在线用户 陪玩用…" at bounding box center [784, 363] width 1568 height 728
paste input "81773729"
type input "81773729"
click at [611, 235] on button "查 询" at bounding box center [600, 238] width 52 height 26
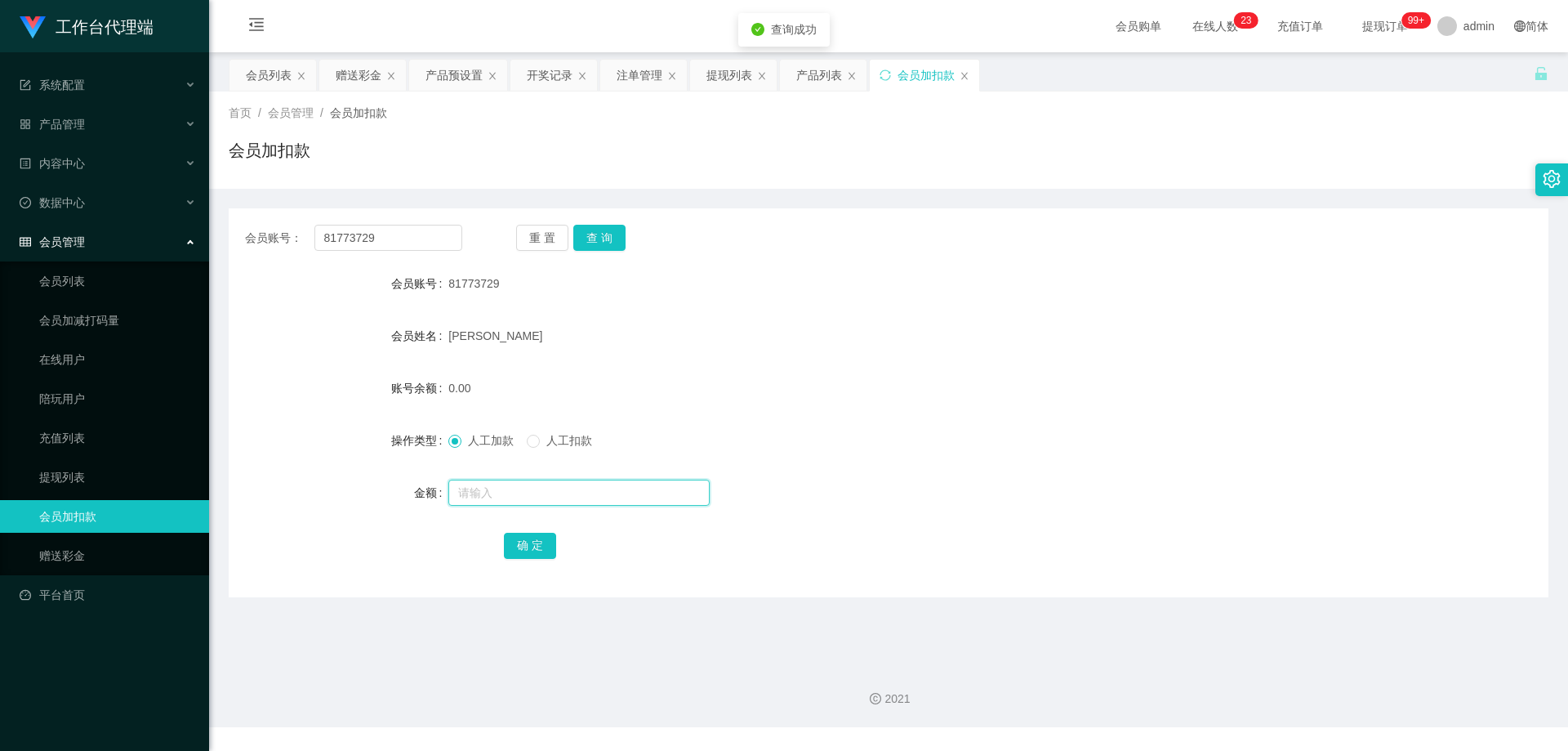
click at [502, 486] on input "text" at bounding box center [578, 493] width 261 height 26
type input "100"
click at [535, 540] on button "确 定" at bounding box center [530, 546] width 52 height 26
click at [741, 343] on div "[PERSON_NAME]" at bounding box center [833, 336] width 770 height 33
click at [266, 86] on div "会员列表" at bounding box center [268, 75] width 46 height 31
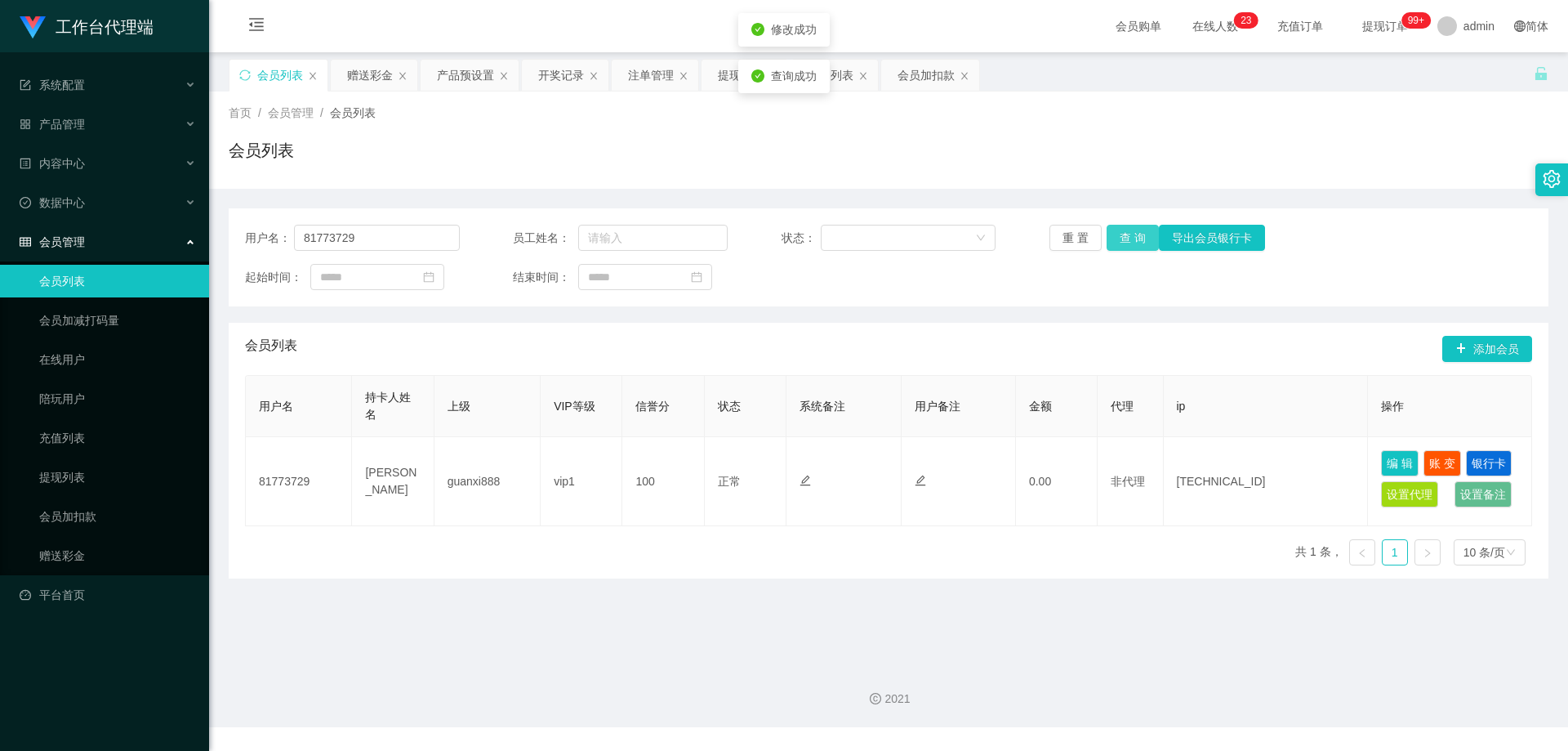
click at [1127, 241] on button "查 询" at bounding box center [1133, 238] width 52 height 26
click at [658, 82] on div "注单管理" at bounding box center [650, 75] width 46 height 31
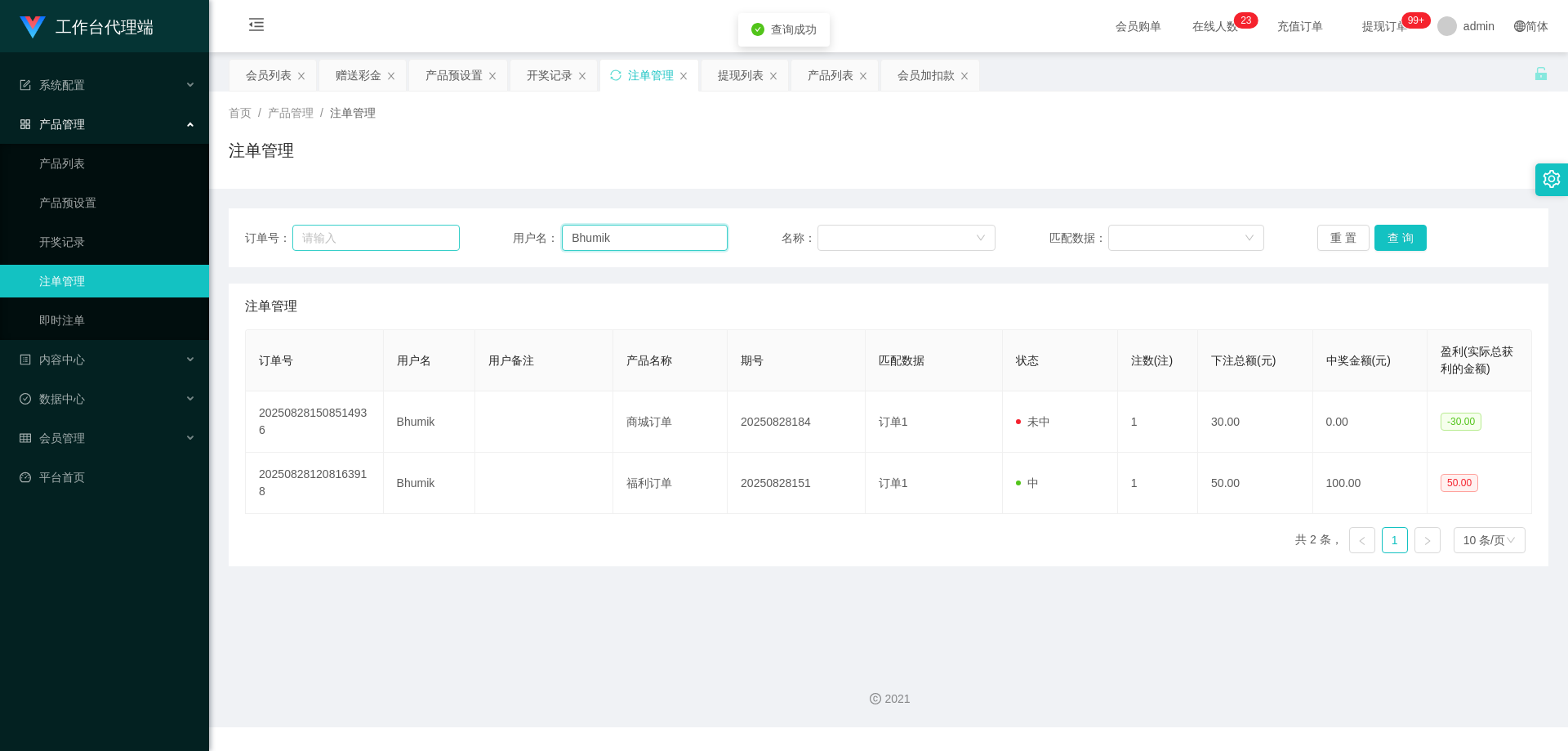
drag, startPoint x: 637, startPoint y: 239, endPoint x: 422, endPoint y: 225, distance: 215.5
click at [421, 225] on div "订单号： 用户名： Bhumik 名称： 匹配数据： 重 置 查 询" at bounding box center [888, 238] width 1287 height 26
paste input "81773729"
type input "81773729"
click at [1397, 242] on button "查 询" at bounding box center [1401, 238] width 52 height 26
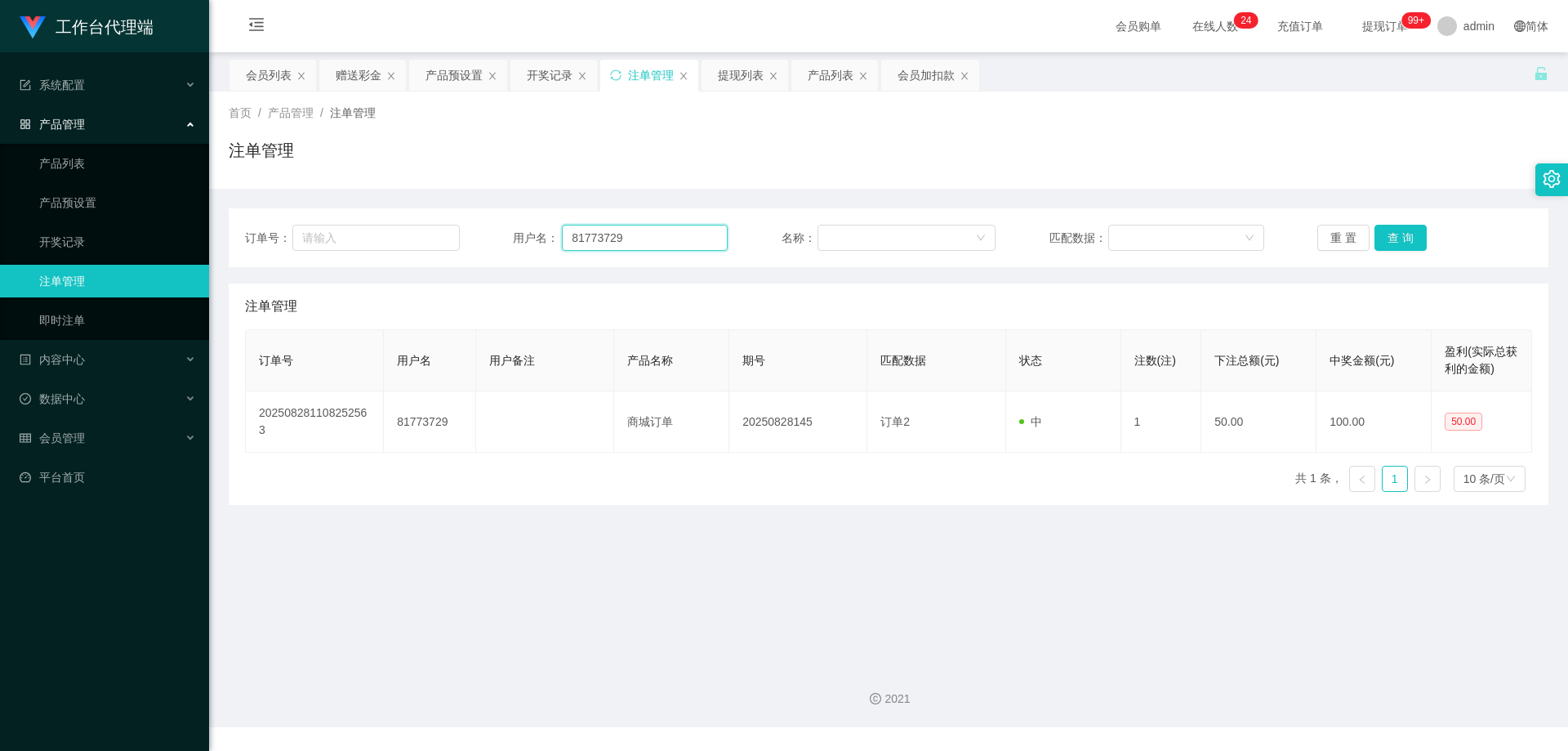
drag, startPoint x: 635, startPoint y: 237, endPoint x: 491, endPoint y: 236, distance: 144.0
click at [491, 236] on div "订单号： 用户名： 81773729 名称： 匹配数据： 重 置 查 询" at bounding box center [888, 238] width 1287 height 26
drag, startPoint x: 637, startPoint y: 162, endPoint x: 521, endPoint y: 124, distance: 122.1
click at [636, 162] on div "注单管理" at bounding box center [888, 157] width 1320 height 38
click at [265, 65] on div "会员列表" at bounding box center [268, 75] width 46 height 31
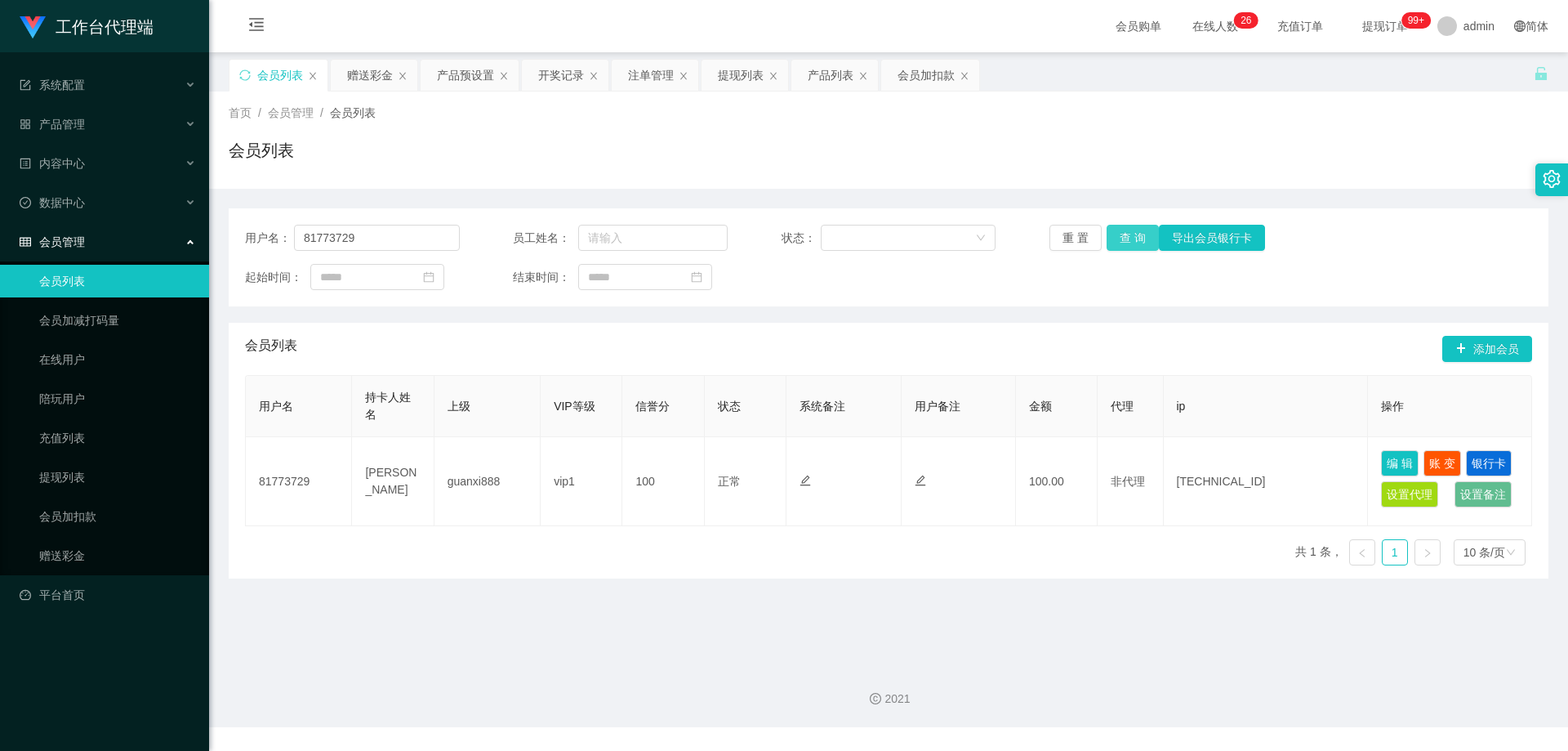
click at [1129, 239] on button "查 询" at bounding box center [1133, 238] width 52 height 26
click at [1129, 239] on div "重 置 查 询 导出会员银行卡" at bounding box center [1157, 238] width 215 height 26
click at [1129, 239] on button "查 询" at bounding box center [1133, 238] width 52 height 26
click at [1129, 239] on div "重 置 查 询 导出会员银行卡" at bounding box center [1157, 238] width 215 height 26
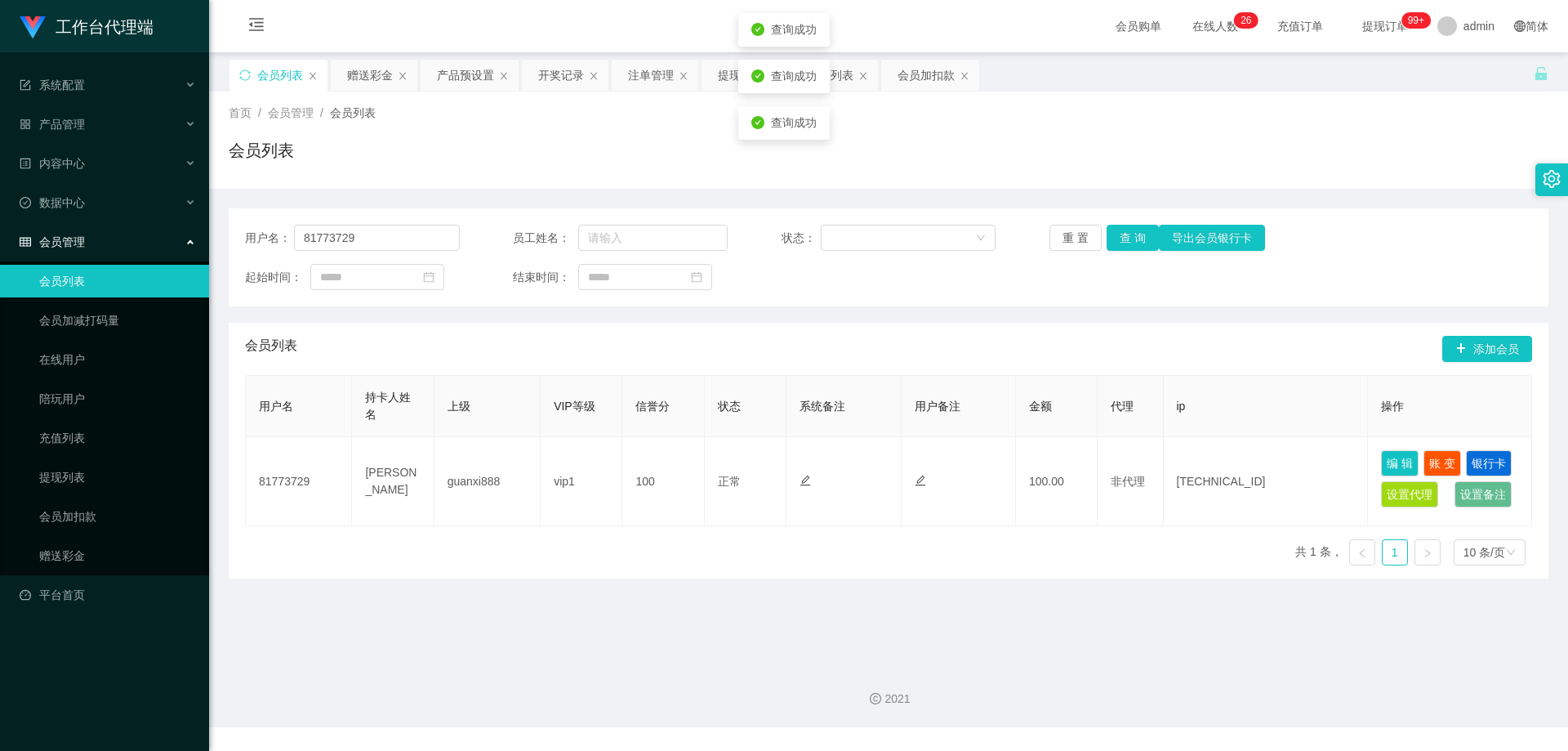
click at [1115, 133] on div "首页 / 会员管理 / 会员列表 / 会员列表" at bounding box center [888, 140] width 1320 height 71
click at [453, 71] on div "产品预设置" at bounding box center [465, 75] width 57 height 31
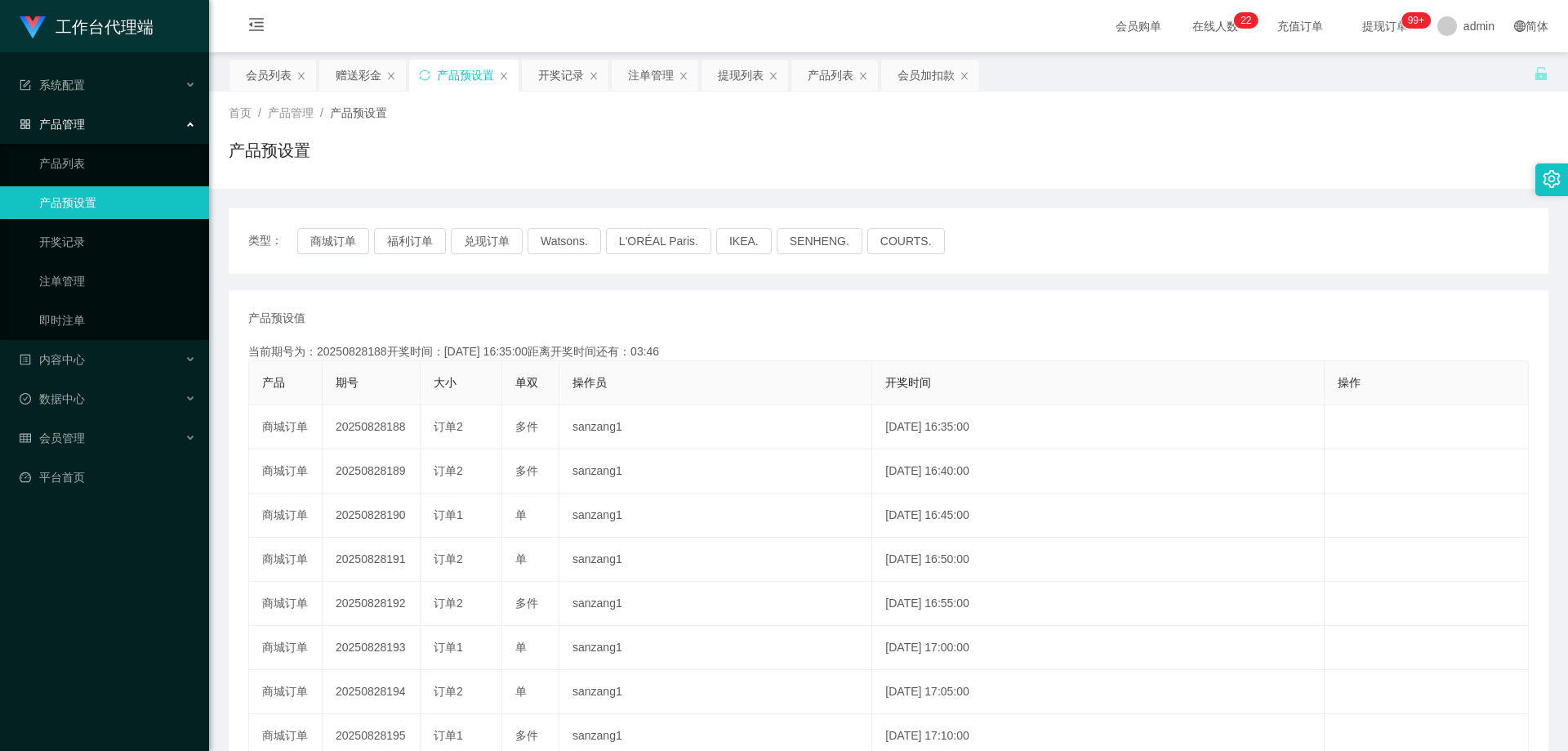
type button "k3wph"
click at [425, 79] on icon "图标: sync" at bounding box center [425, 75] width 12 height 12
click at [353, 251] on button "商城订单" at bounding box center [333, 240] width 72 height 26
click at [339, 238] on button "商城订单" at bounding box center [333, 240] width 72 height 26
click at [650, 76] on div "注单管理" at bounding box center [650, 75] width 46 height 31
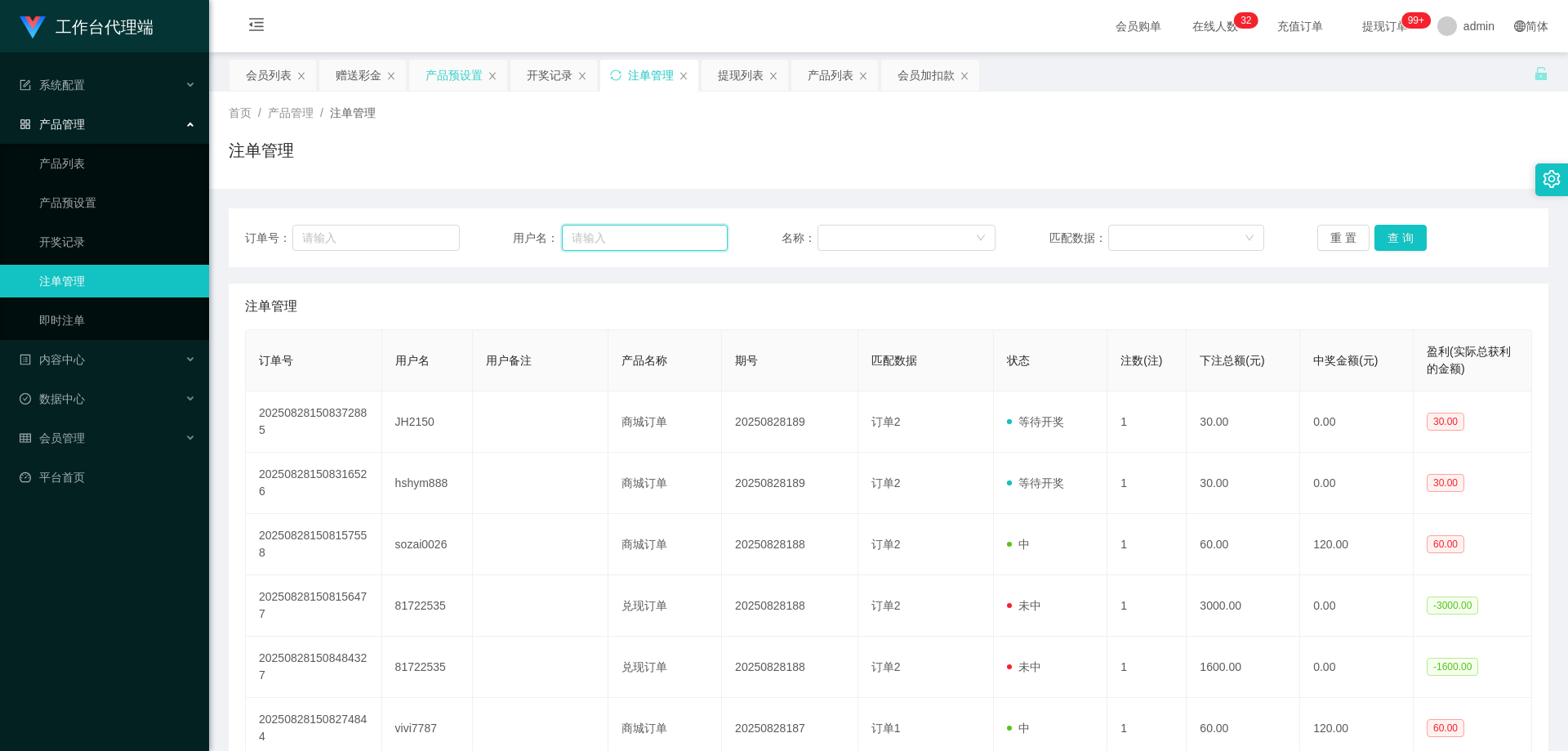
click at [635, 235] on input "text" at bounding box center [645, 238] width 166 height 26
paste input "现在去购单，切记不要重复购单"
drag, startPoint x: 718, startPoint y: 239, endPoint x: 494, endPoint y: 237, distance: 224.0
click at [494, 237] on div "订单号： 用户名： 现在去购单，切记不要重复购单 名称： 匹配数据： 重 置 查 询" at bounding box center [888, 238] width 1287 height 26
drag, startPoint x: 659, startPoint y: 237, endPoint x: 576, endPoint y: 227, distance: 83.6
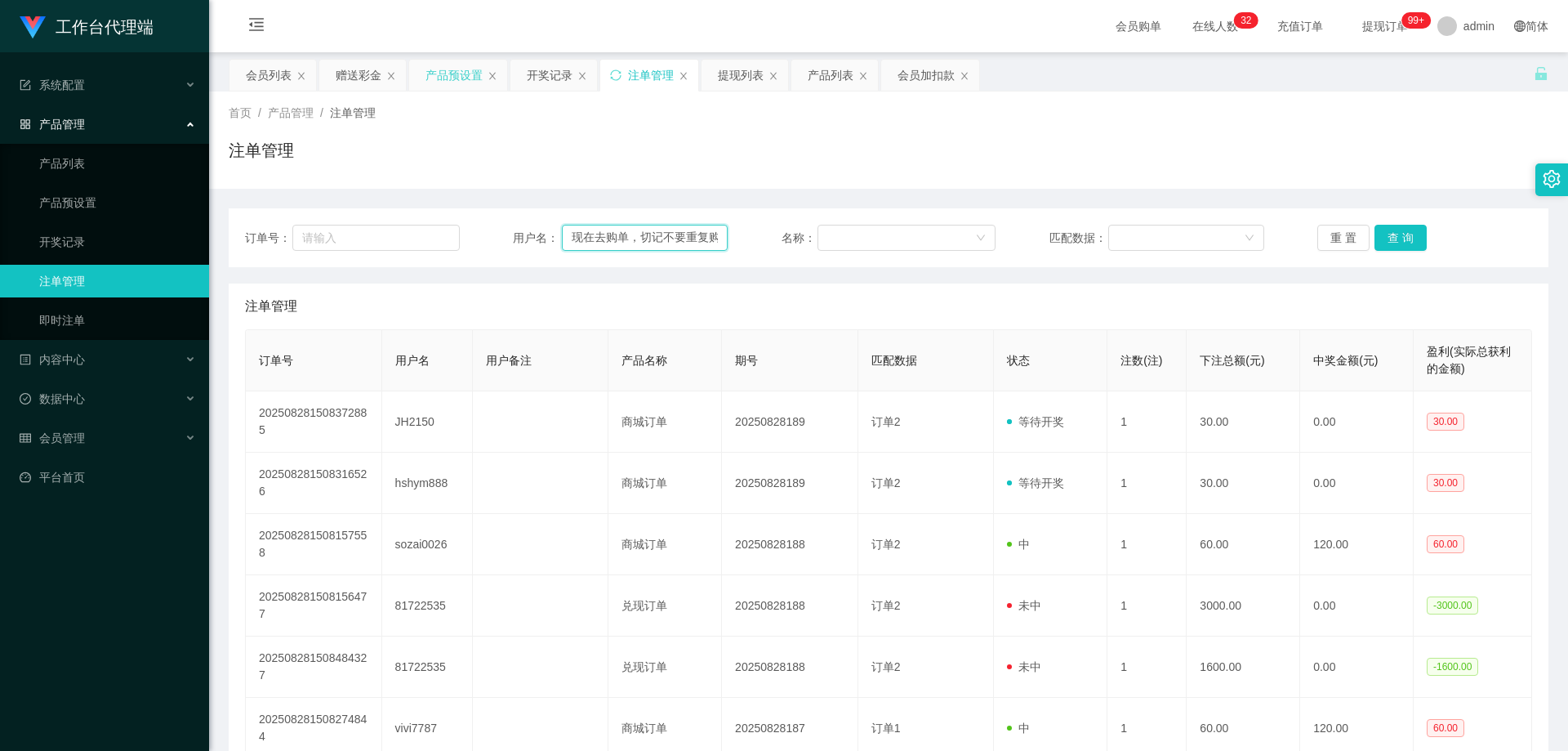
click at [406, 227] on div "订单号： 用户名： 现在去购单，切记不要重复购单 名称： 匹配数据： 重 置 查 询" at bounding box center [888, 238] width 1287 height 26
type input "要重复购单"
drag, startPoint x: 638, startPoint y: 235, endPoint x: 491, endPoint y: 232, distance: 147.0
click at [497, 233] on div "订单号： 用户名： 要重复购单 名称： 匹配数据： 重 置 查 询" at bounding box center [888, 238] width 1287 height 26
click at [268, 72] on div "会员列表" at bounding box center [268, 75] width 46 height 31
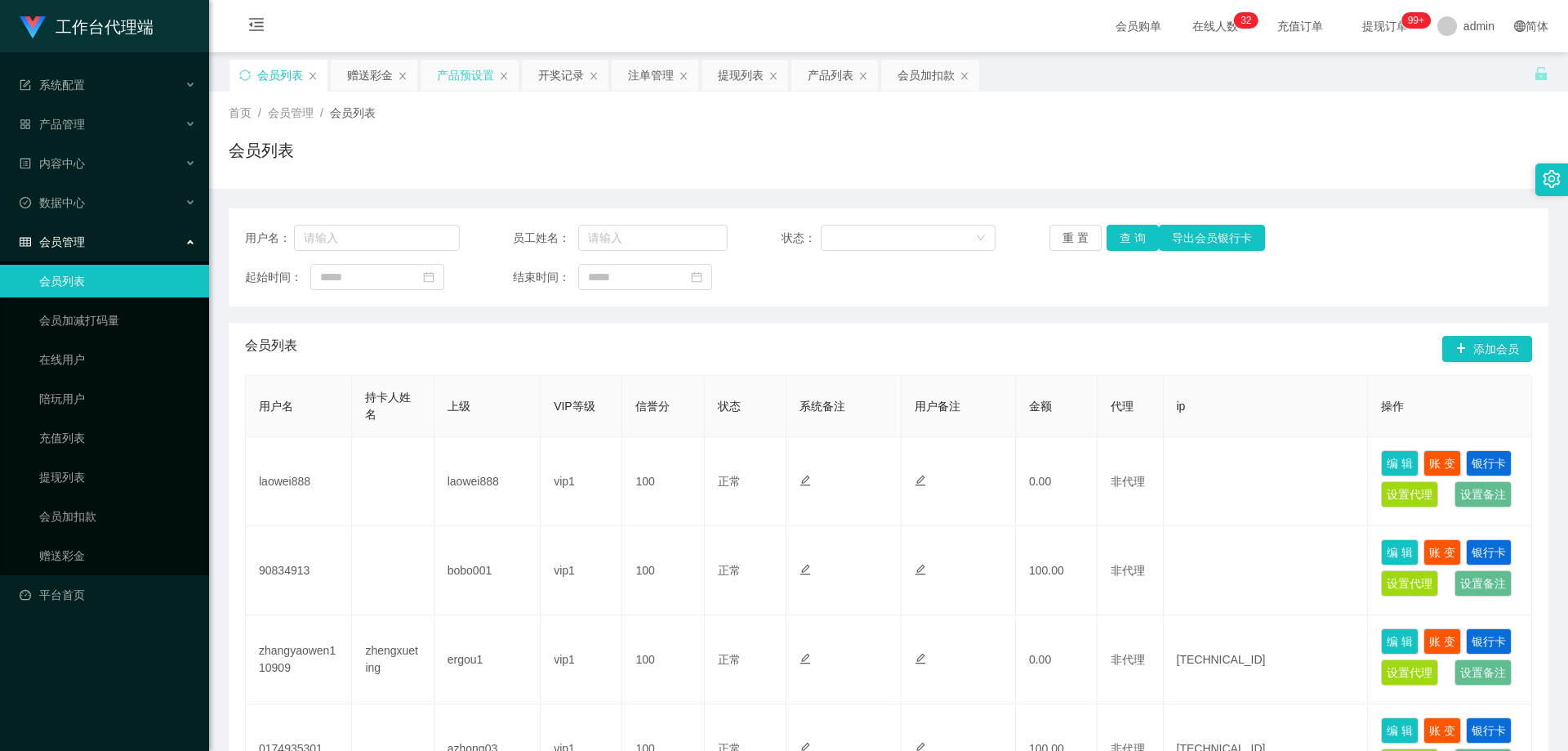
click at [910, 79] on div "会员加扣款" at bounding box center [926, 75] width 57 height 31
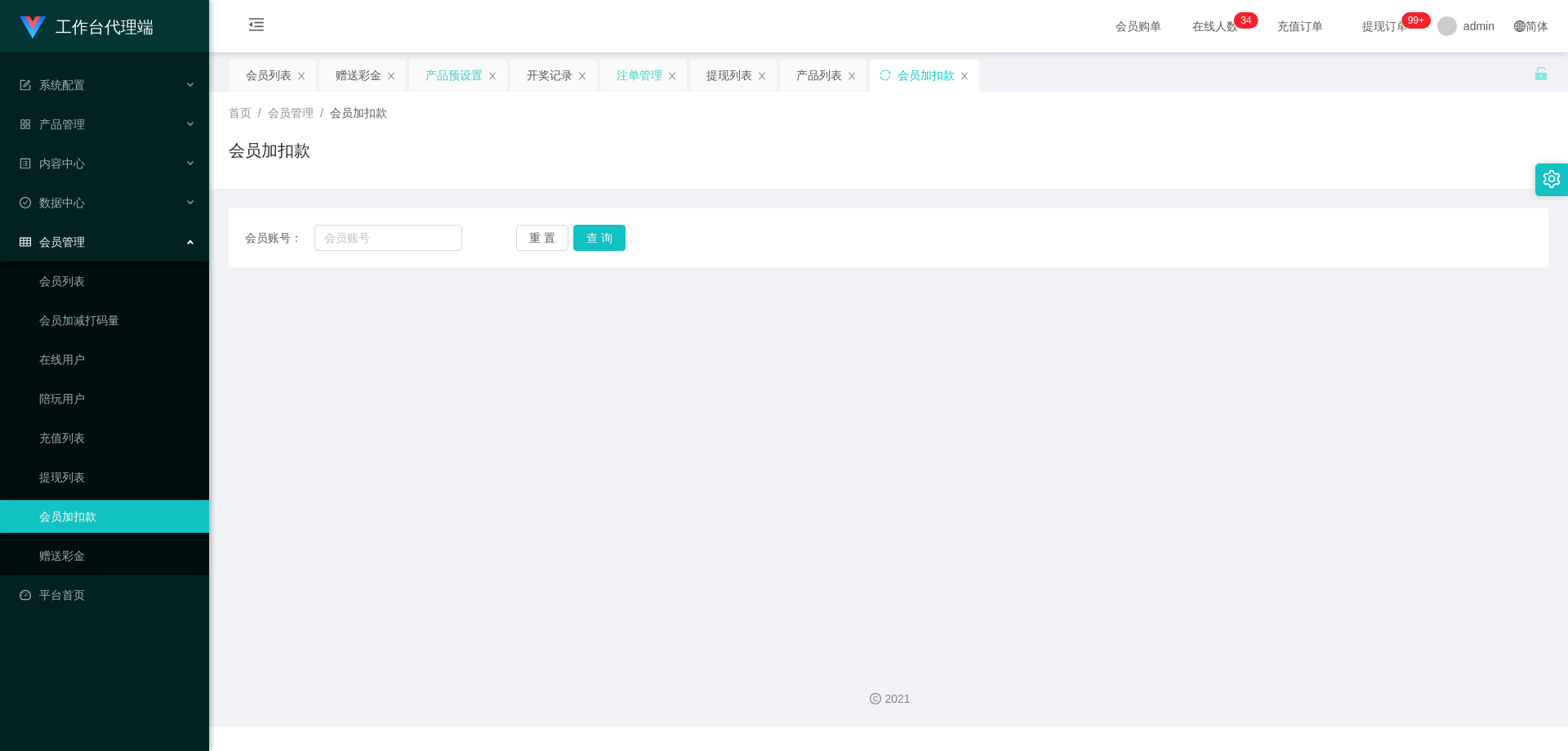
click at [636, 74] on div "注单管理" at bounding box center [639, 75] width 46 height 31
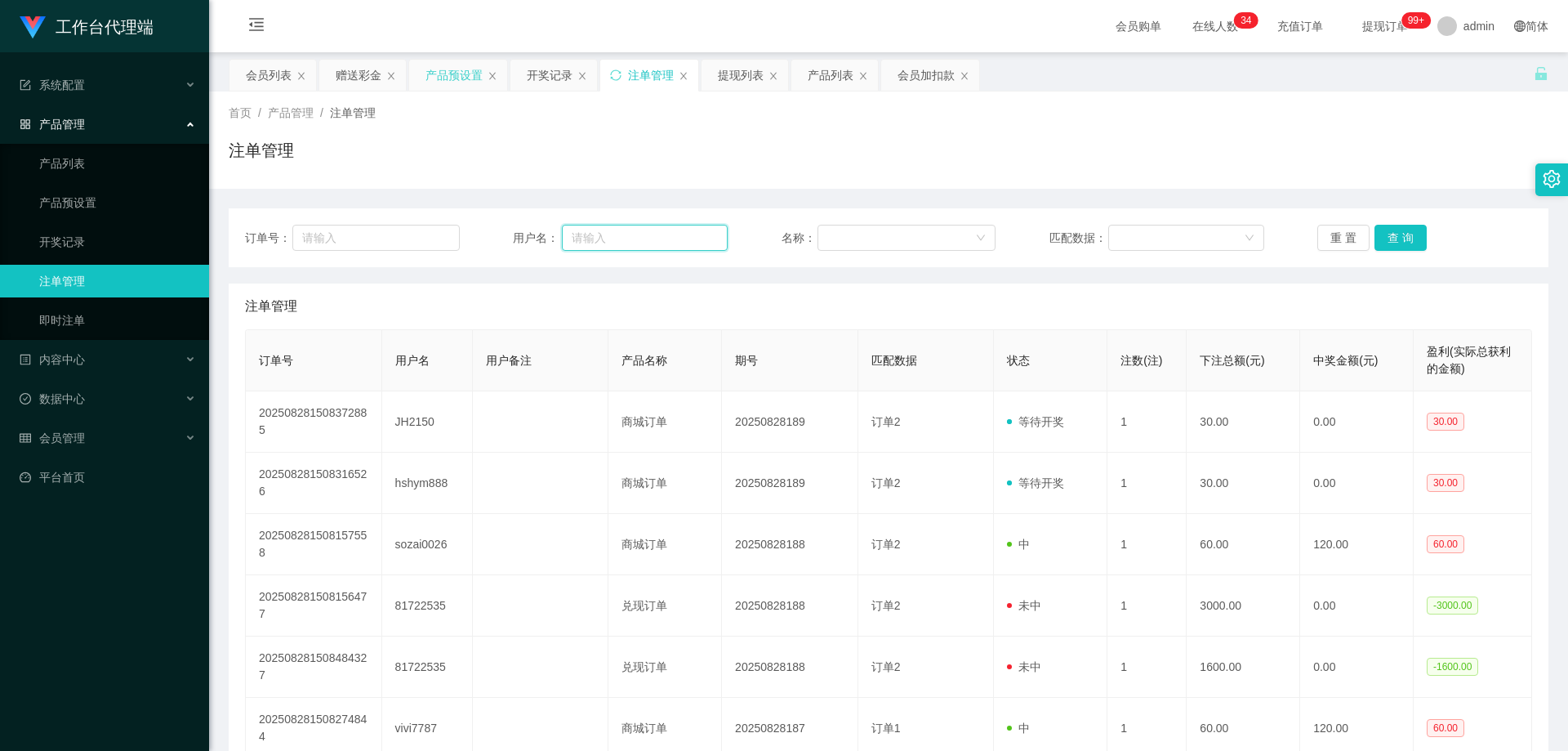
click at [617, 248] on input "text" at bounding box center [645, 238] width 166 height 26
paste input "81773729"
type input "81773729"
click at [1388, 245] on button "查 询" at bounding box center [1401, 238] width 52 height 26
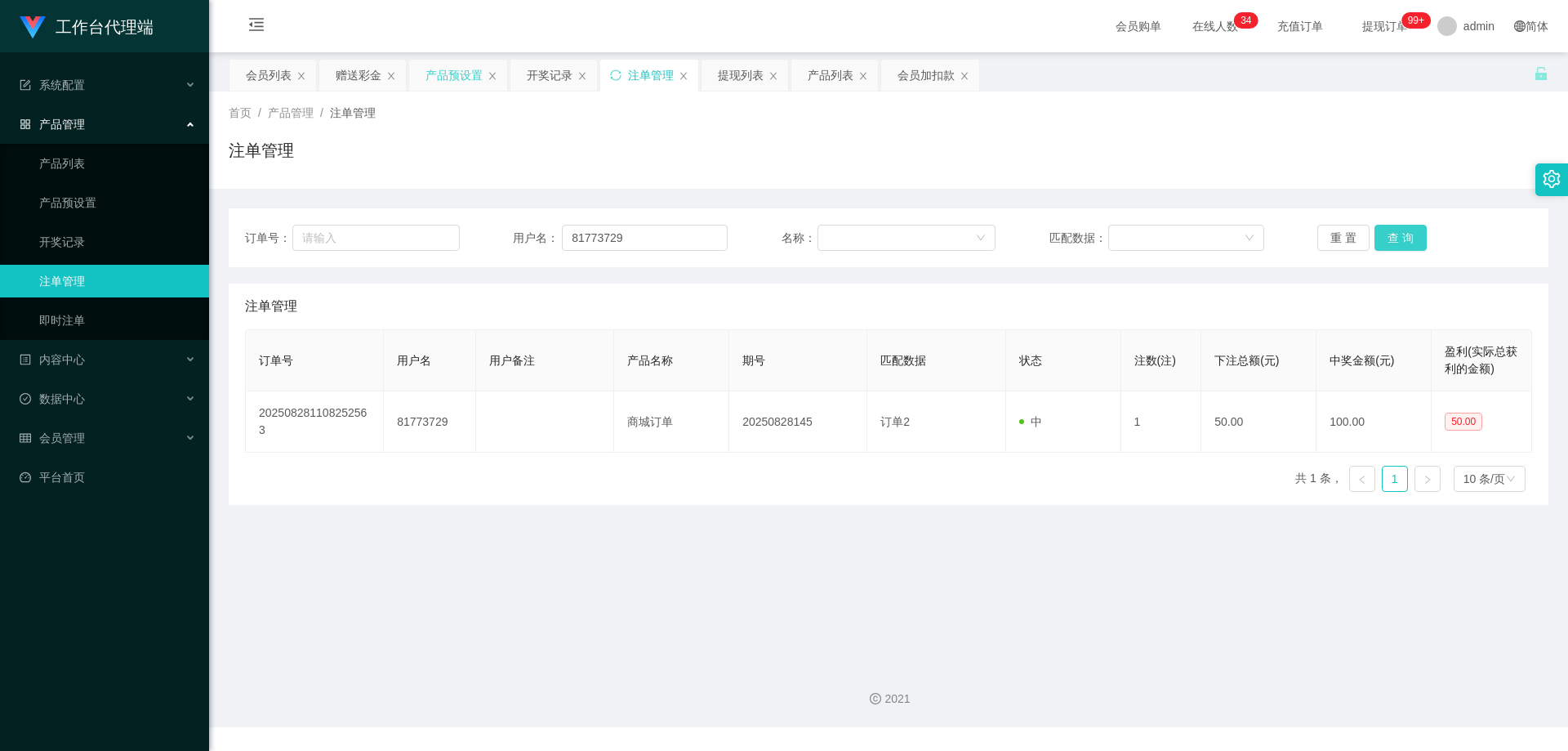
click at [1388, 245] on button "查 询" at bounding box center [1401, 238] width 52 height 26
drag, startPoint x: 1388, startPoint y: 245, endPoint x: 1402, endPoint y: 235, distance: 17.2
click at [1388, 245] on div "重 置 查 询" at bounding box center [1425, 238] width 215 height 26
click at [1392, 235] on button "查 询" at bounding box center [1401, 238] width 52 height 26
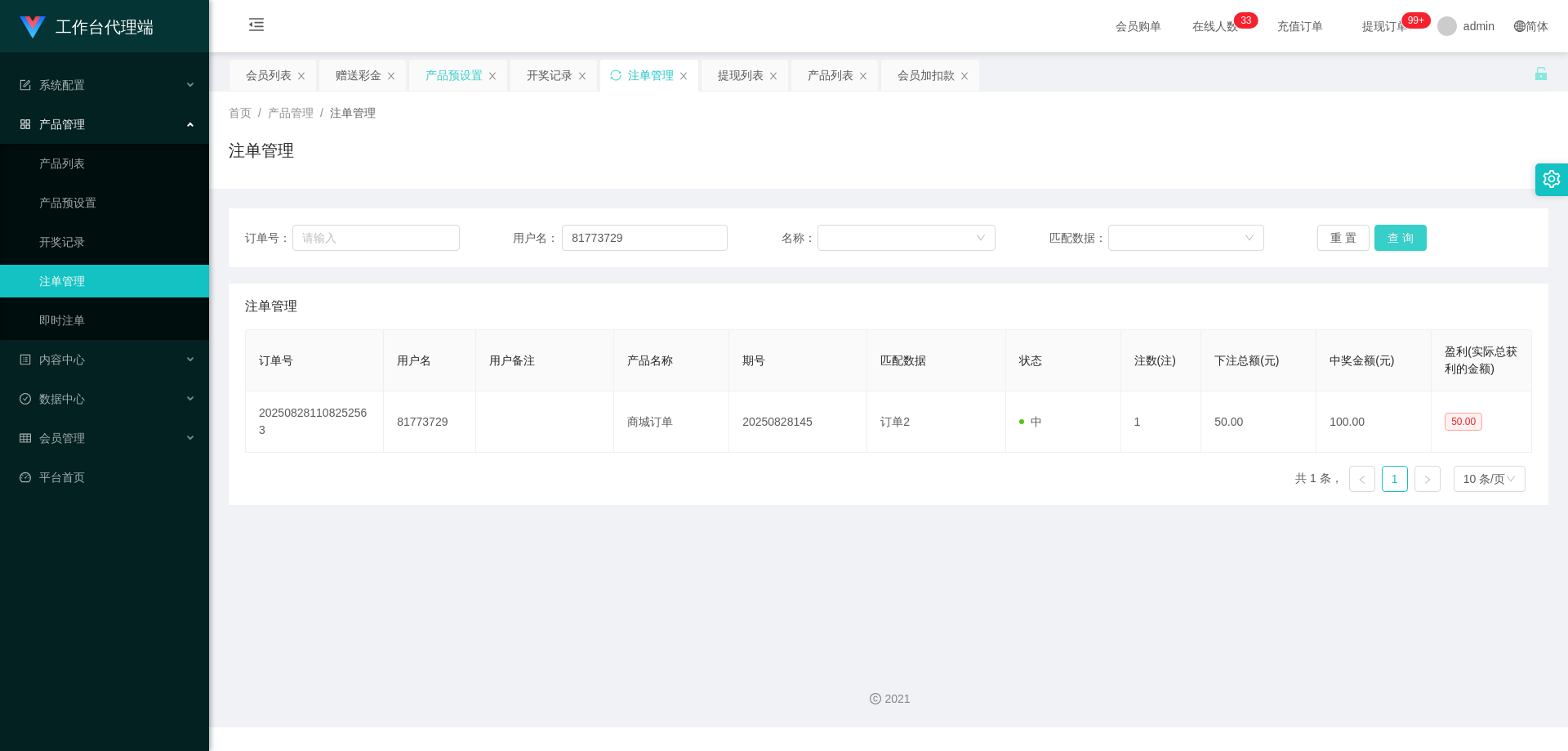
click at [1392, 235] on div "重 置 查 询" at bounding box center [1425, 238] width 215 height 26
click at [1392, 235] on button "查 询" at bounding box center [1401, 238] width 52 height 26
click at [1392, 235] on button "查 询" at bounding box center [1410, 238] width 70 height 26
click at [1392, 235] on div "重 置 查 询" at bounding box center [1425, 238] width 215 height 26
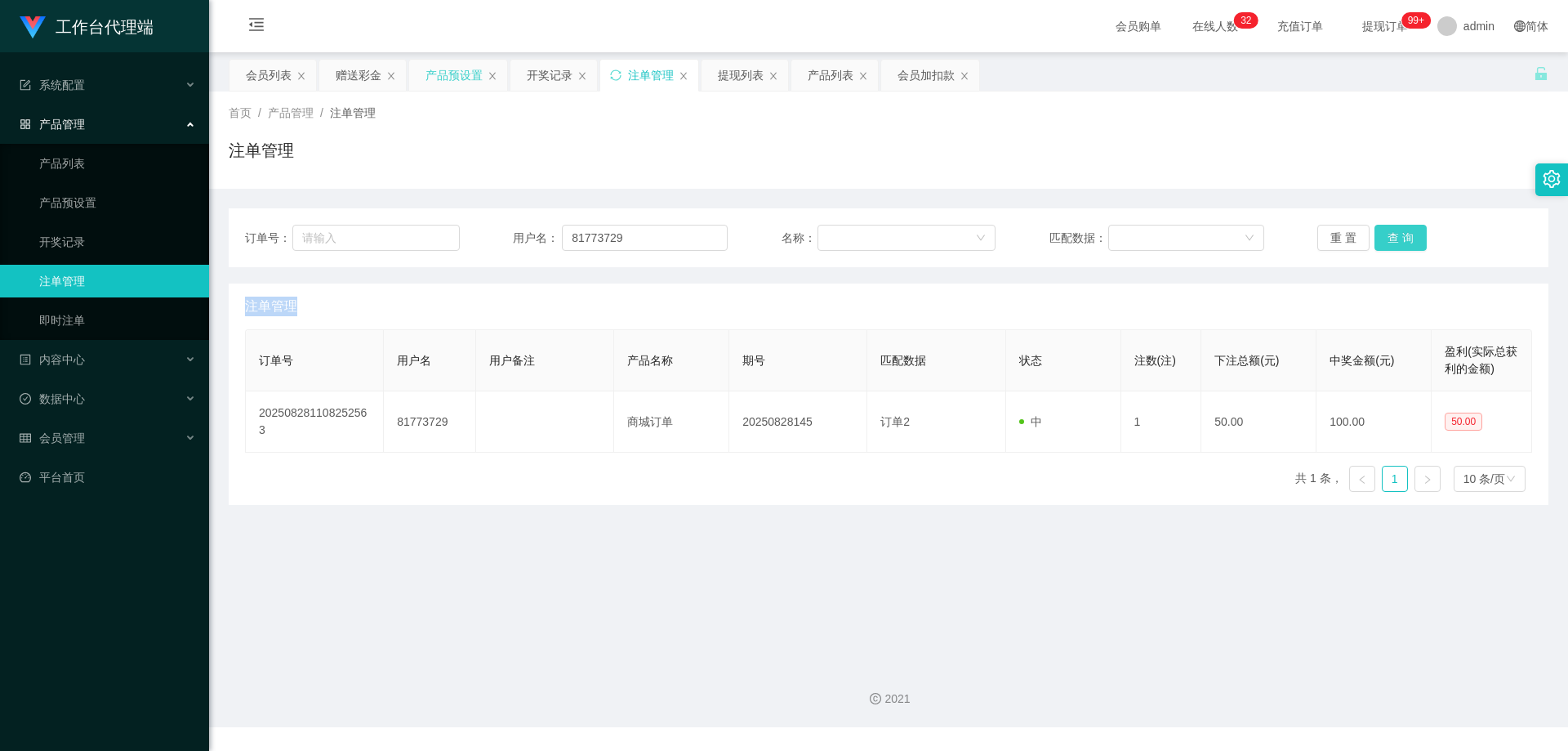
click at [1392, 235] on button "查 询" at bounding box center [1401, 238] width 52 height 26
click at [1392, 235] on div "重 置 查 询" at bounding box center [1425, 238] width 215 height 26
click at [1392, 235] on button "查 询" at bounding box center [1401, 238] width 52 height 26
click at [371, 314] on div "注单管理" at bounding box center [888, 306] width 1287 height 46
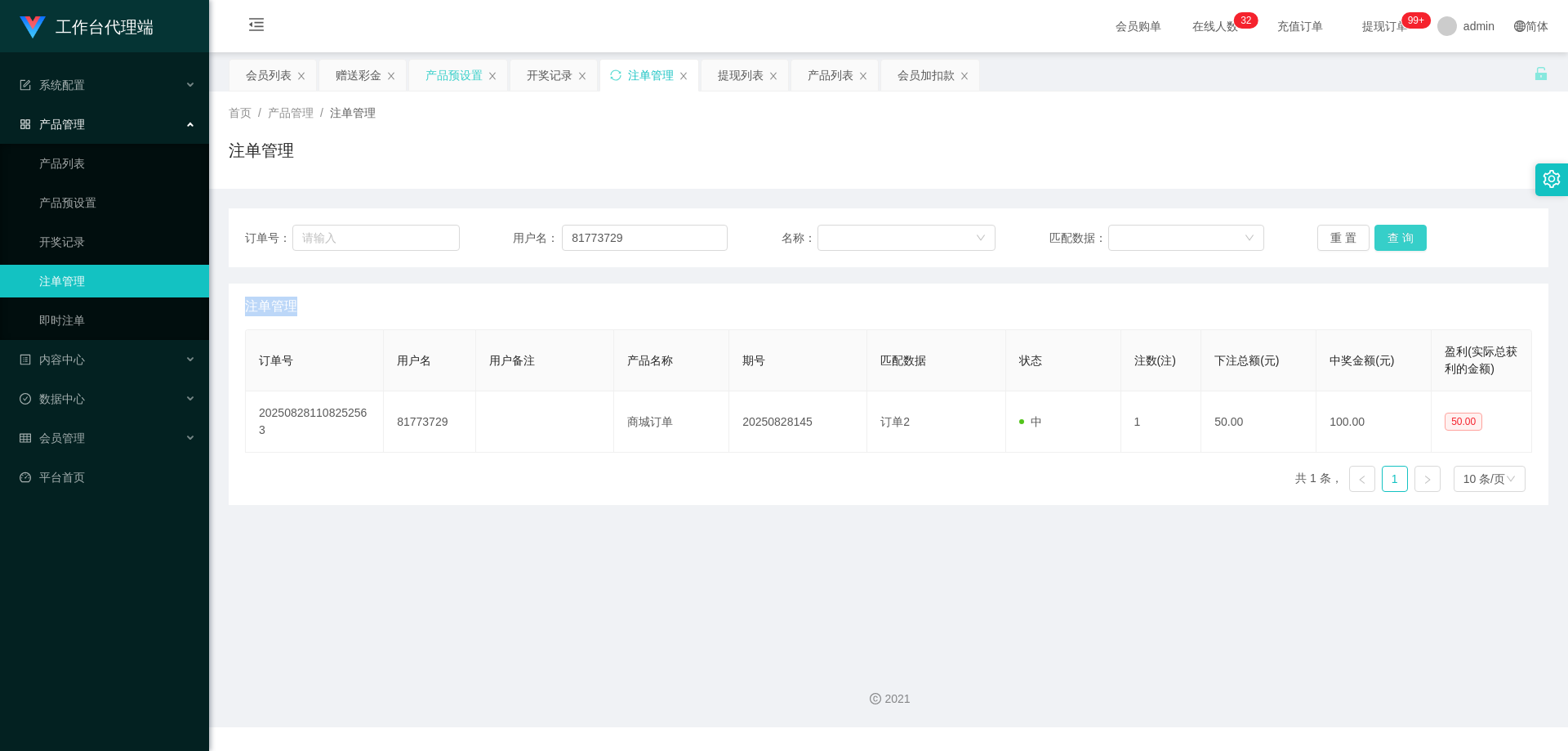
click at [1416, 239] on button "查 询" at bounding box center [1401, 238] width 52 height 26
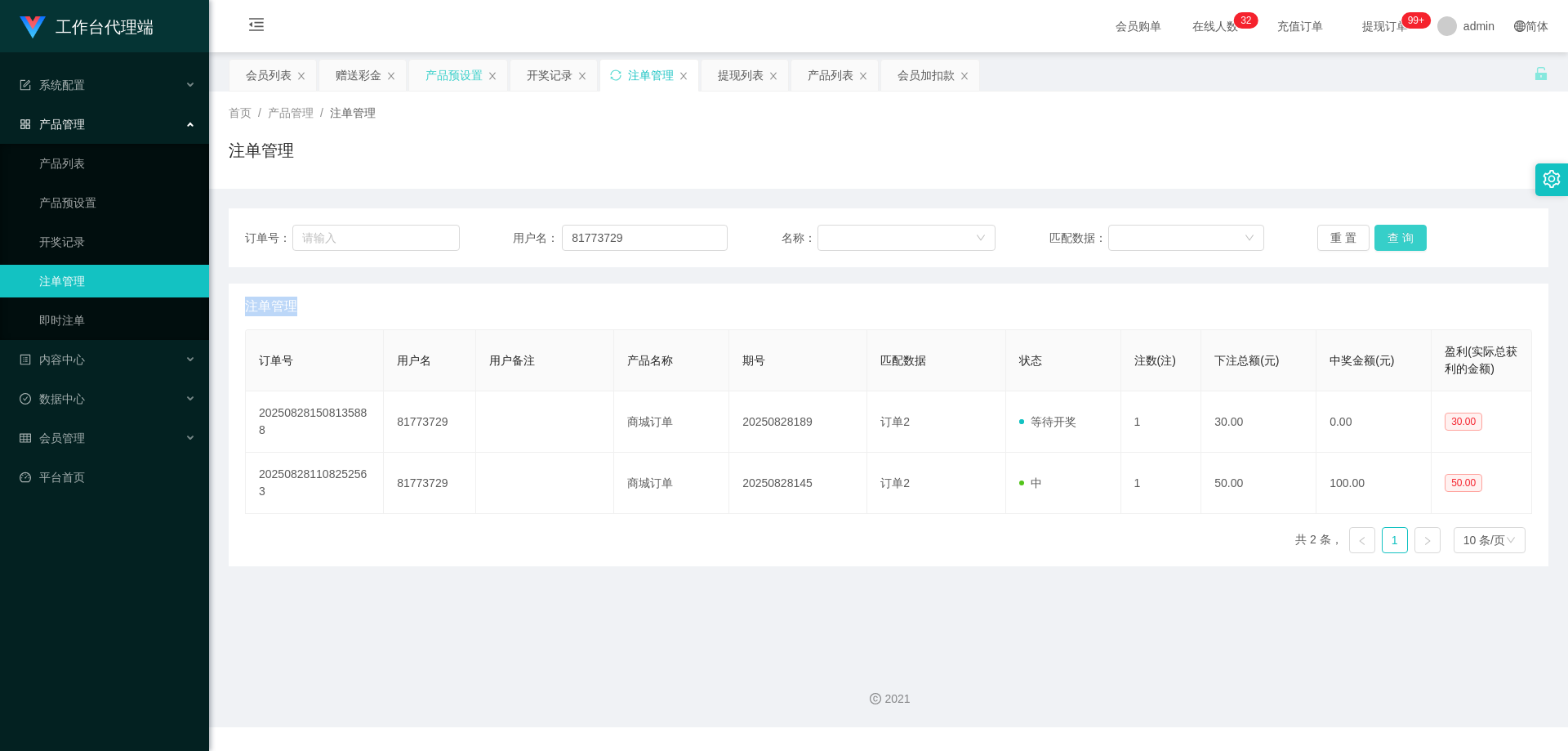
click at [1414, 239] on button "查 询" at bounding box center [1401, 238] width 52 height 26
click at [1414, 239] on div "重 置 查 询" at bounding box center [1425, 238] width 215 height 26
click at [1414, 239] on button "查 询" at bounding box center [1401, 238] width 52 height 26
click at [1397, 237] on button "查 询" at bounding box center [1401, 238] width 52 height 26
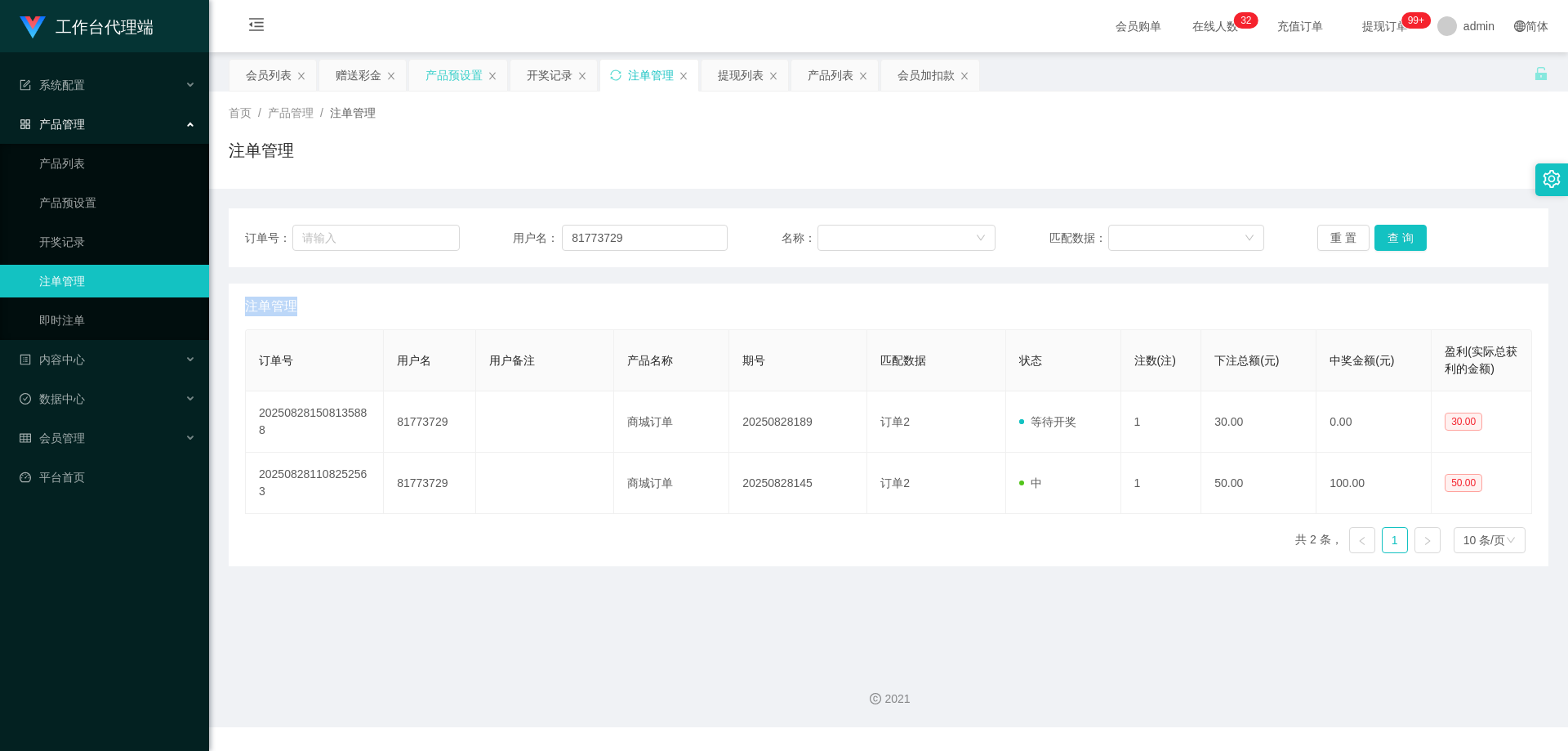
click at [1397, 235] on div "重 置 查 询" at bounding box center [1425, 238] width 215 height 26
drag, startPoint x: 446, startPoint y: 231, endPoint x: 429, endPoint y: 231, distance: 17.0
click at [429, 231] on div "订单号： 用户名： 81773729 名称： 匹配数据： 重 置 查 询" at bounding box center [888, 238] width 1287 height 26
drag, startPoint x: 252, startPoint y: 65, endPoint x: 275, endPoint y: 87, distance: 31.8
click at [252, 65] on div "会员列表" at bounding box center [268, 75] width 46 height 31
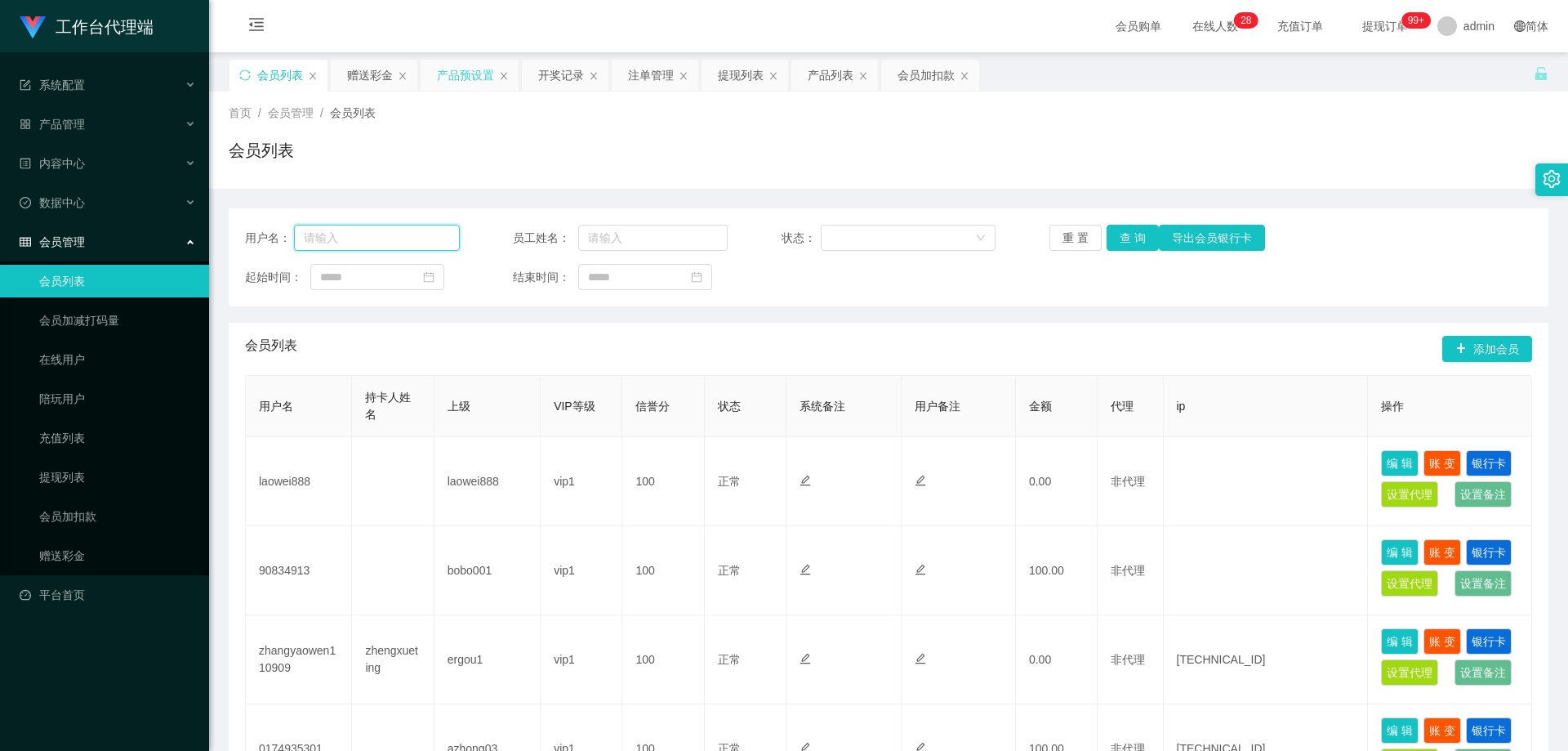
click at [401, 235] on input "text" at bounding box center [378, 238] width 166 height 26
paste input "81773729"
type input "81773729"
click at [1143, 236] on button "查 询" at bounding box center [1133, 238] width 52 height 26
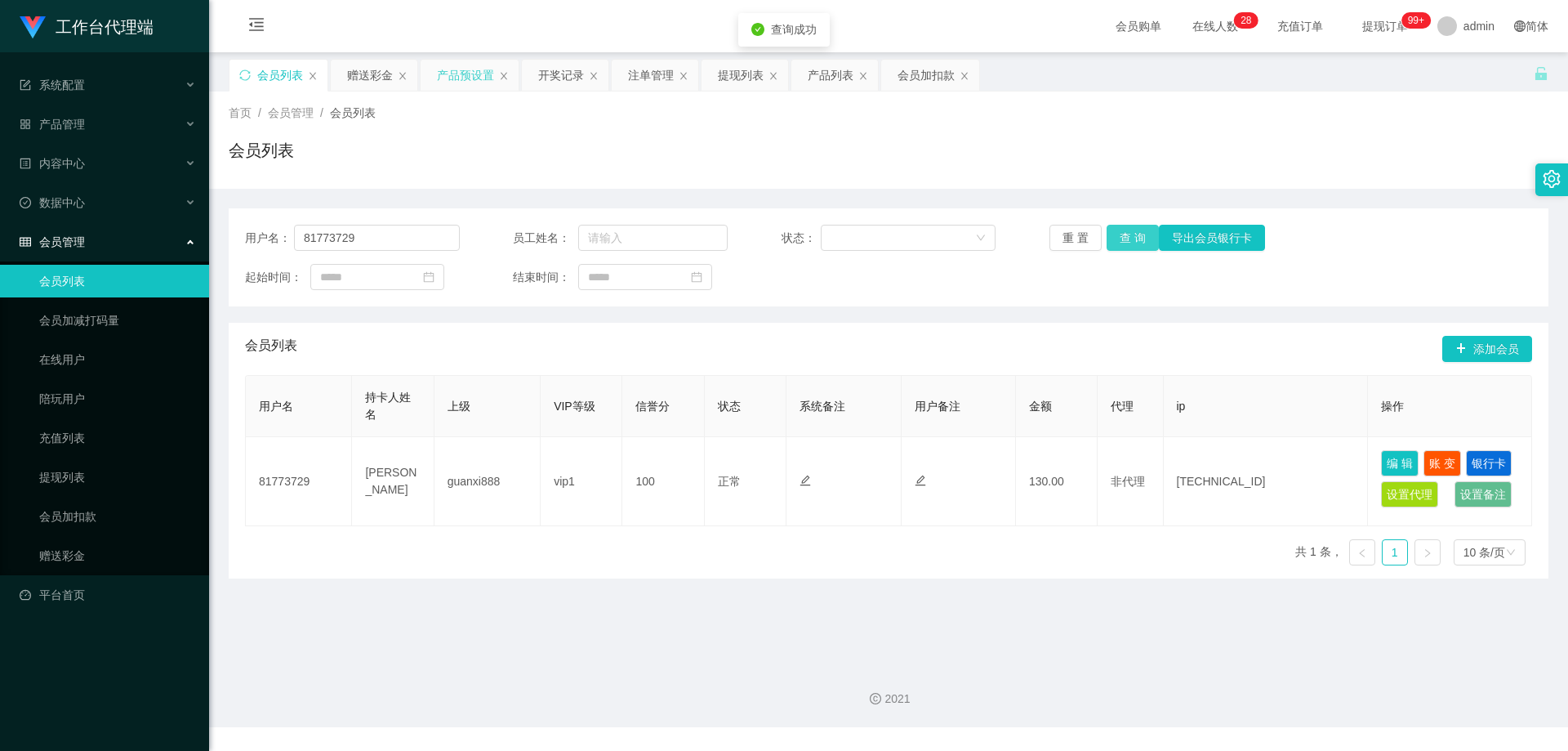
click at [1136, 233] on button "查 询" at bounding box center [1133, 238] width 52 height 26
click at [1133, 231] on div "重 置 查 询 导出会员银行卡" at bounding box center [1157, 238] width 215 height 26
click at [1133, 231] on button "查 询" at bounding box center [1133, 238] width 52 height 26
drag, startPoint x: 1133, startPoint y: 231, endPoint x: 1167, endPoint y: 176, distance: 64.7
click at [1133, 231] on div "重 置 查 询 导出会员银行卡" at bounding box center [1157, 238] width 215 height 26
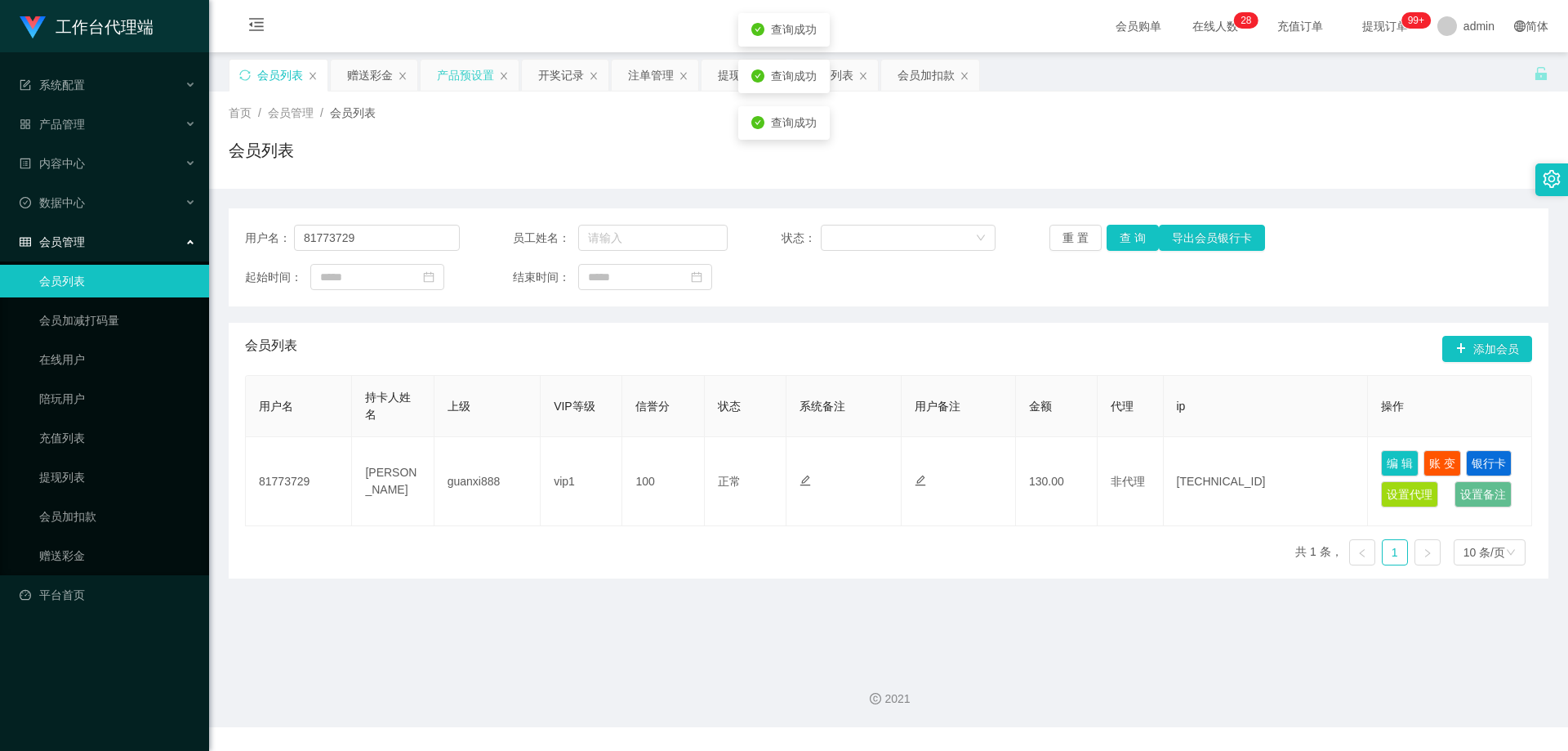
click at [1183, 160] on div "会员列表" at bounding box center [888, 157] width 1320 height 38
drag, startPoint x: 408, startPoint y: 240, endPoint x: 389, endPoint y: 227, distance: 23.0
click at [161, 235] on section "工作台代理端 系统配置 产品管理 产品列表 产品预设置 开奖记录 注单管理 即时注单 内容中心 数据中心 会员管理 会员列表 会员加减打码量 在线用户 陪玩用…" at bounding box center [784, 363] width 1568 height 728
click at [1360, 17] on span "提现订单 99+" at bounding box center [1386, 26] width 85 height 52
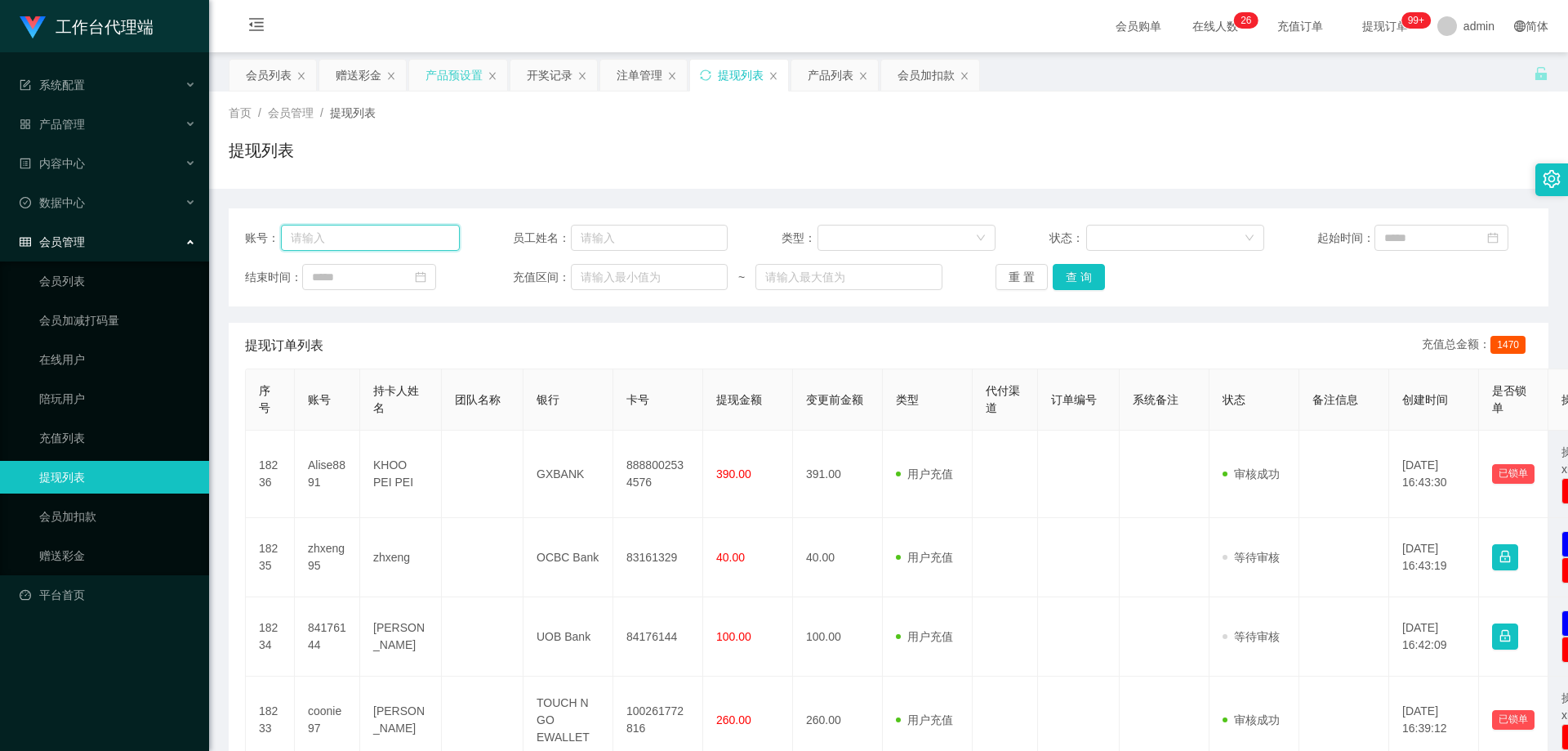
drag, startPoint x: 355, startPoint y: 236, endPoint x: 365, endPoint y: 236, distance: 10.0
click at [356, 236] on input "text" at bounding box center [370, 238] width 179 height 26
paste input "81773729"
type input "81773729"
click at [1058, 277] on button "查 询" at bounding box center [1079, 277] width 52 height 26
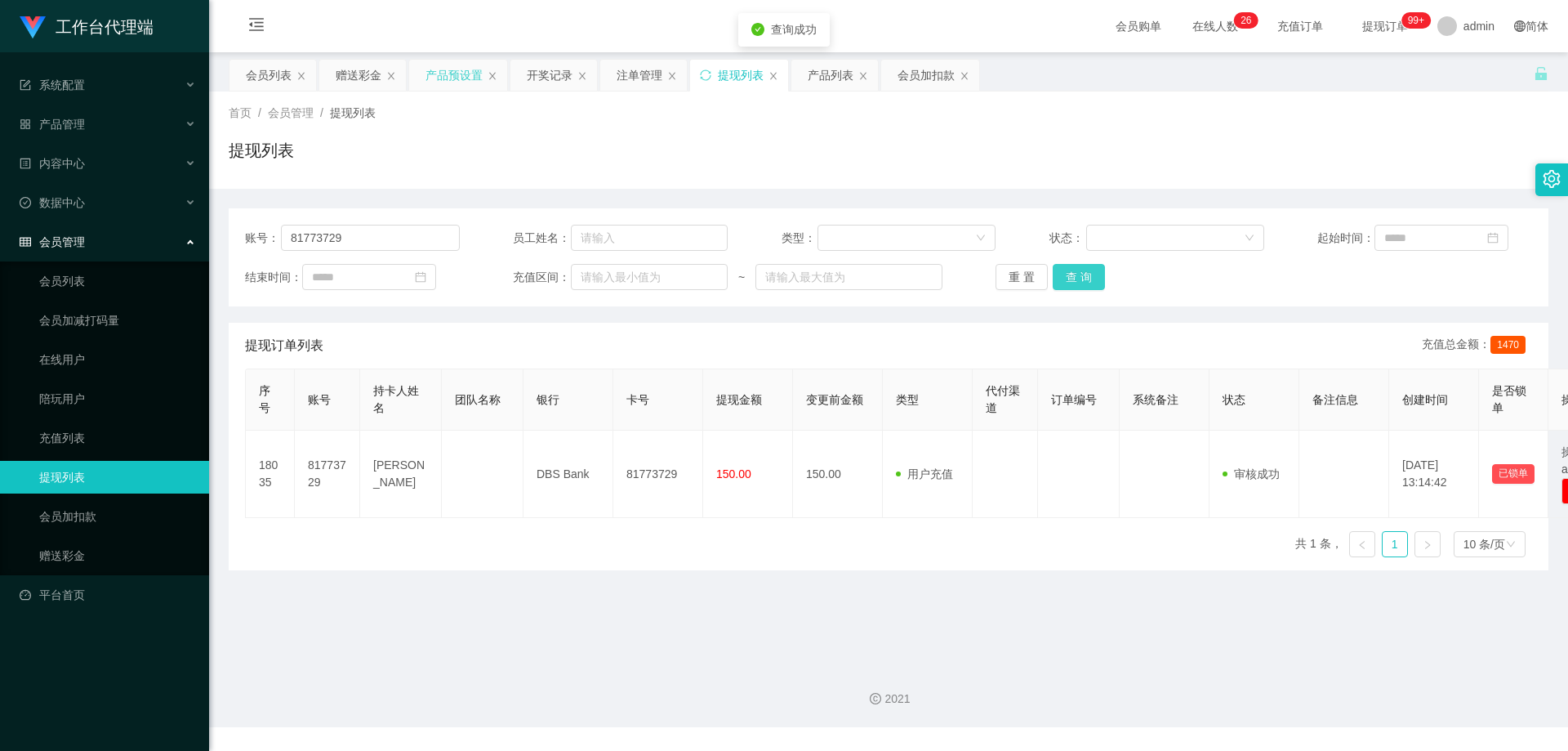
click at [1080, 287] on div "账号： 81773729 员工姓名： 类型： 状态： 起始时间： 结束时间： 充值区间： ~ 重 置 查 询" at bounding box center [888, 258] width 1320 height 99
click at [1074, 277] on button "查 询" at bounding box center [1079, 277] width 52 height 26
click at [1074, 277] on div "重 置 查 询" at bounding box center [1103, 277] width 215 height 26
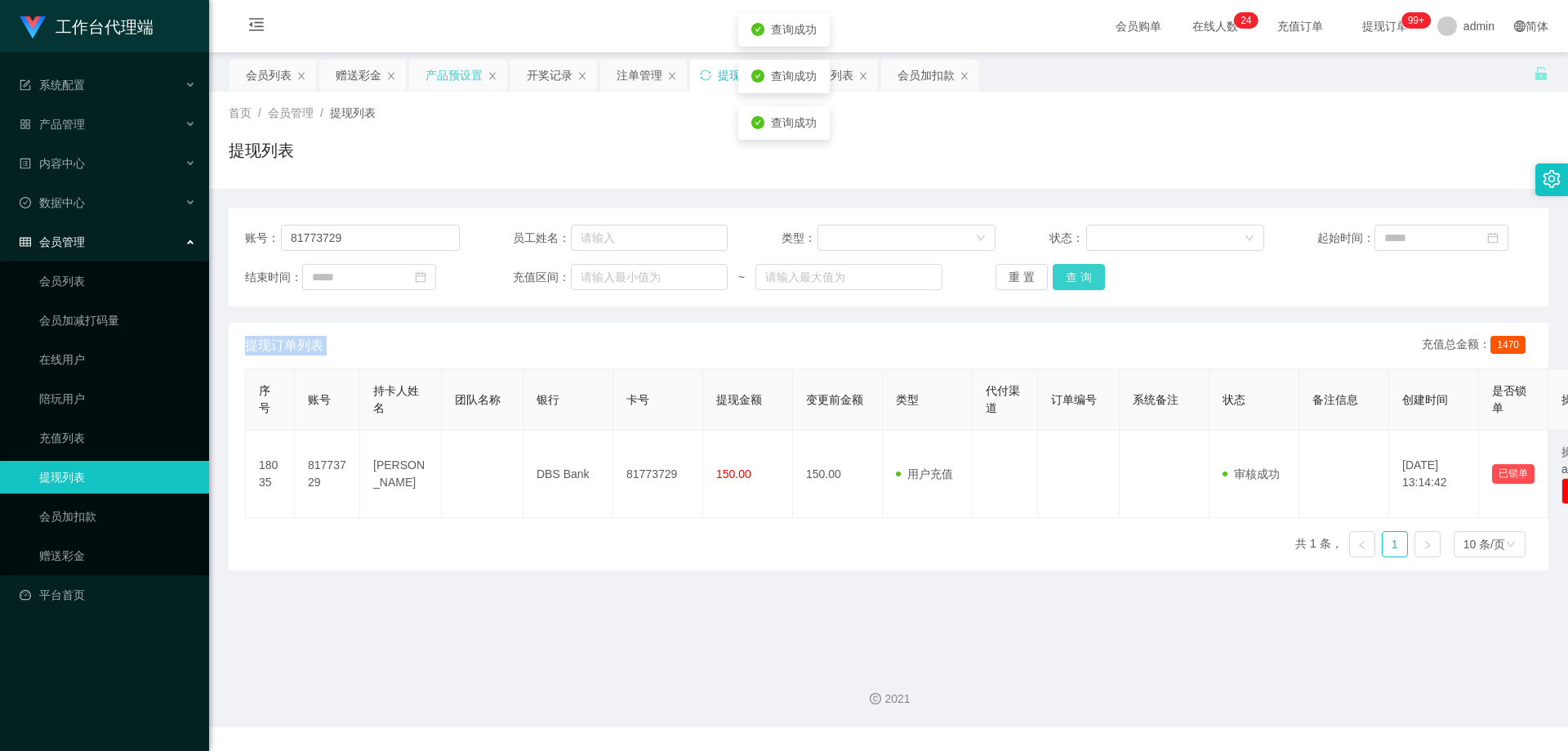
click at [1074, 277] on button "查 询" at bounding box center [1079, 277] width 52 height 26
drag, startPoint x: 821, startPoint y: 348, endPoint x: 789, endPoint y: 338, distance: 33.5
click at [820, 347] on div "提现订单列表 充值总金额： 1470" at bounding box center [888, 345] width 1287 height 46
click at [306, 346] on span "提现订单列表" at bounding box center [284, 346] width 79 height 20
click at [1072, 277] on button "查 询" at bounding box center [1079, 277] width 52 height 26
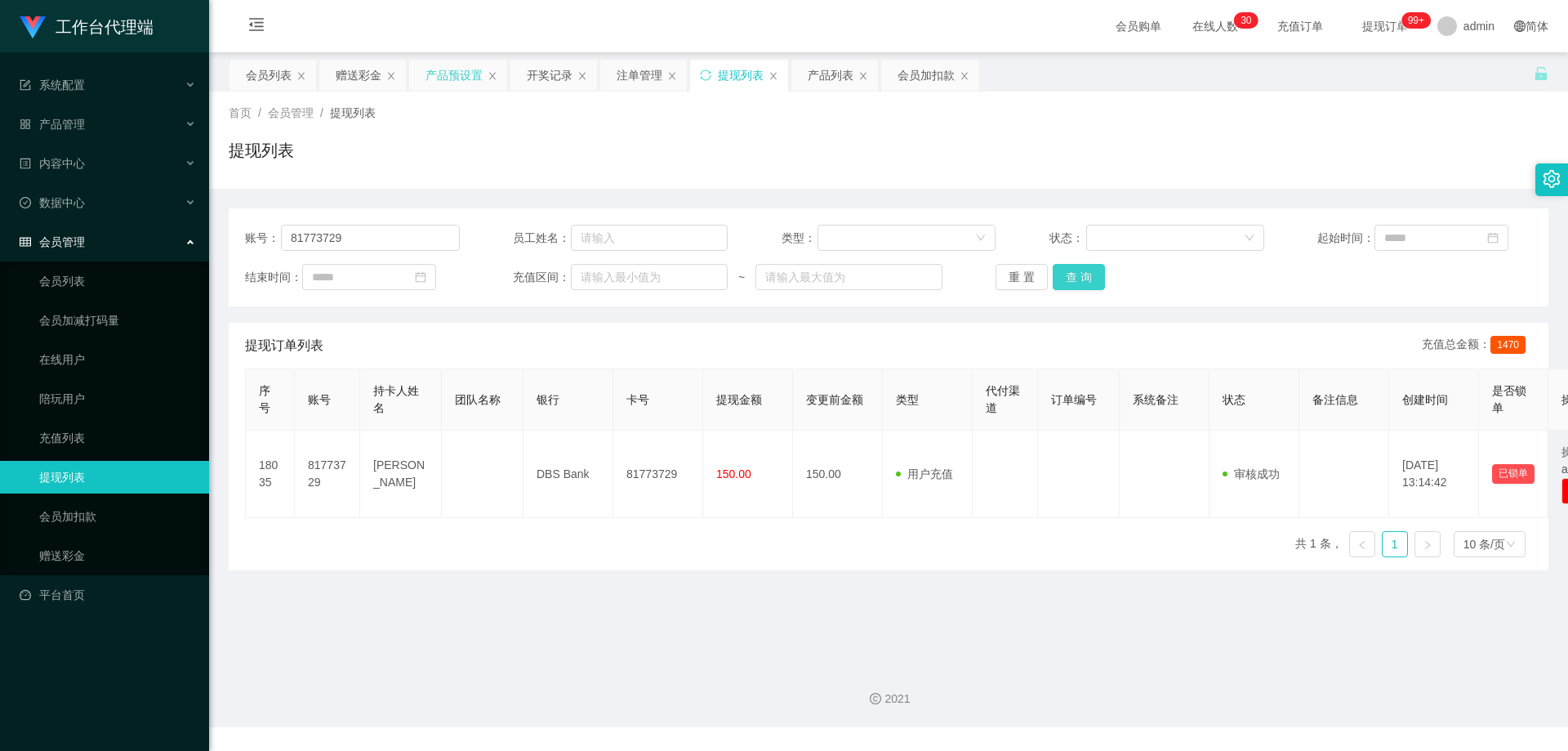
click at [1074, 277] on button "查 询" at bounding box center [1079, 277] width 52 height 26
click at [1072, 277] on button "查 询" at bounding box center [1079, 277] width 52 height 26
drag, startPoint x: 348, startPoint y: 239, endPoint x: 222, endPoint y: 240, distance: 126.0
click at [218, 240] on main "关闭左侧 关闭右侧 关闭其它 刷新页面 会员列表 赠送彩金 产品预设置 开奖记录 注单管理 提现列表 产品列表 会员加扣款 首页 / 会员管理 / 提现列表 …" at bounding box center [889, 352] width 1359 height 599
click at [264, 69] on div "会员列表" at bounding box center [268, 75] width 46 height 31
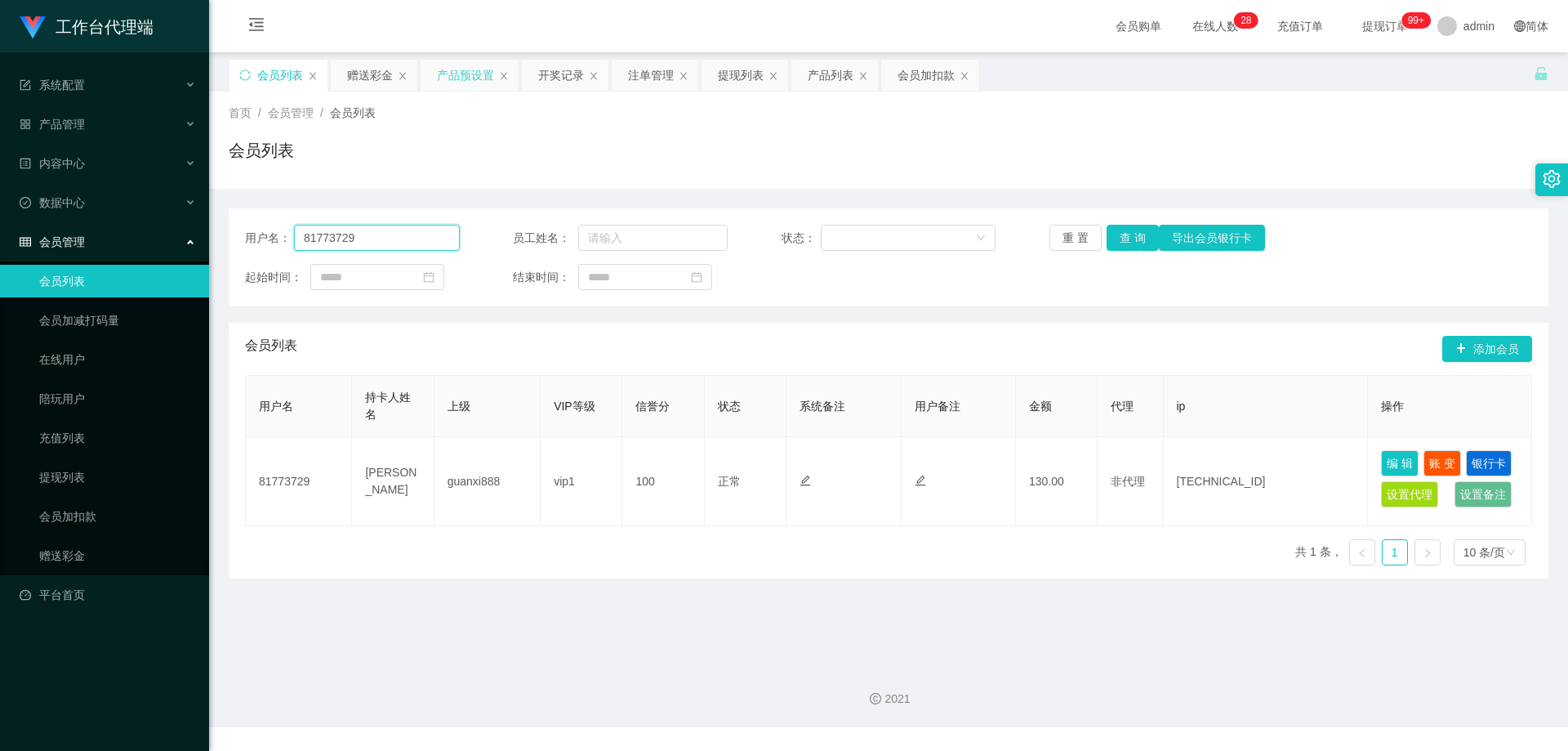
drag, startPoint x: 415, startPoint y: 241, endPoint x: 816, endPoint y: 245, distance: 401.0
click at [415, 241] on input "81773729" at bounding box center [378, 238] width 166 height 26
click at [1141, 243] on button "查 询" at bounding box center [1133, 238] width 52 height 26
click at [1375, 35] on span "提现订单 99+" at bounding box center [1386, 26] width 85 height 52
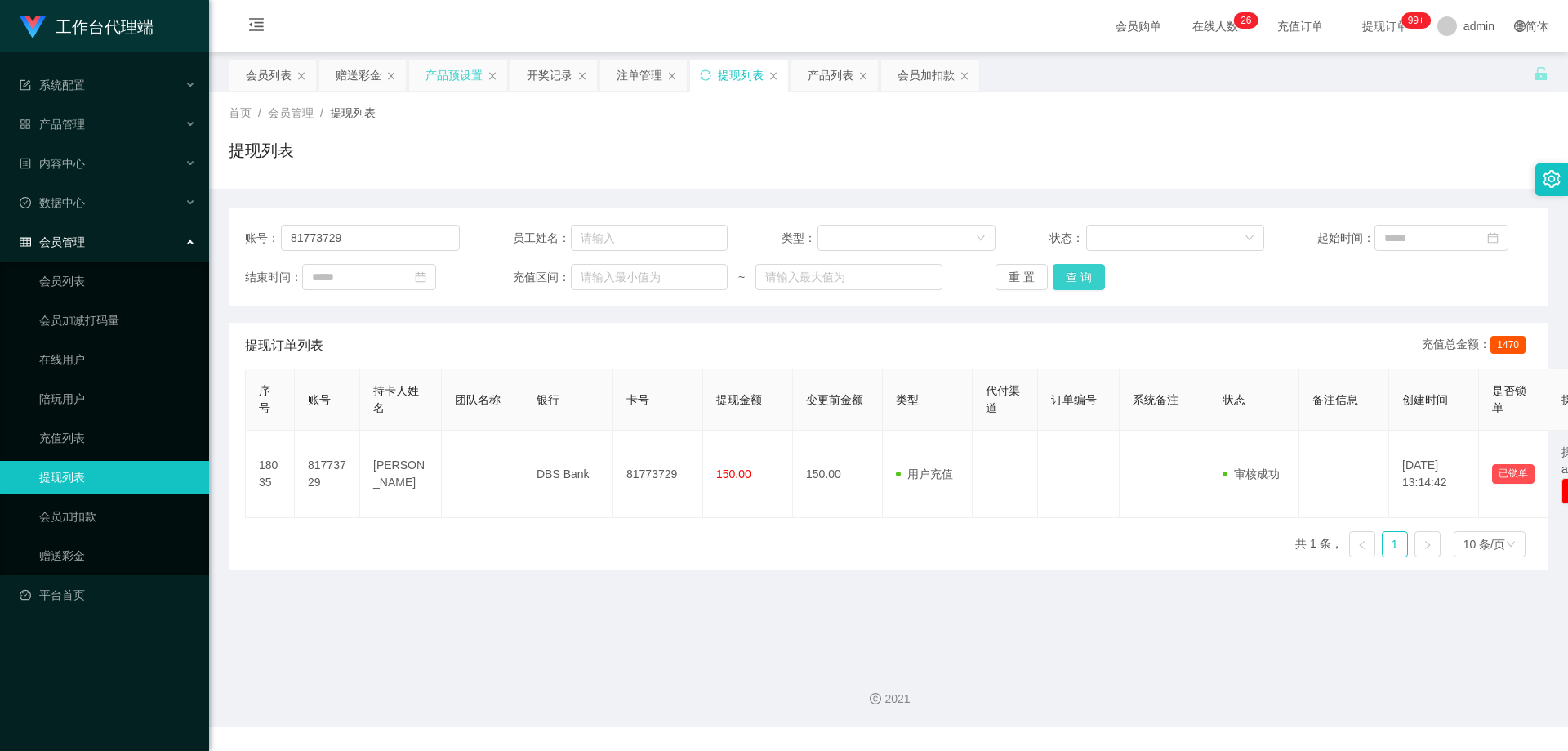
click at [1079, 282] on button "查 询" at bounding box center [1079, 277] width 52 height 26
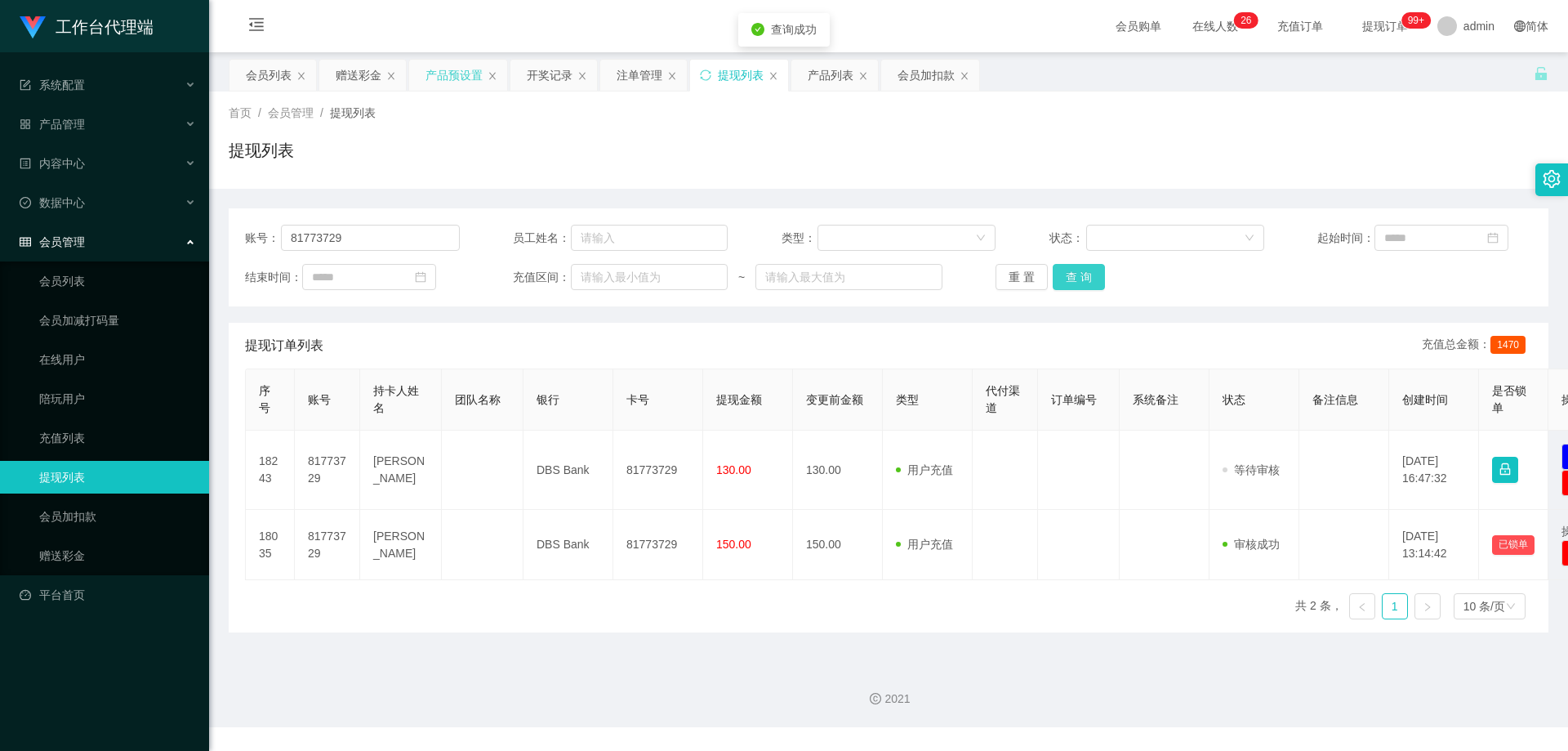
click at [1083, 282] on button "查 询" at bounding box center [1079, 277] width 52 height 26
click at [1083, 282] on div "重 置 查 询" at bounding box center [1103, 277] width 215 height 26
